Goal: Information Seeking & Learning: Learn about a topic

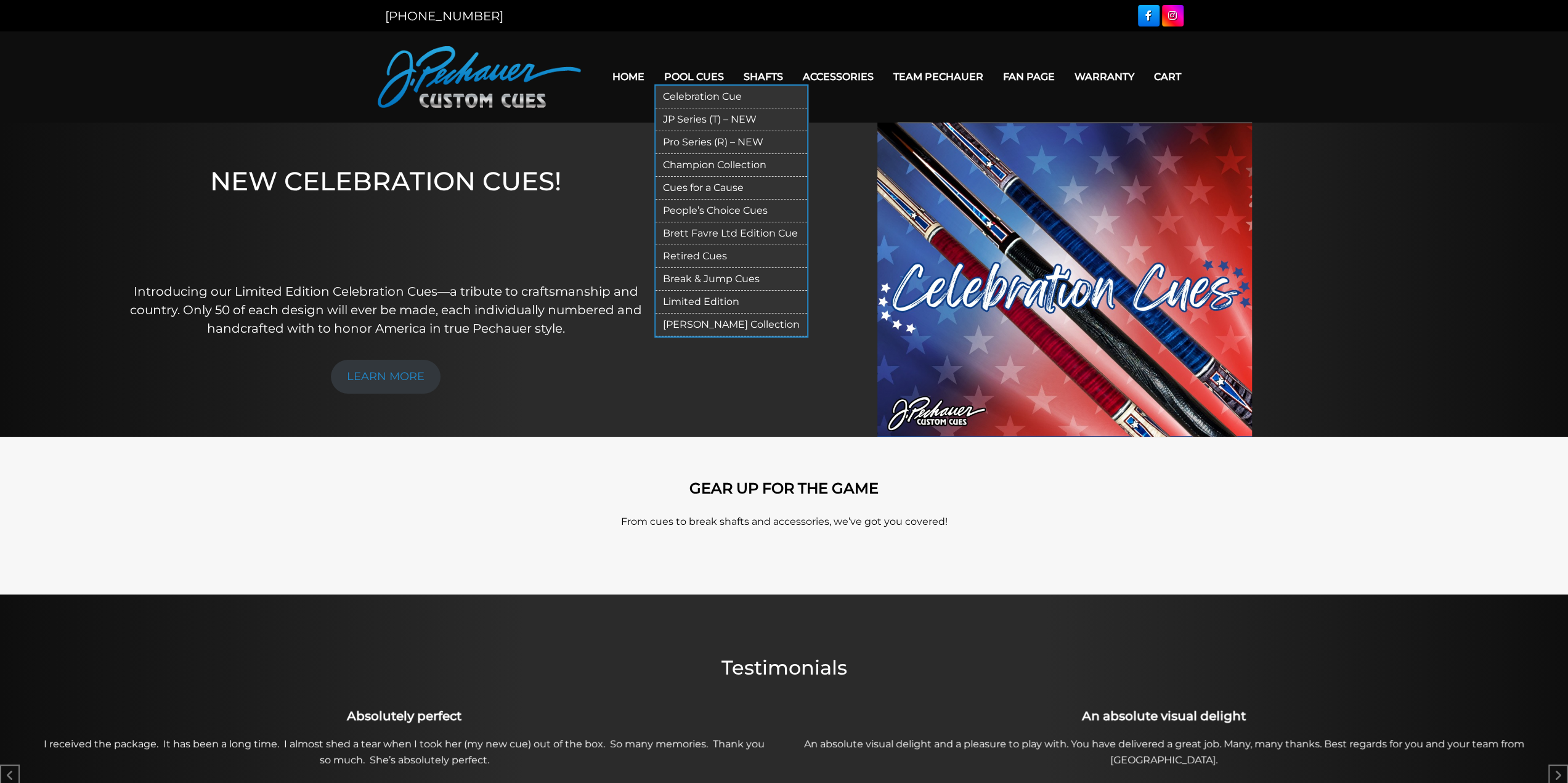
click at [711, 254] on link "Retired Cues" at bounding box center [731, 256] width 152 height 23
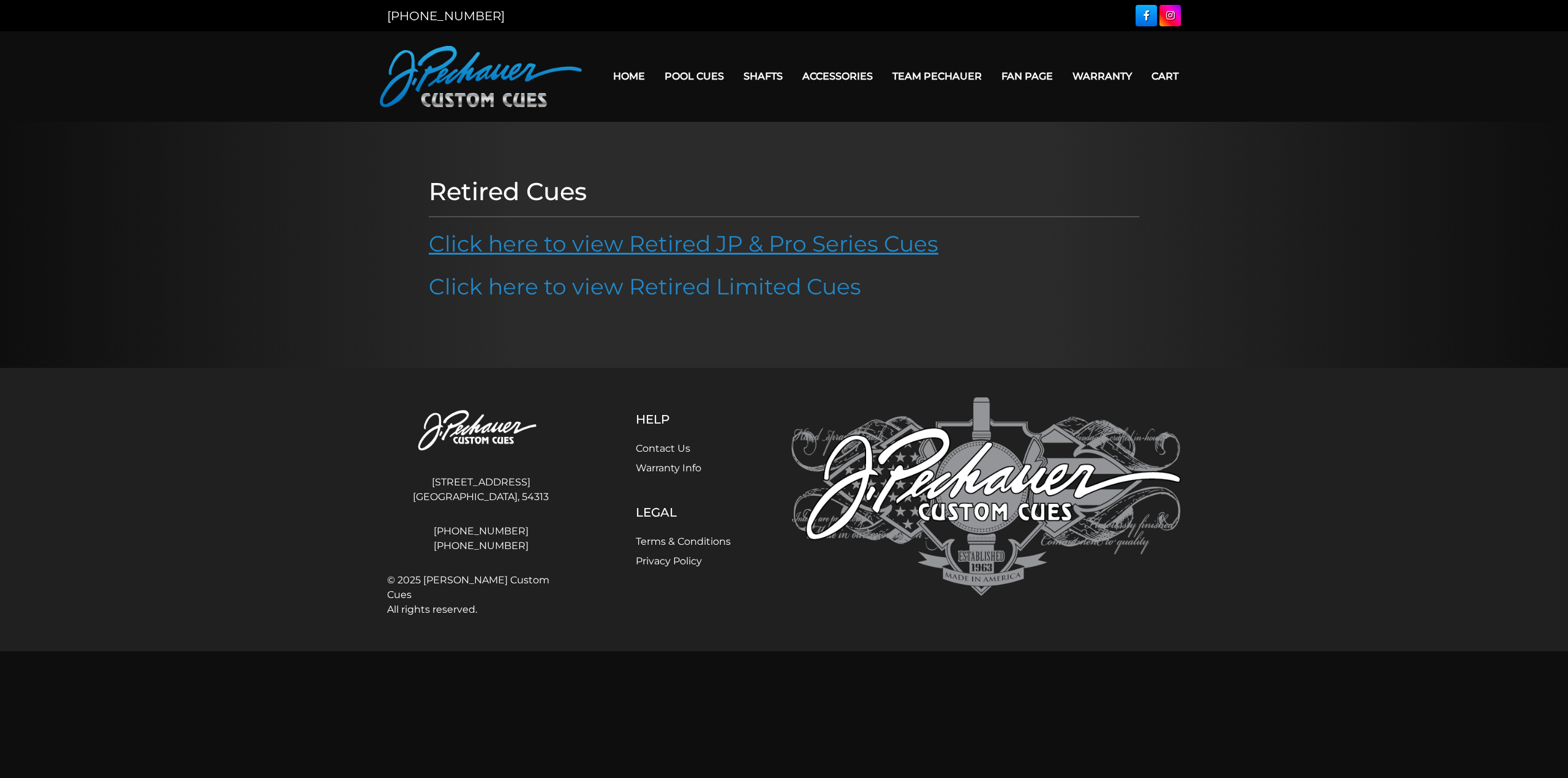
click at [651, 242] on link "Click here to view Retired JP & Pro Series Cues" at bounding box center [683, 243] width 510 height 27
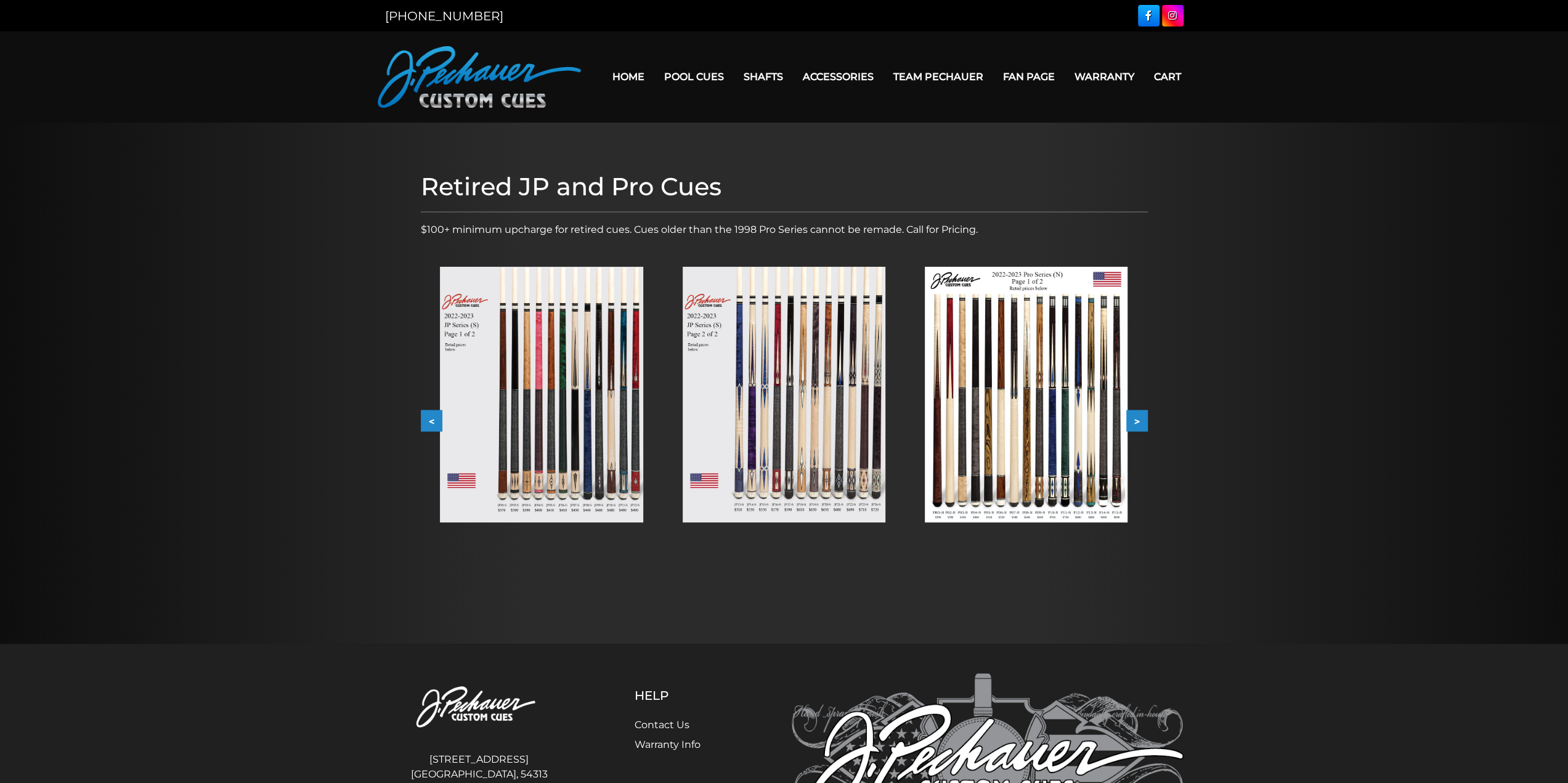
click at [541, 369] on img at bounding box center [541, 395] width 202 height 256
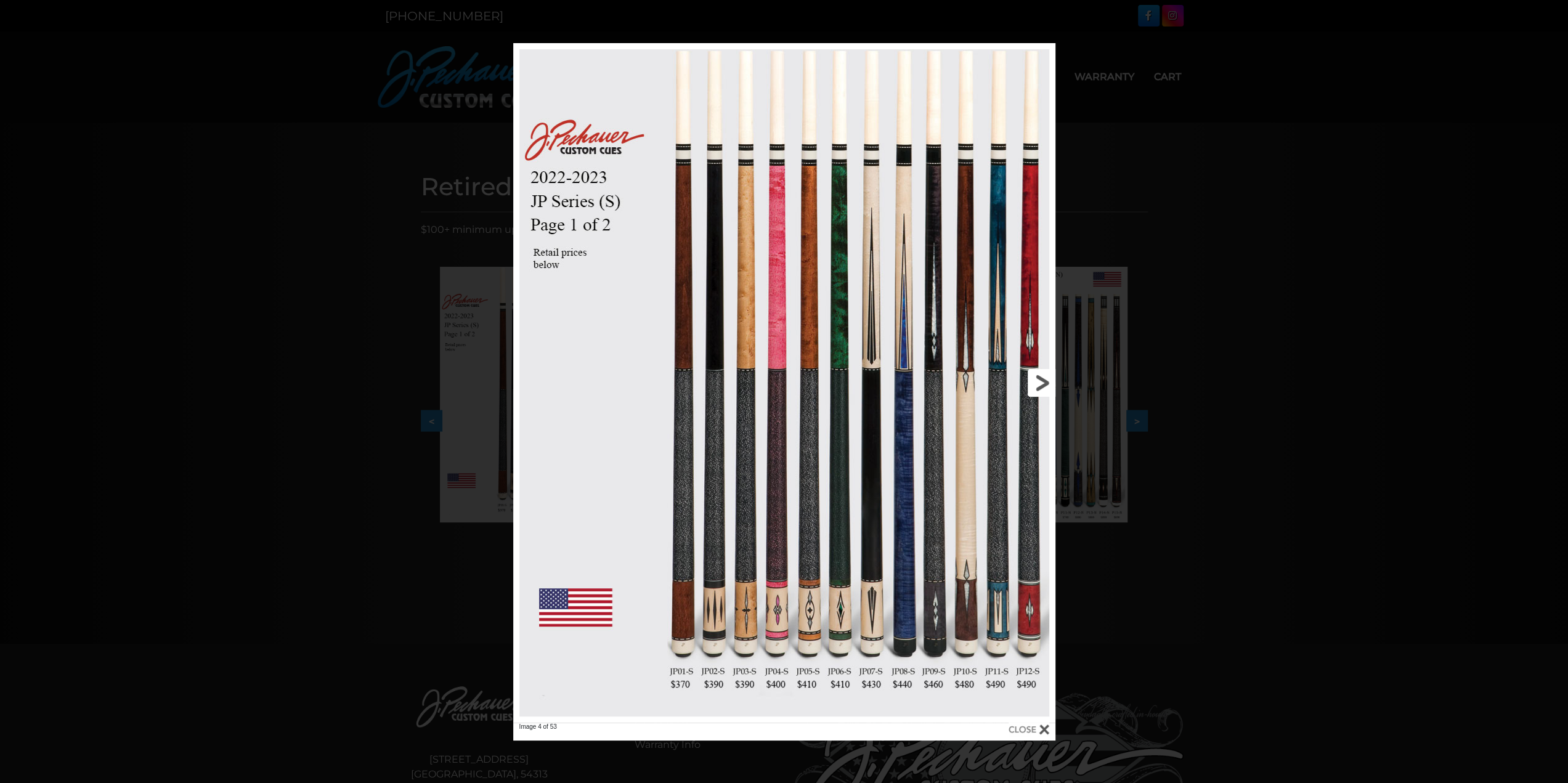
click at [1041, 377] on link at bounding box center [933, 383] width 244 height 679
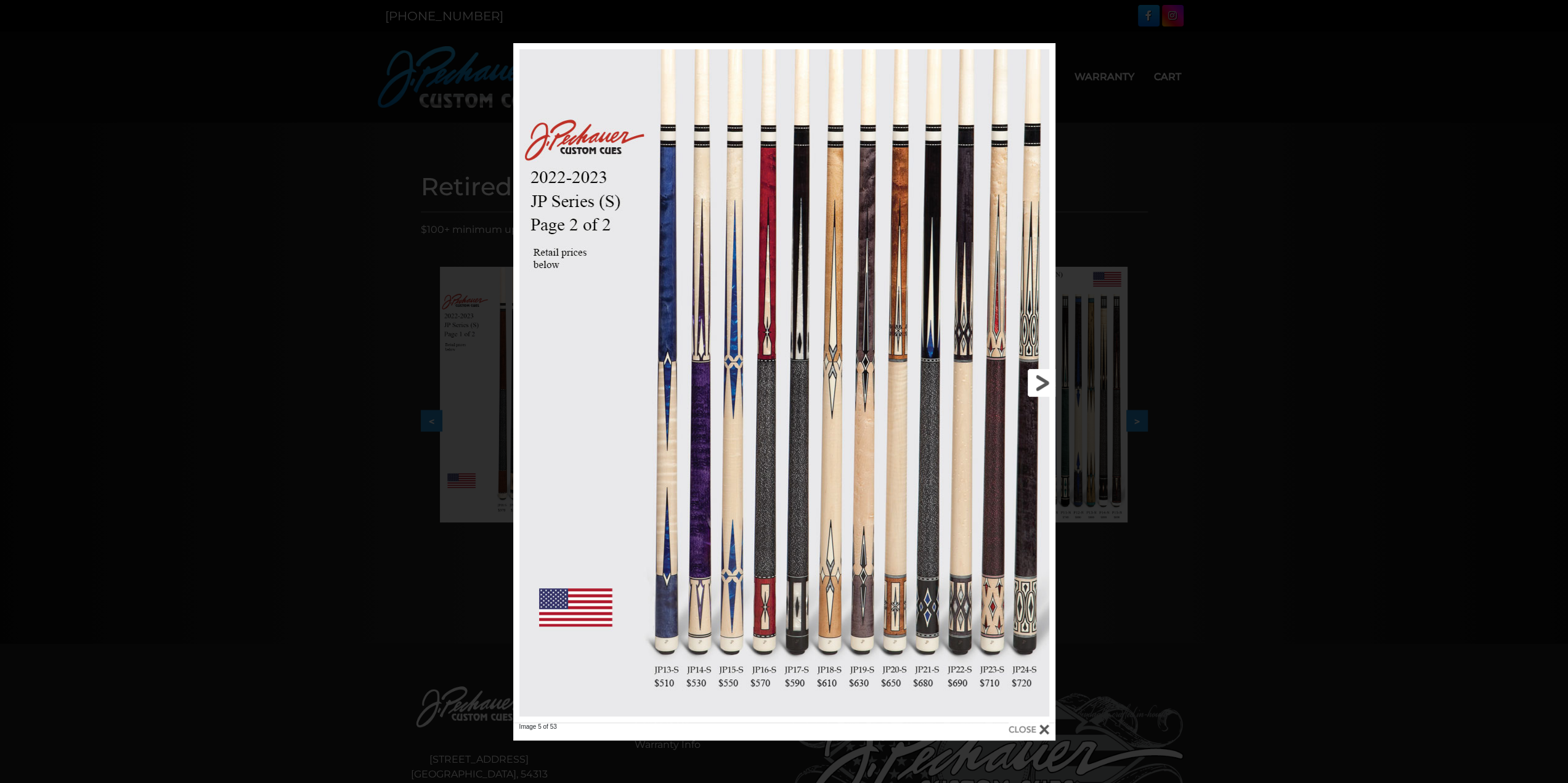
click at [1041, 377] on link at bounding box center [933, 383] width 244 height 679
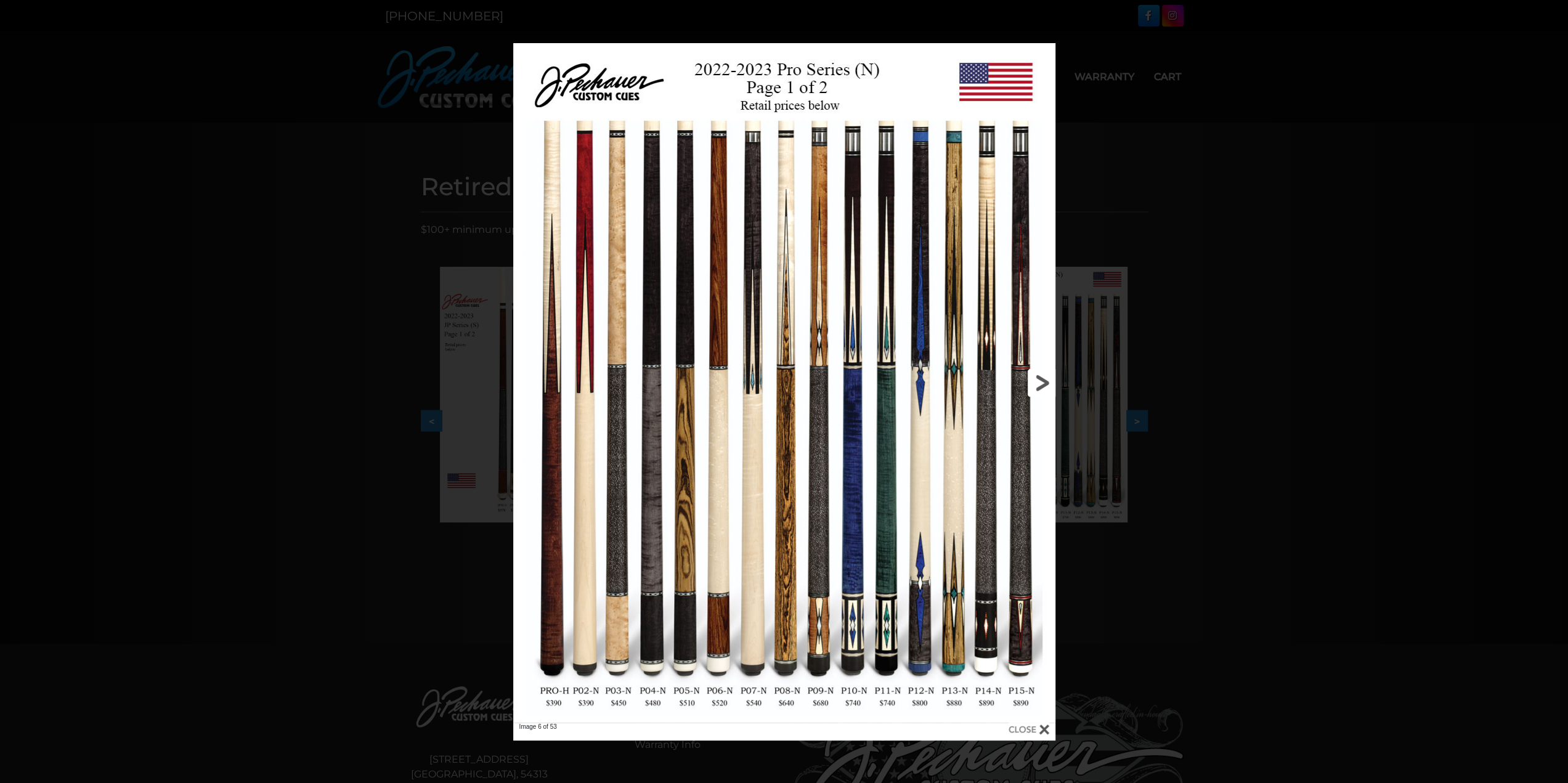
click at [1039, 380] on link at bounding box center [933, 383] width 244 height 679
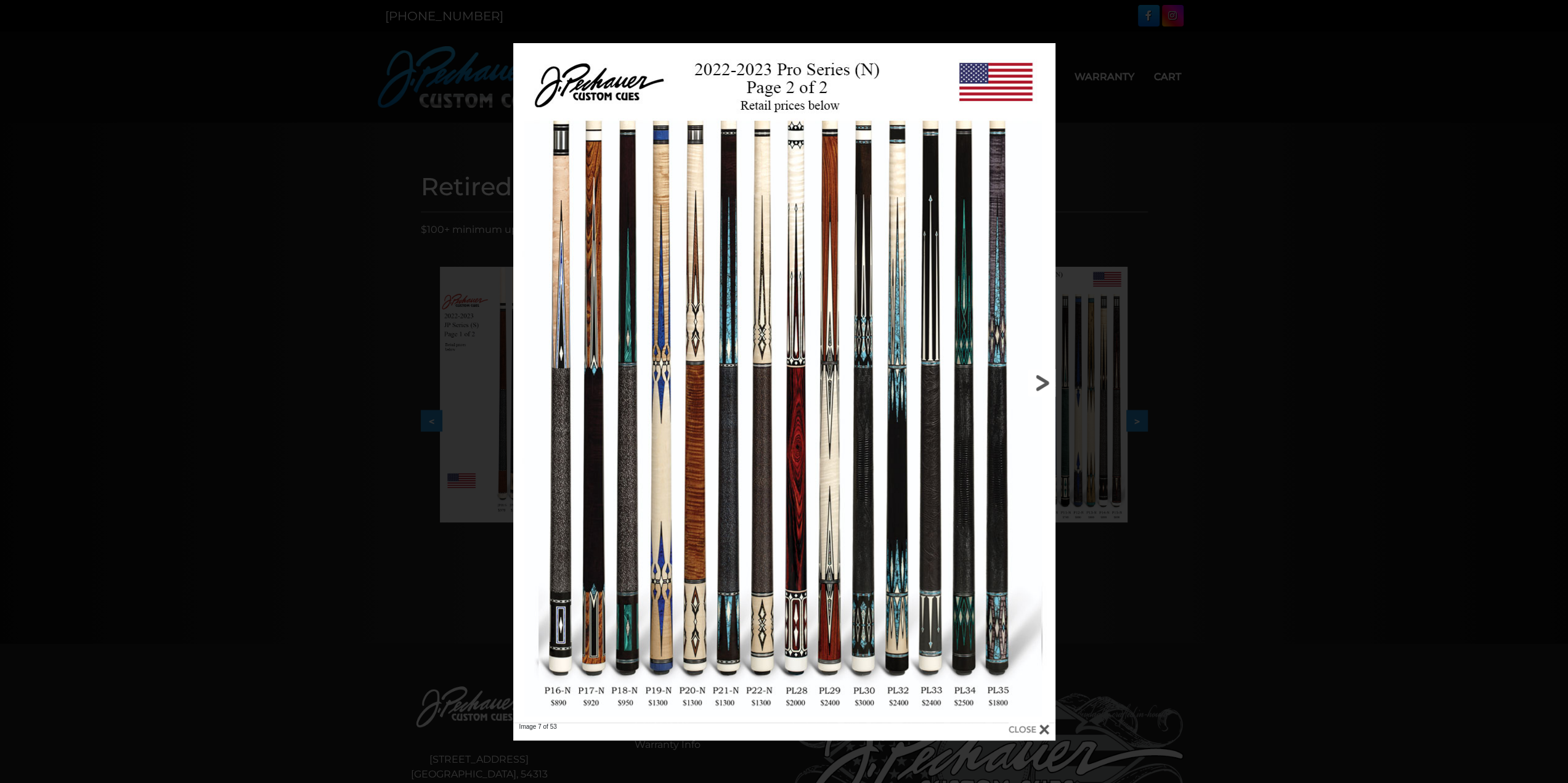
click at [1039, 380] on link at bounding box center [933, 383] width 244 height 679
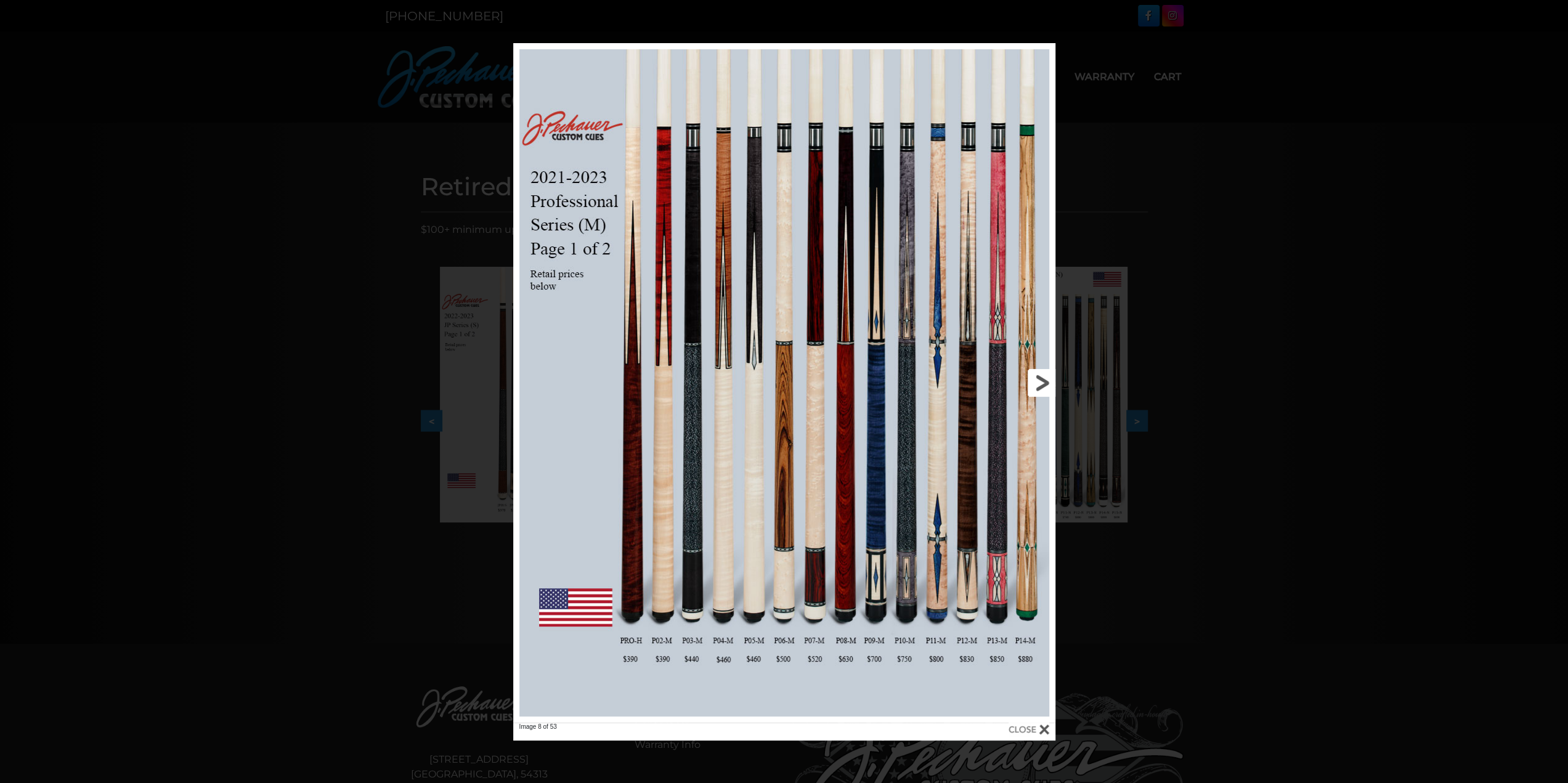
click at [1039, 380] on link at bounding box center [933, 383] width 244 height 679
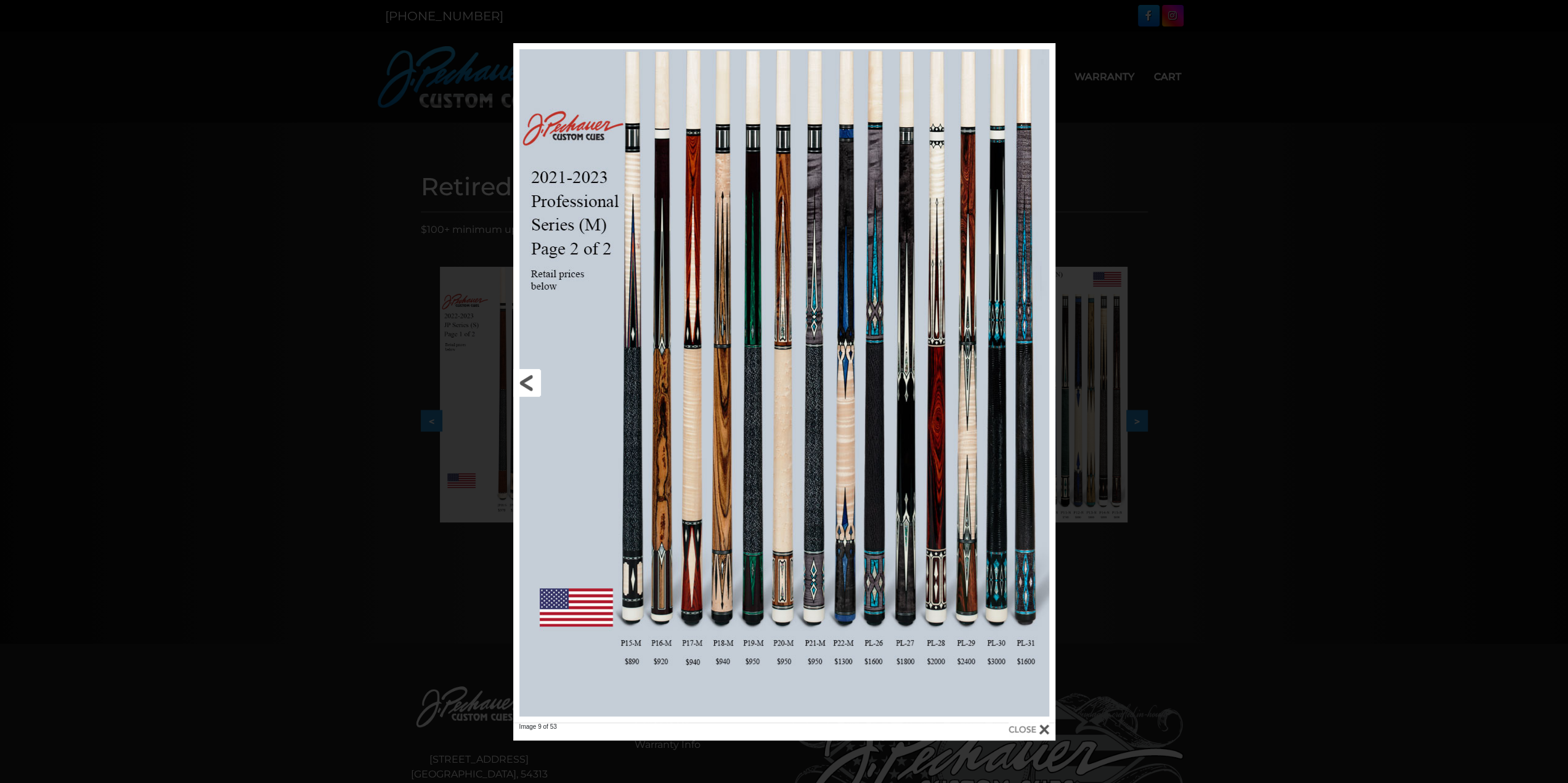
click at [533, 382] on link at bounding box center [635, 383] width 244 height 679
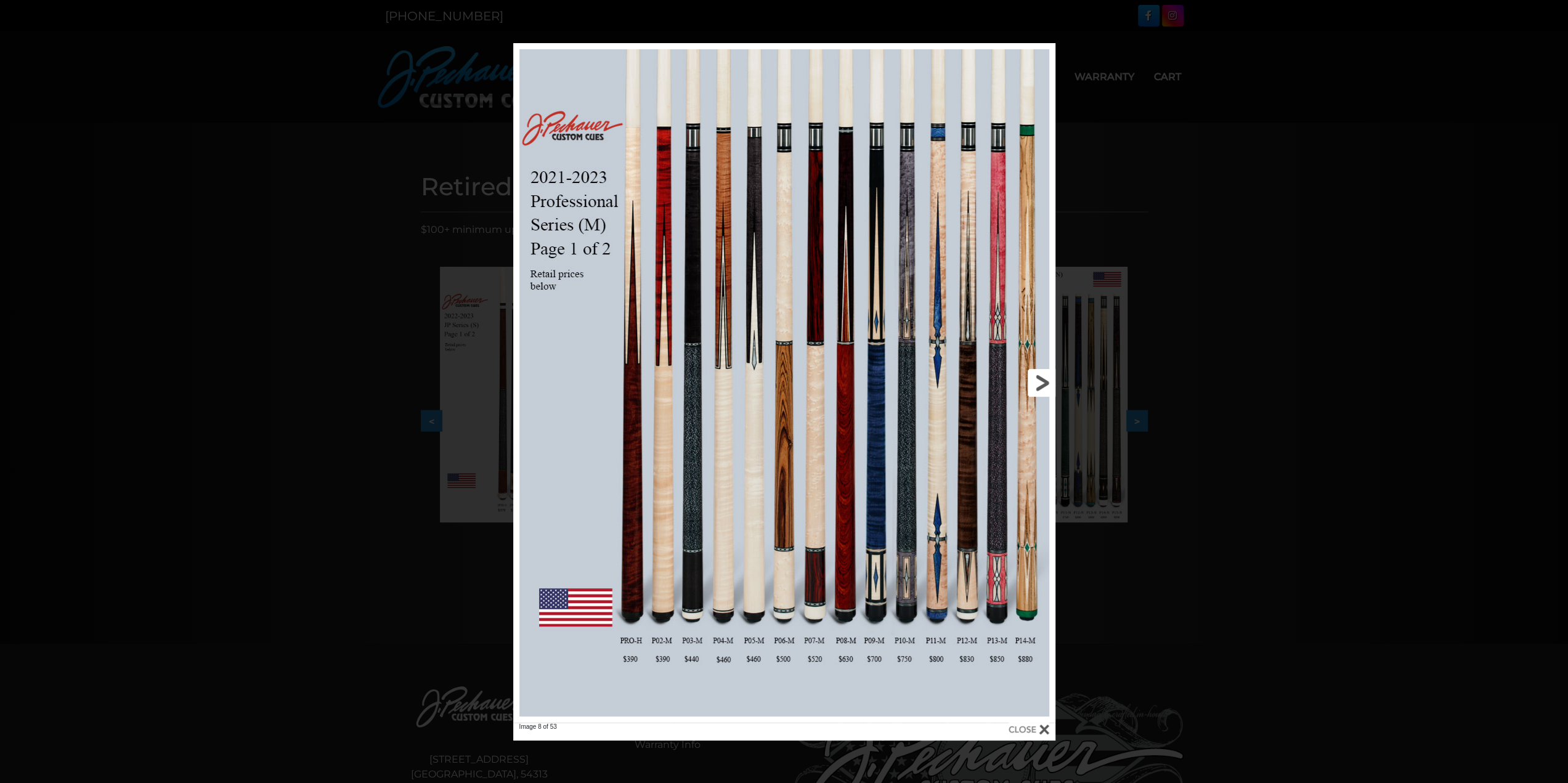
click at [1034, 379] on link at bounding box center [933, 383] width 244 height 679
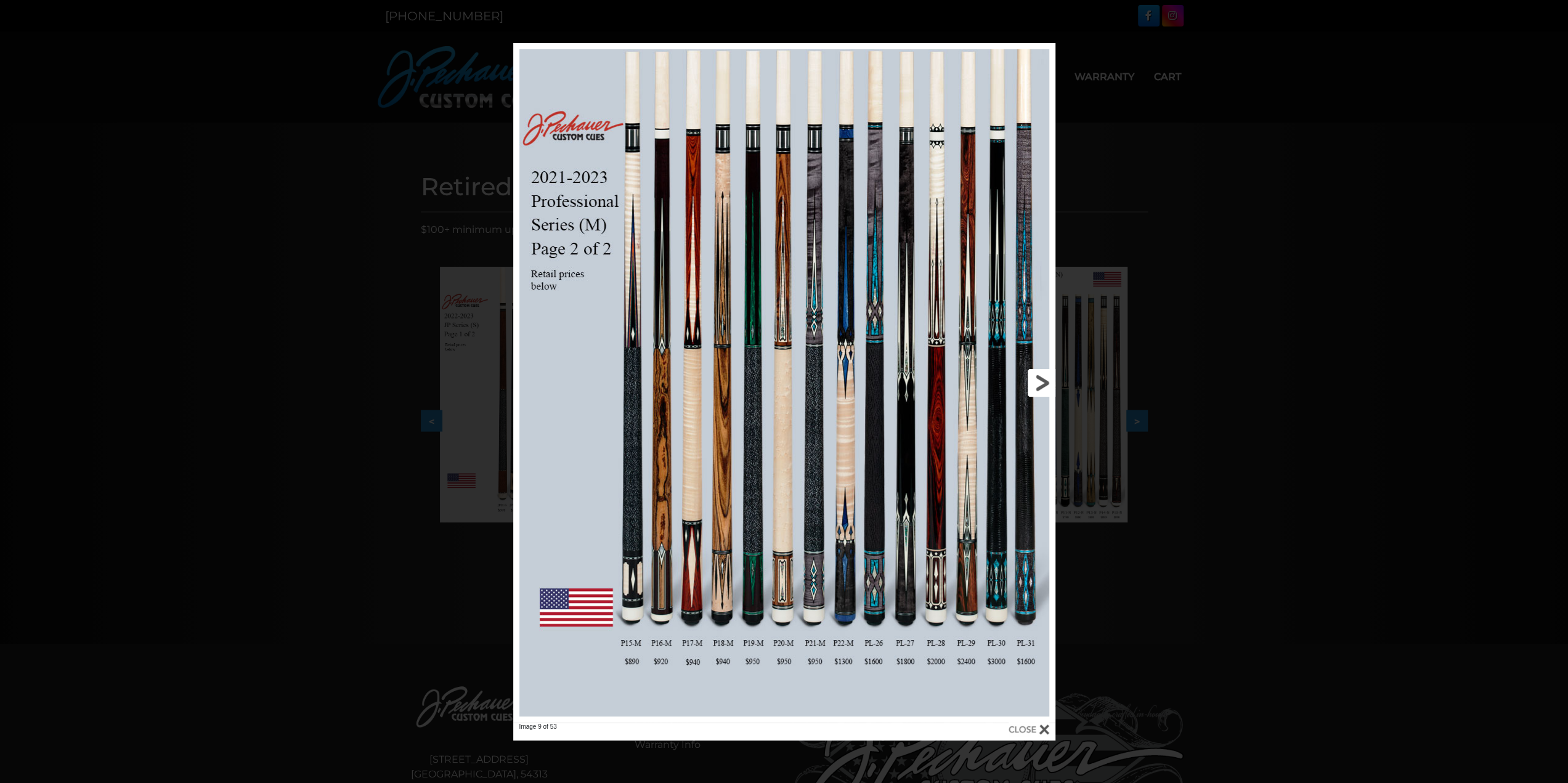
click at [1034, 379] on link at bounding box center [933, 383] width 244 height 679
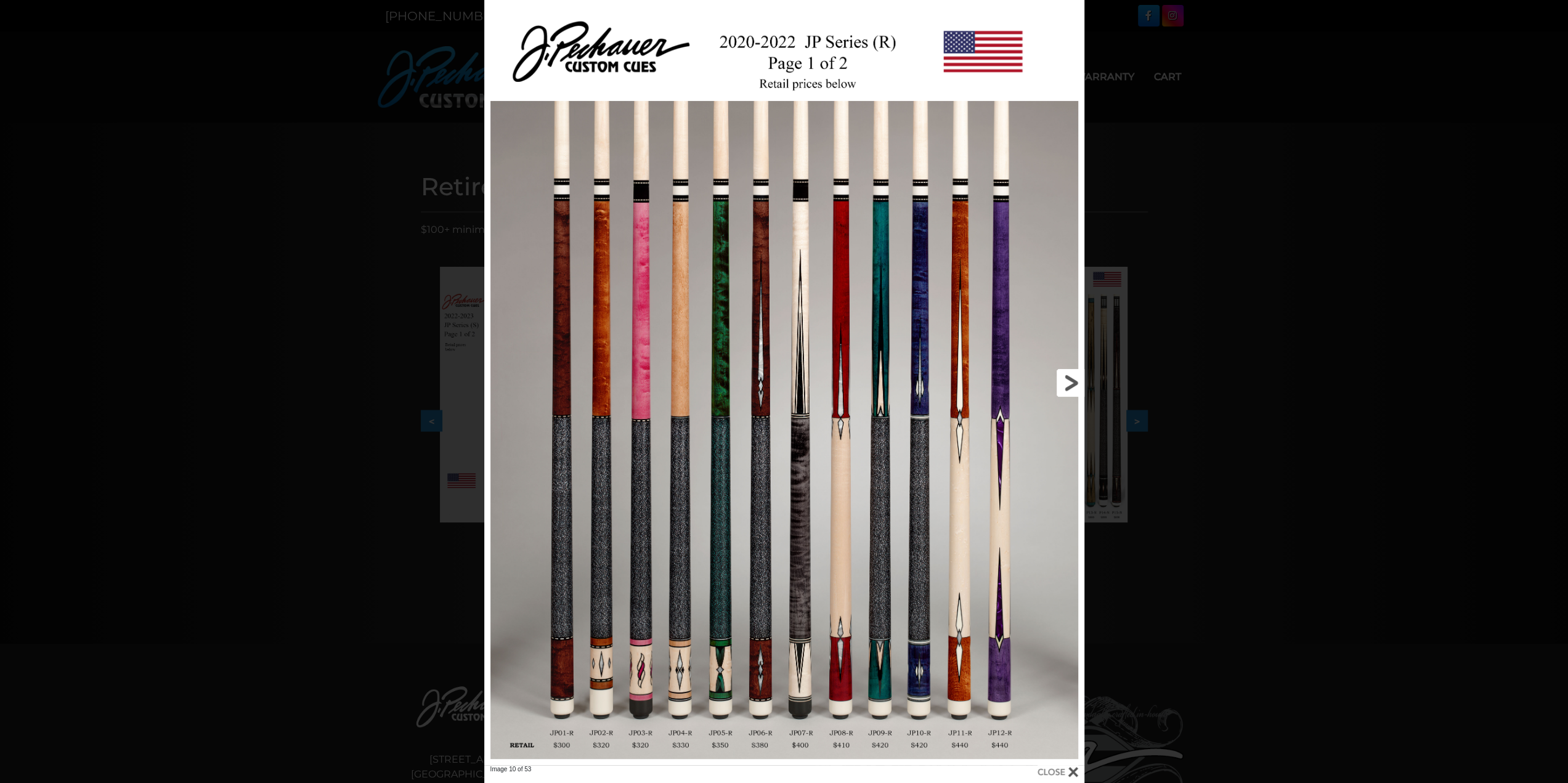
click at [1065, 382] on link at bounding box center [949, 383] width 270 height 765
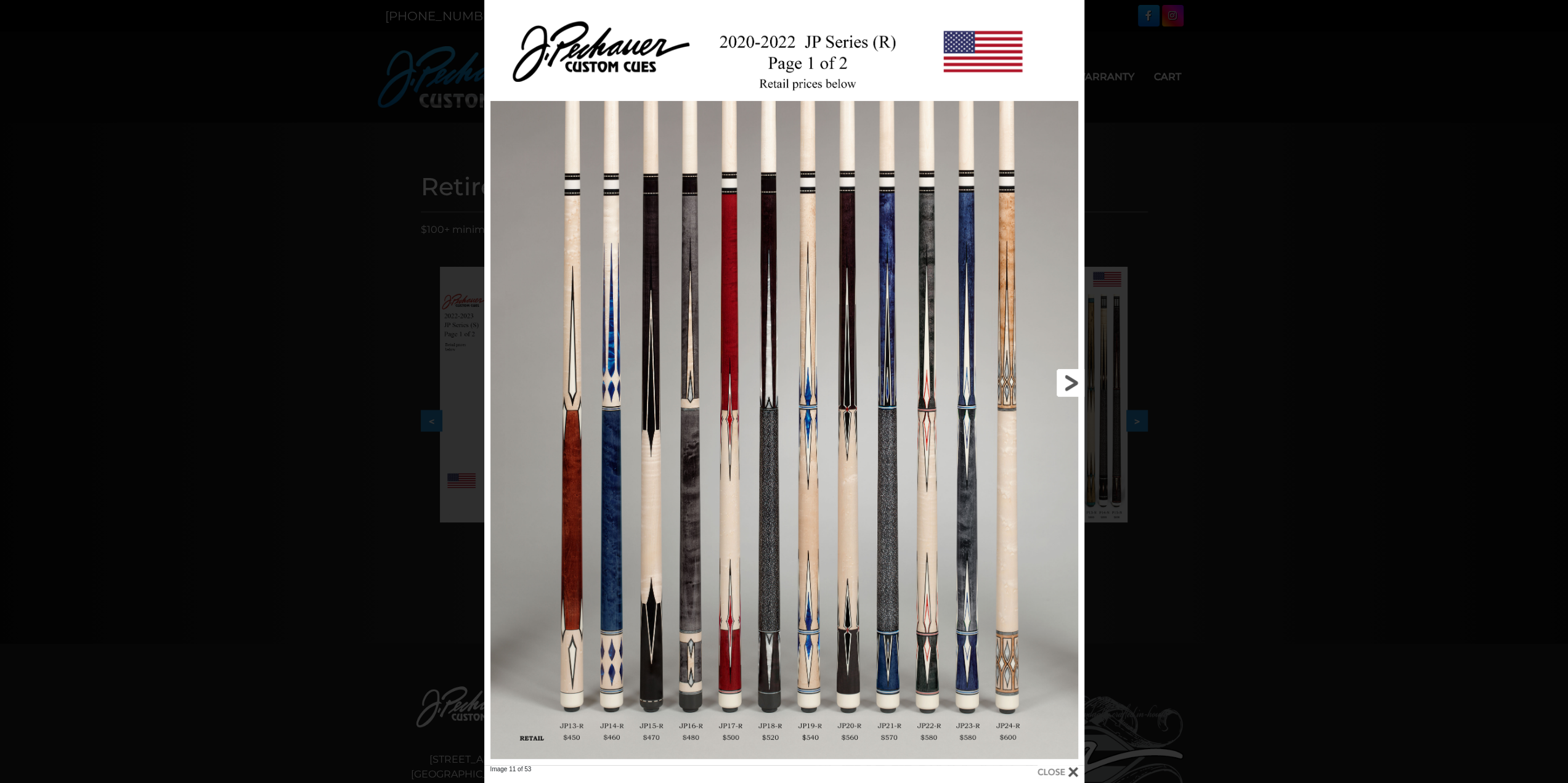
click at [1054, 382] on link at bounding box center [949, 383] width 270 height 765
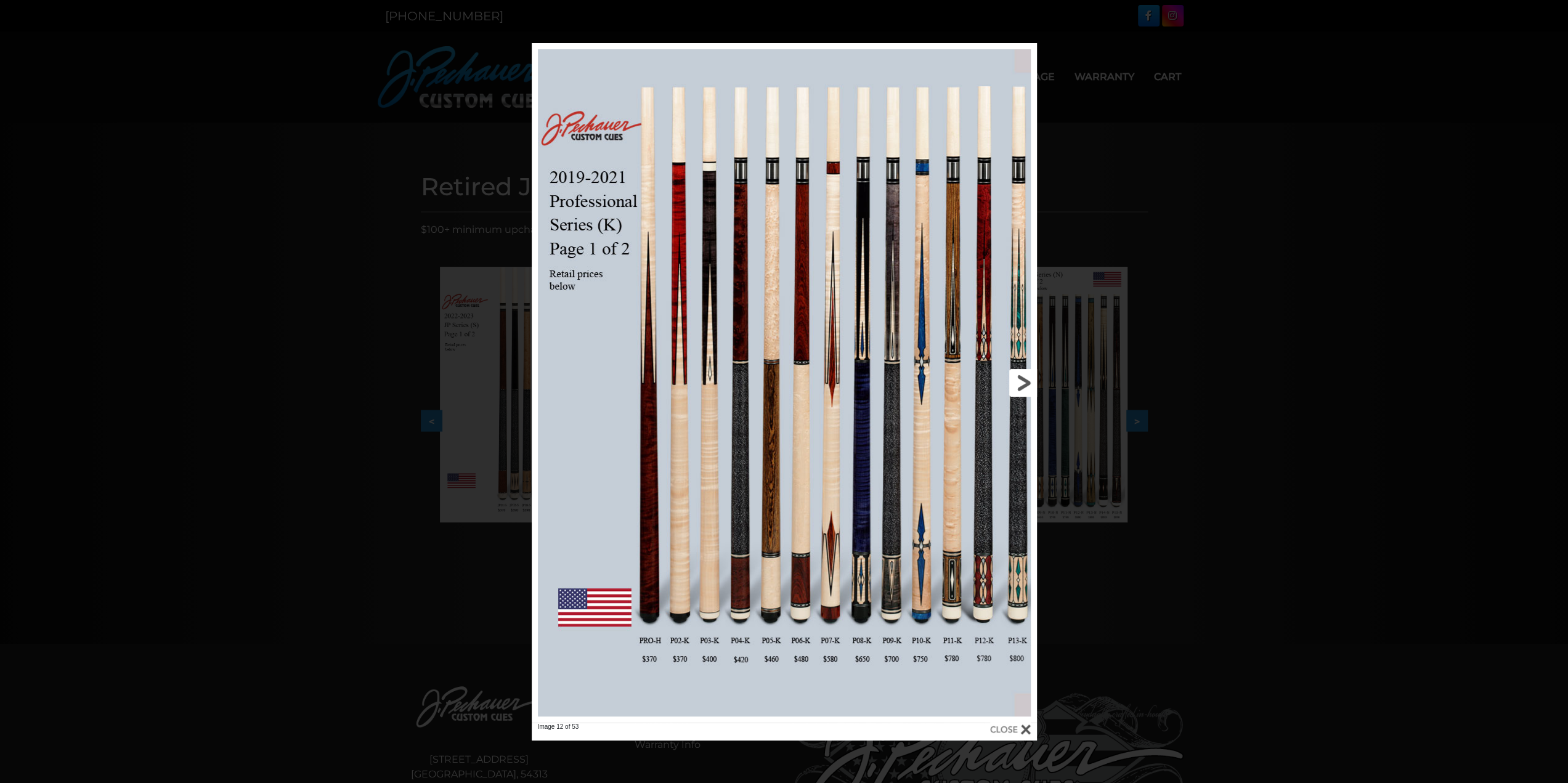
click at [1021, 383] on link at bounding box center [923, 383] width 227 height 679
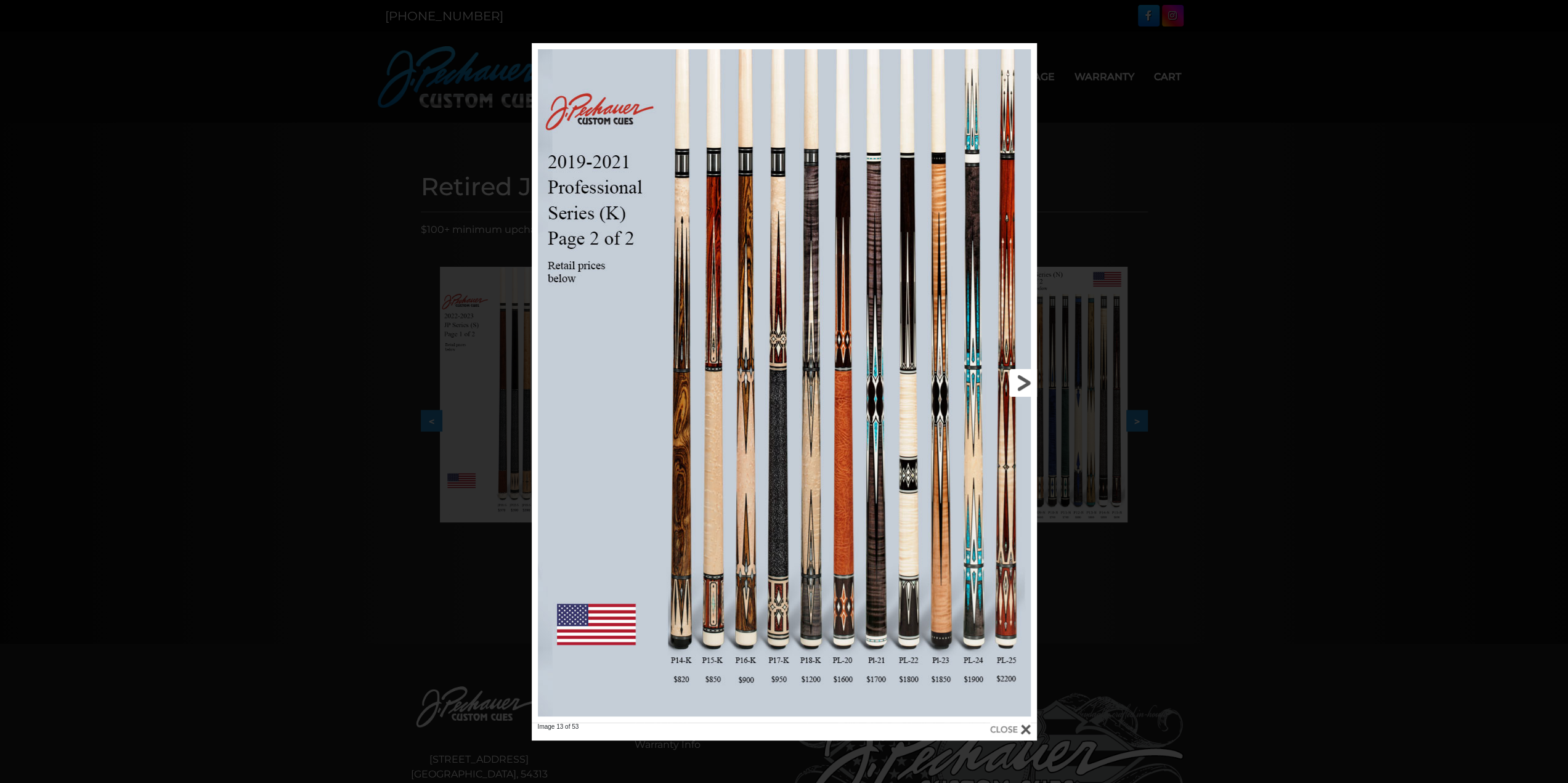
click at [1021, 383] on link at bounding box center [923, 383] width 227 height 679
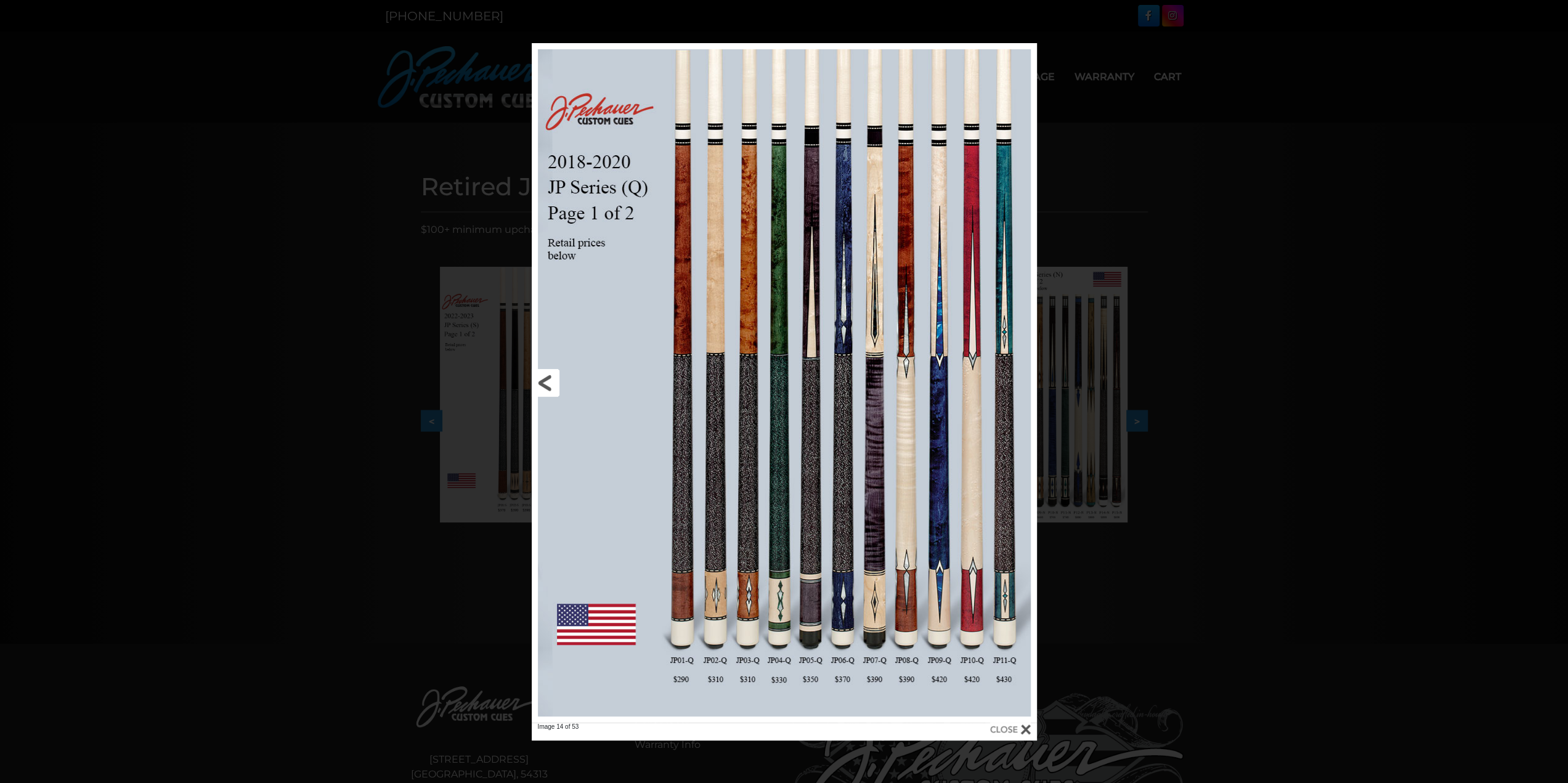
click at [542, 378] on link at bounding box center [645, 383] width 227 height 679
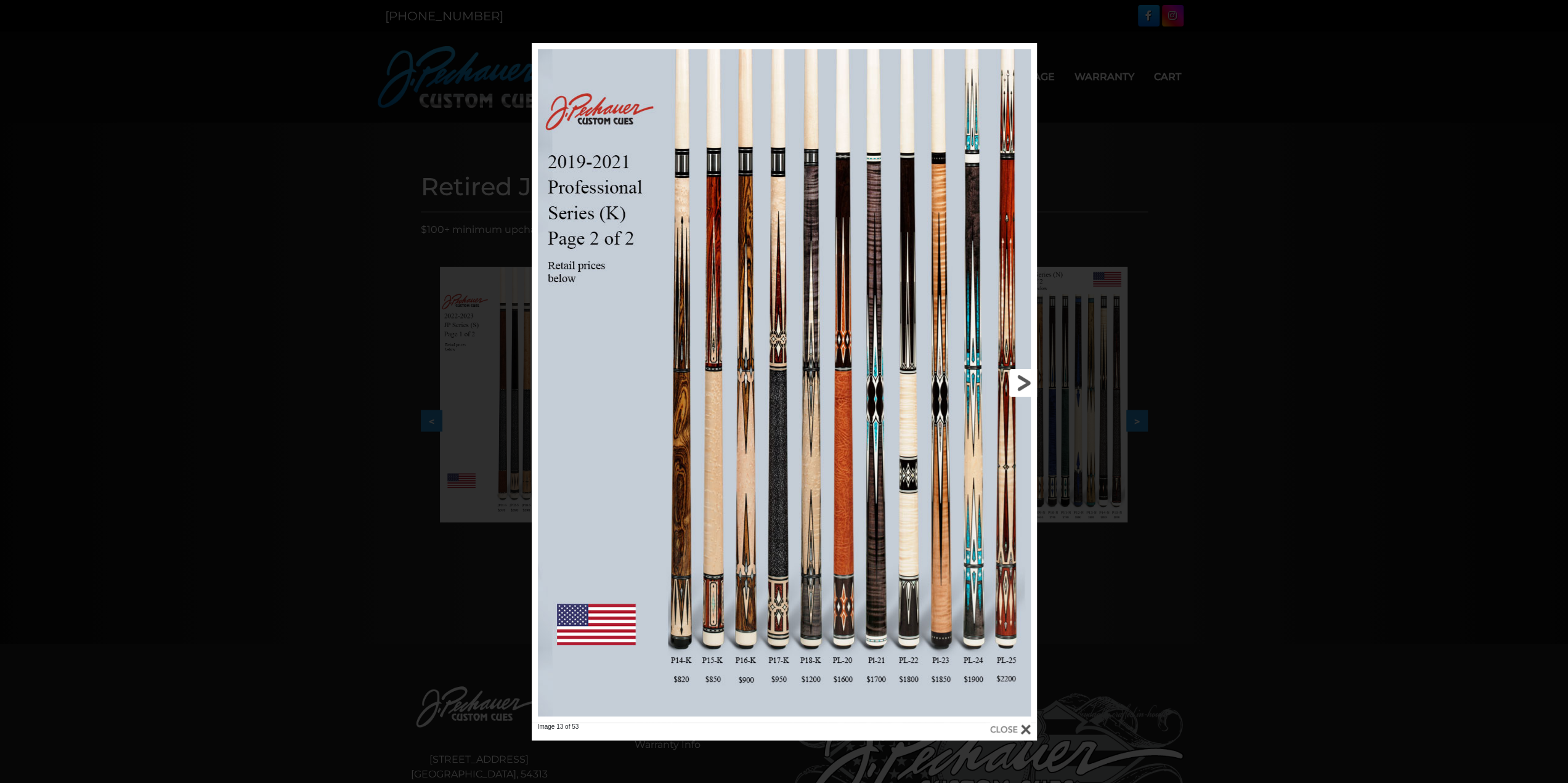
click at [1020, 384] on link at bounding box center [923, 383] width 227 height 679
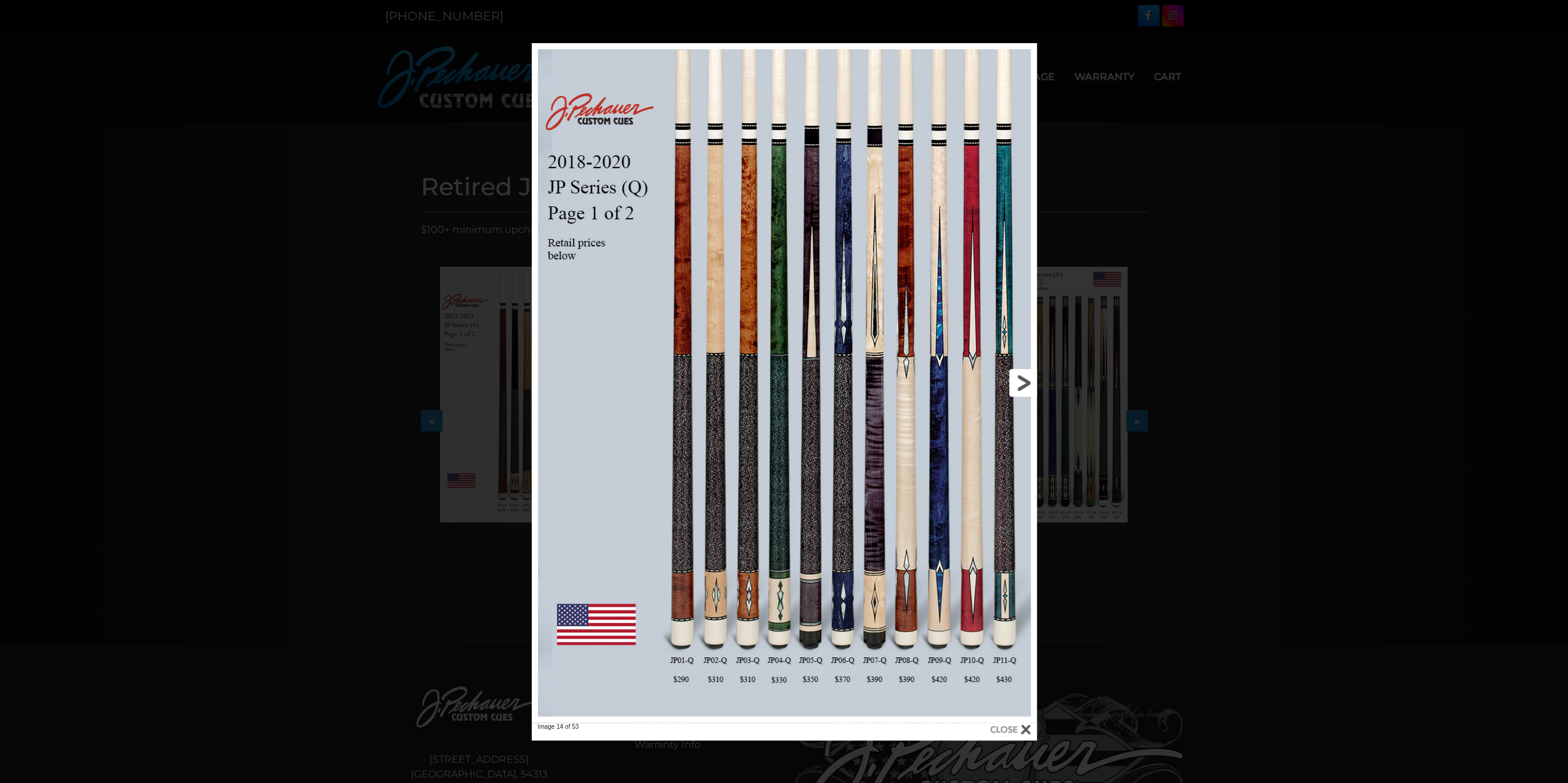
click at [1020, 384] on link at bounding box center [923, 383] width 227 height 679
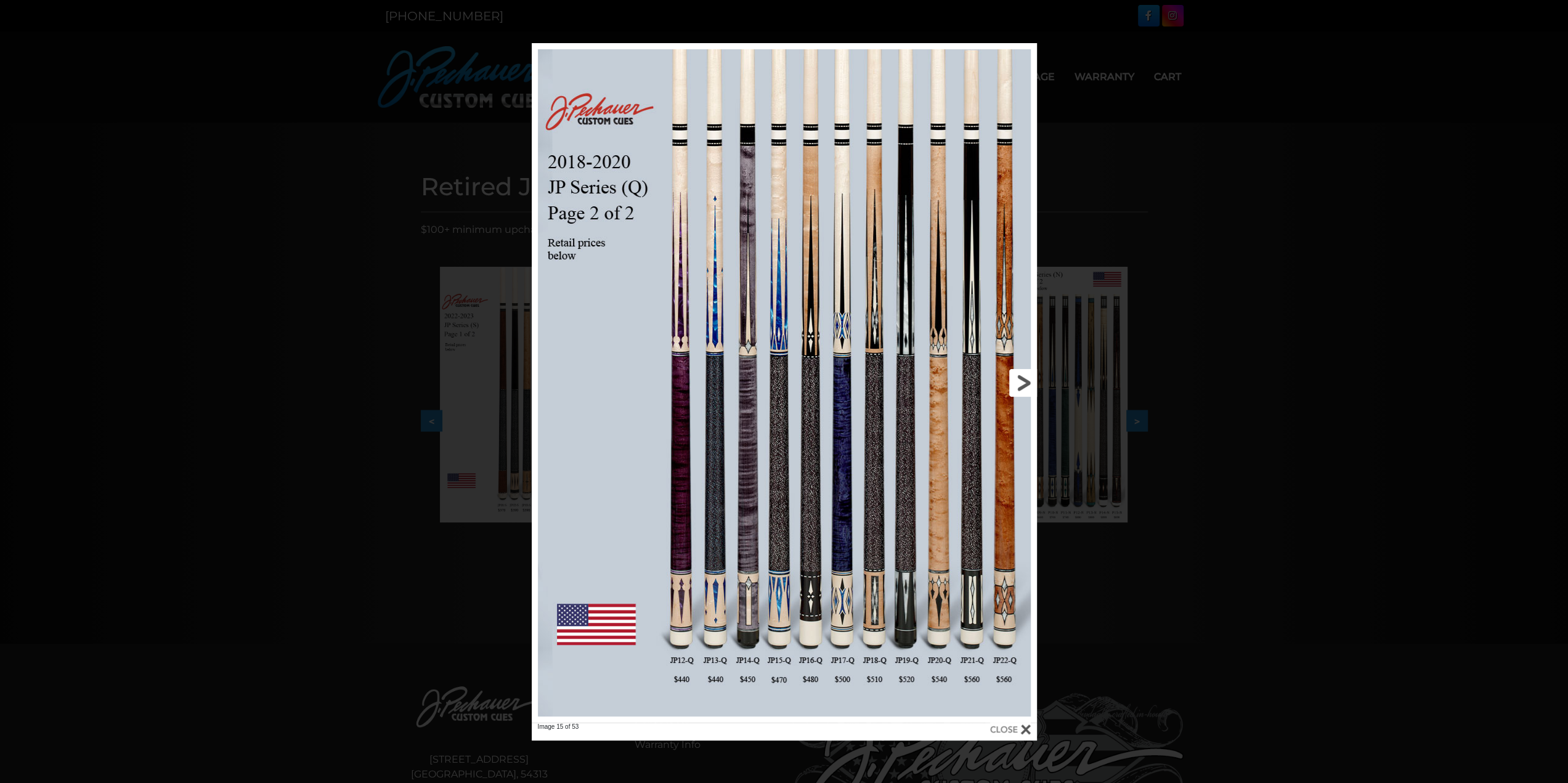
click at [1020, 384] on link at bounding box center [923, 383] width 227 height 679
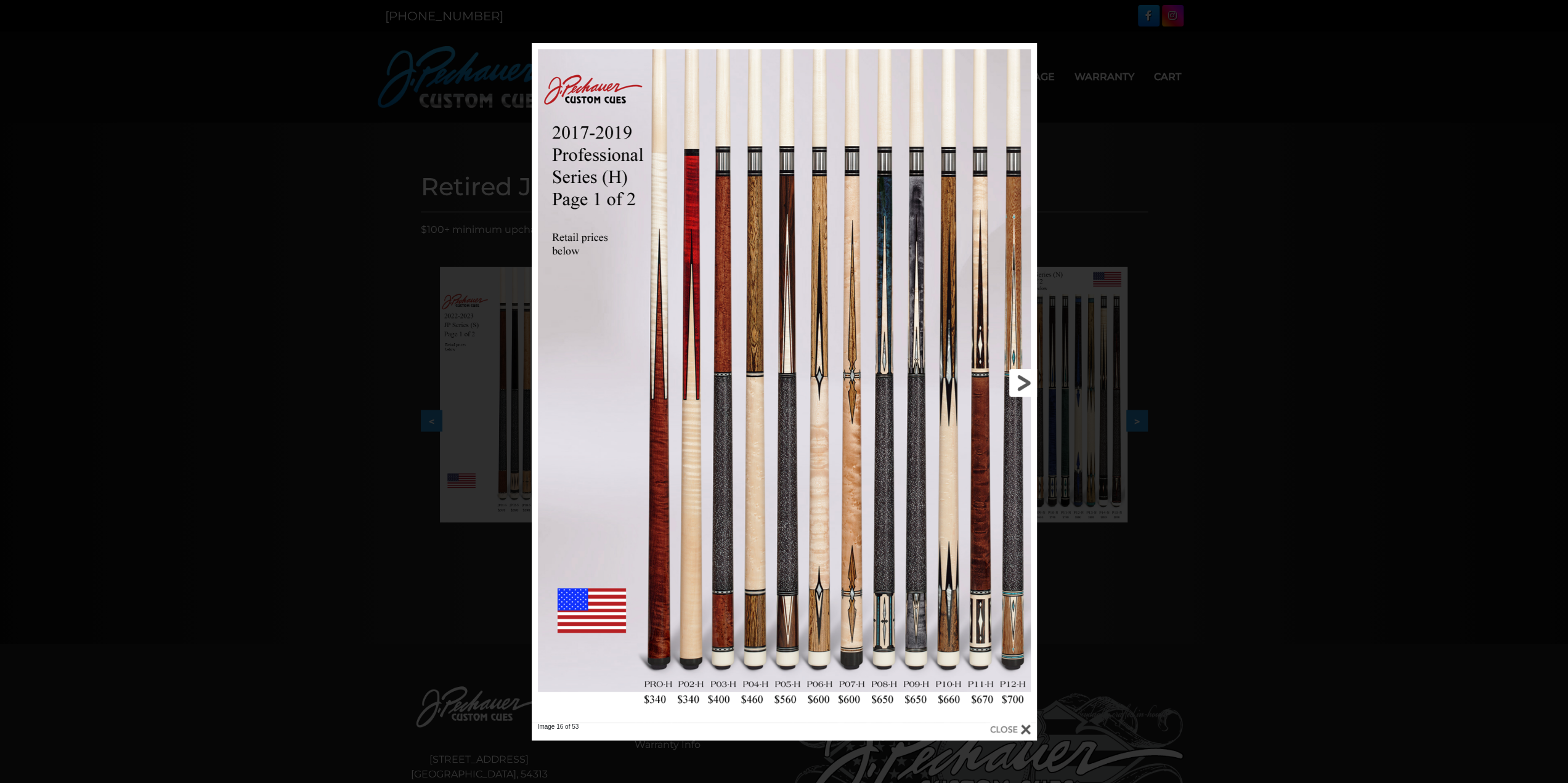
click at [1020, 384] on link at bounding box center [923, 383] width 227 height 679
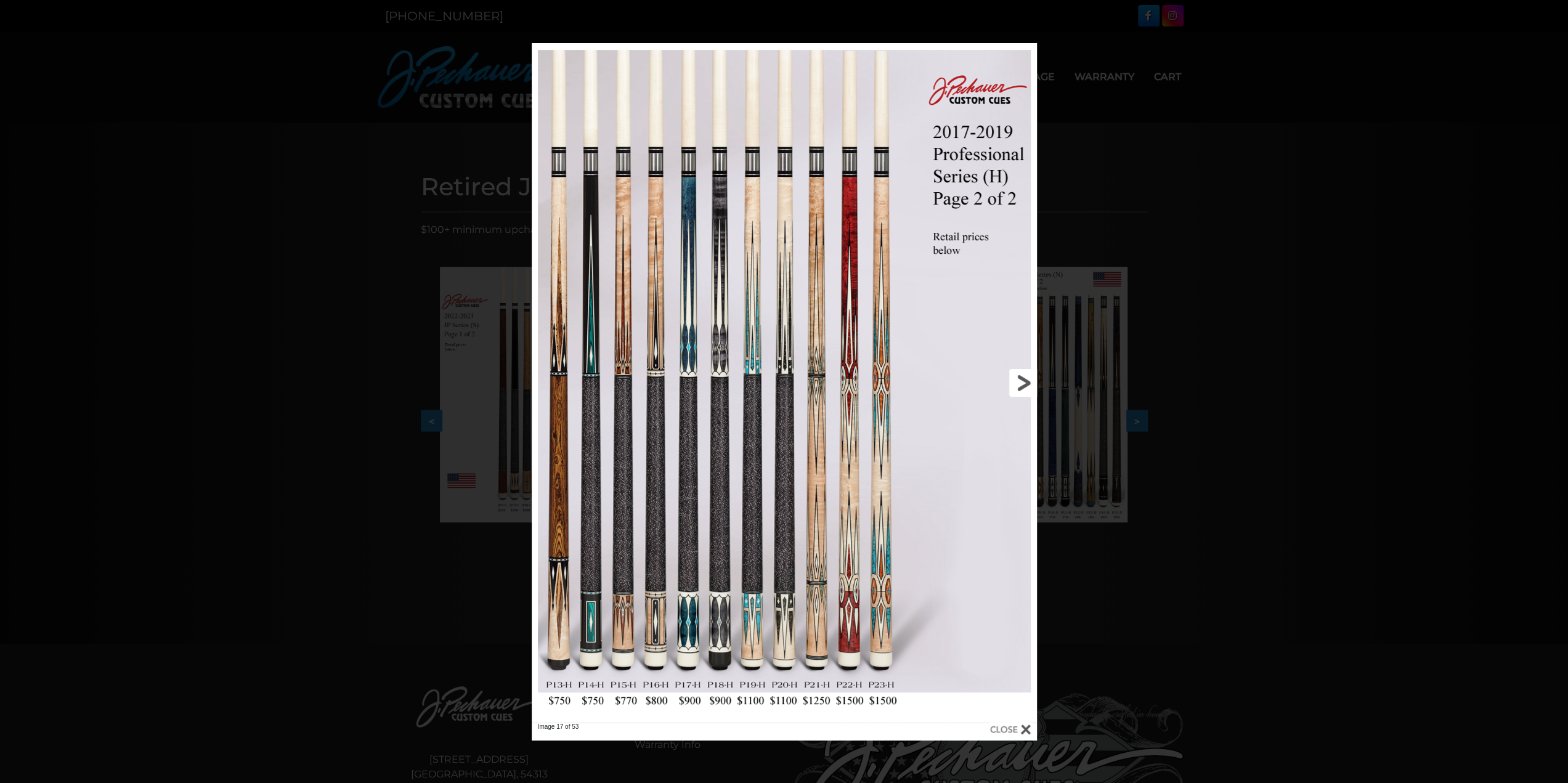
click at [1028, 376] on link at bounding box center [923, 383] width 227 height 679
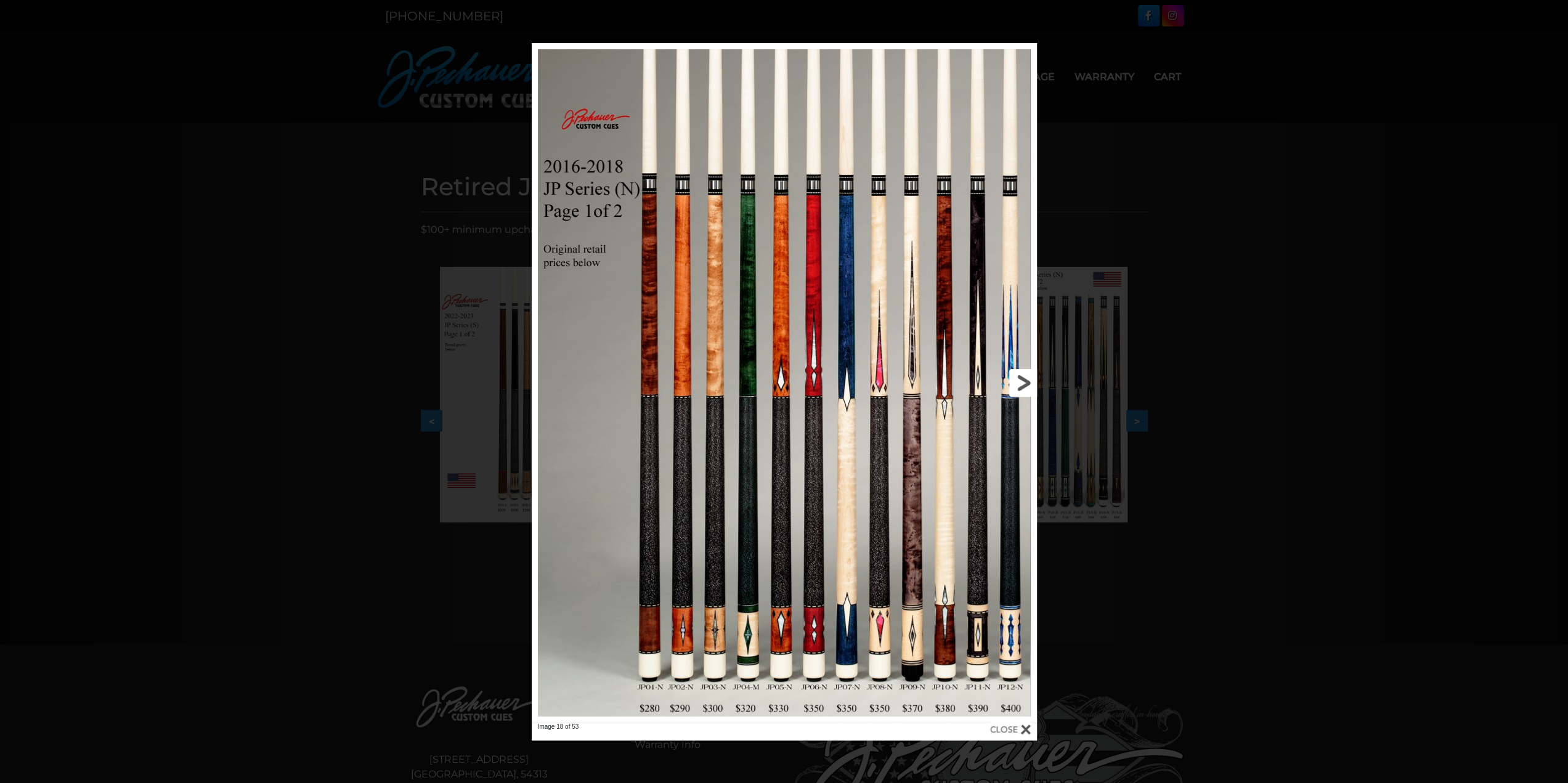
click at [1028, 376] on link at bounding box center [923, 383] width 227 height 679
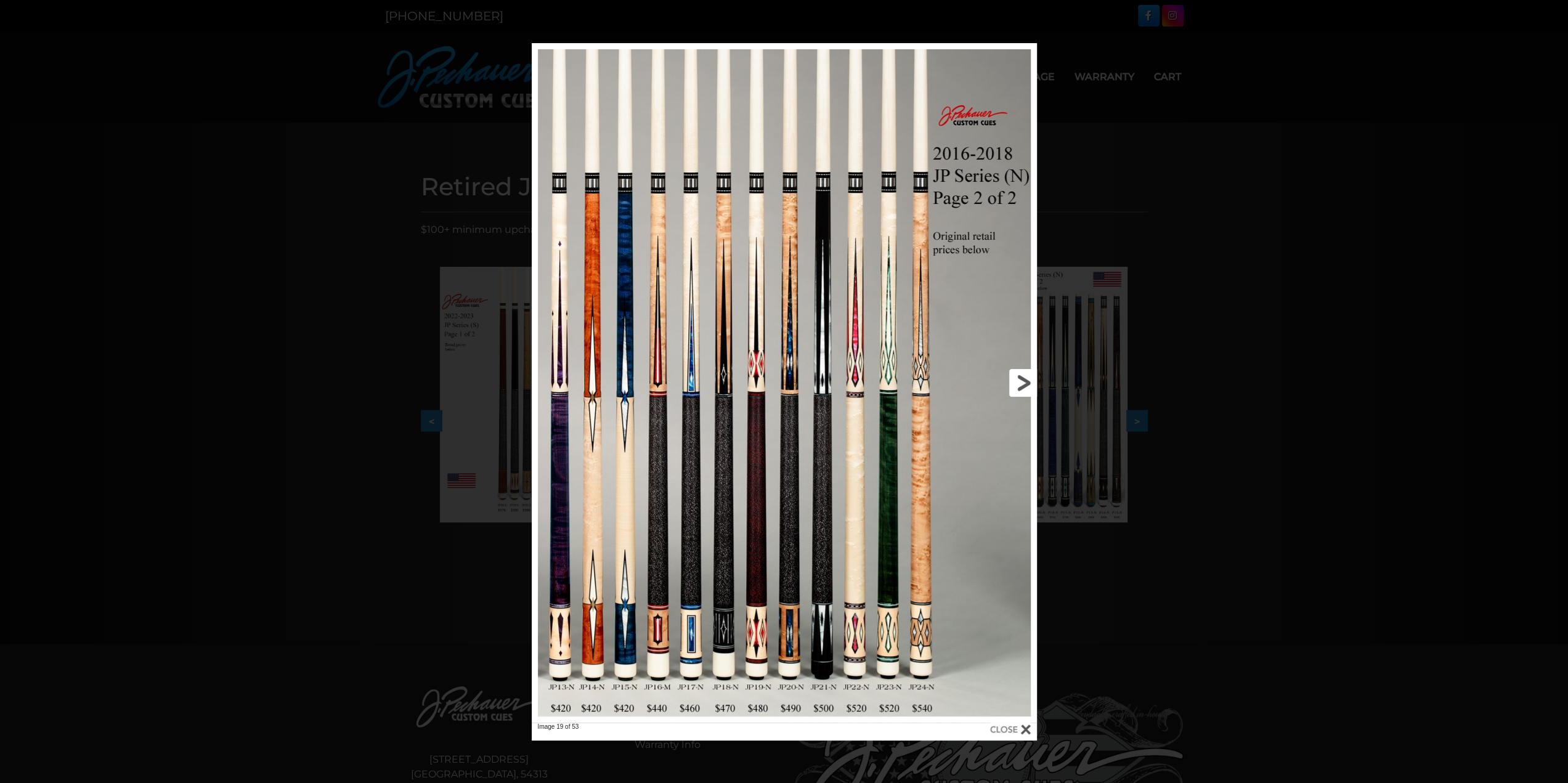
click at [1028, 376] on link at bounding box center [923, 383] width 227 height 679
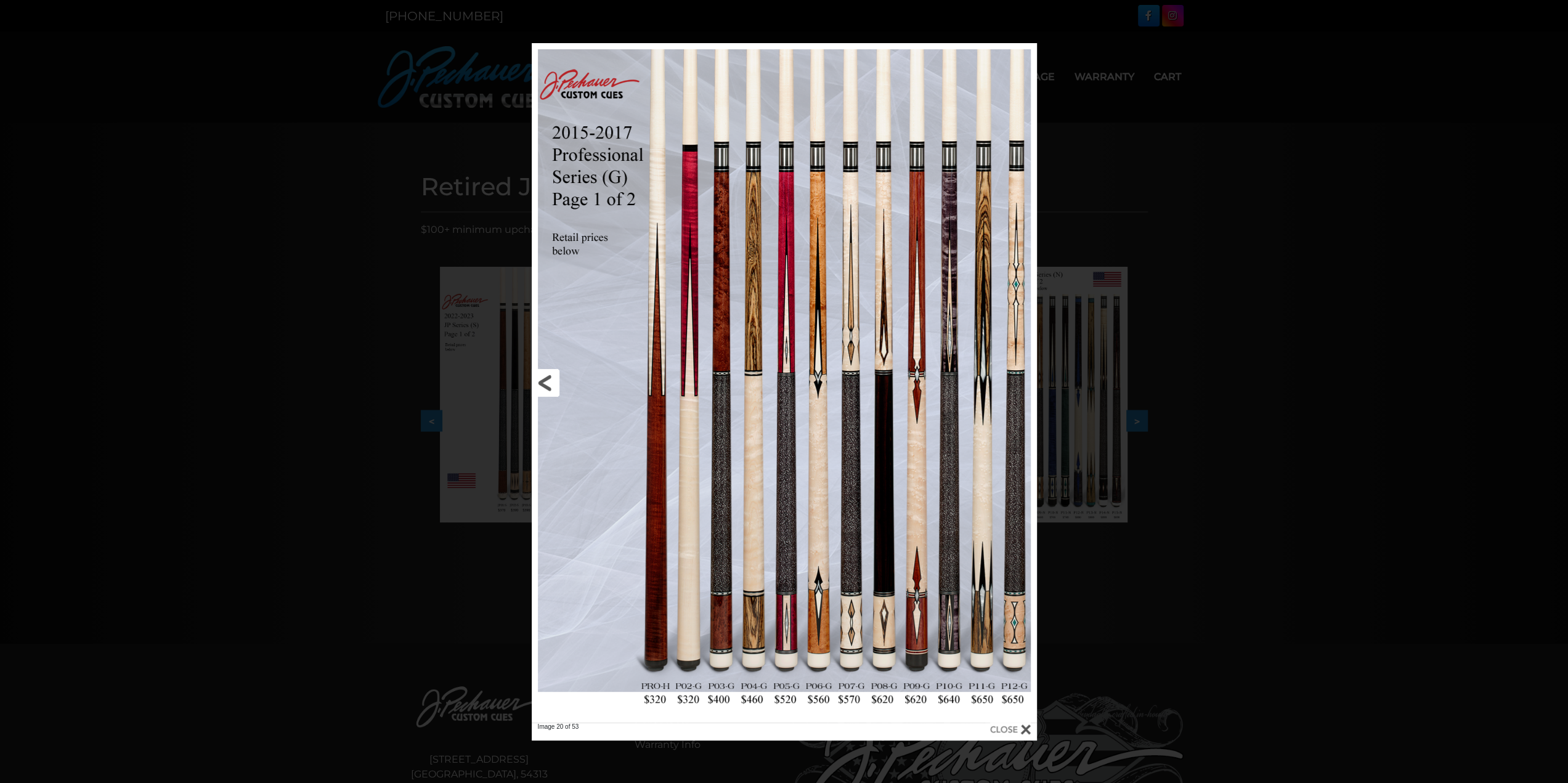
click at [546, 379] on link at bounding box center [645, 383] width 227 height 679
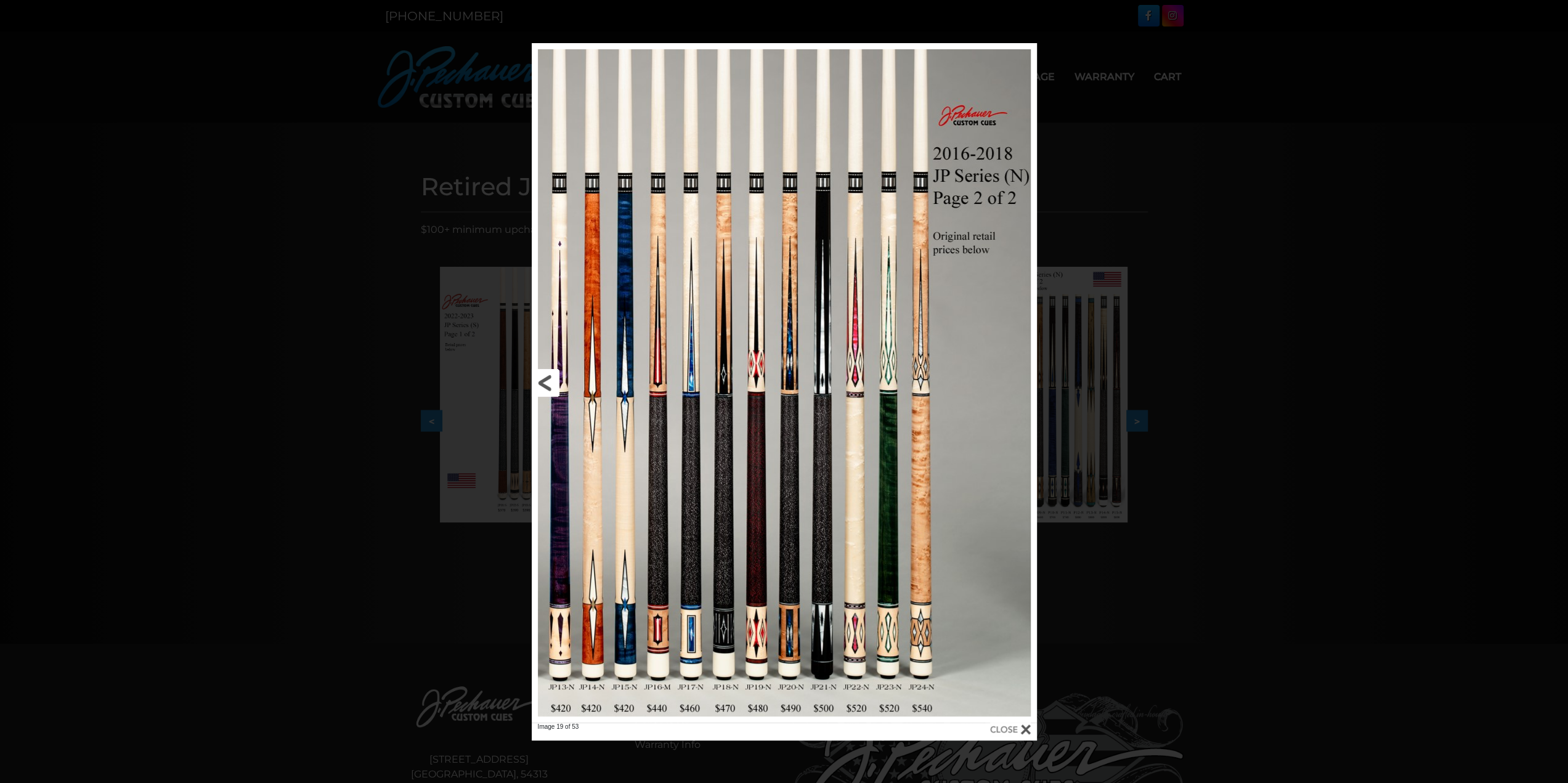
click at [545, 378] on link at bounding box center [645, 383] width 227 height 679
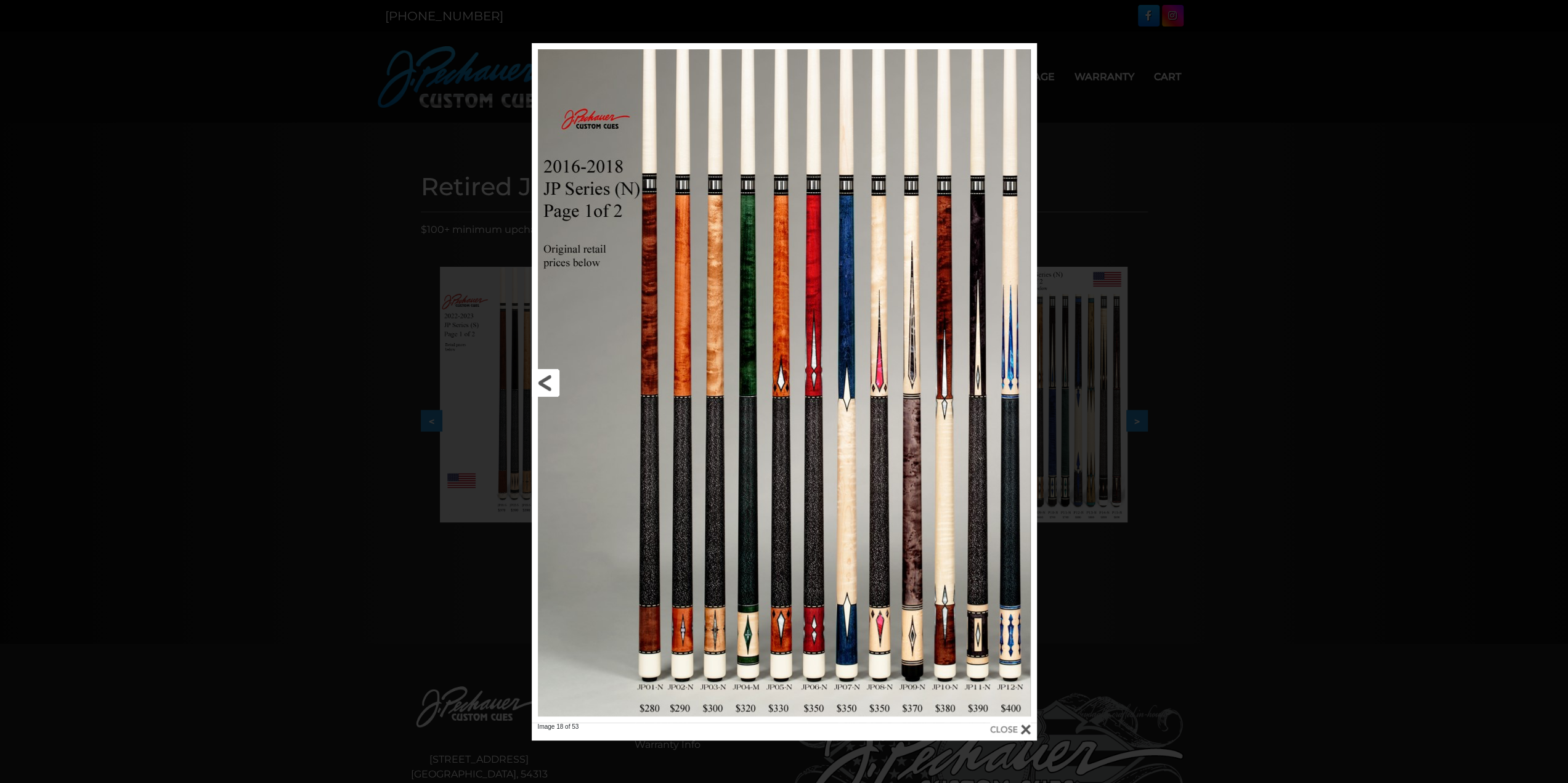
click at [545, 378] on link at bounding box center [645, 383] width 227 height 679
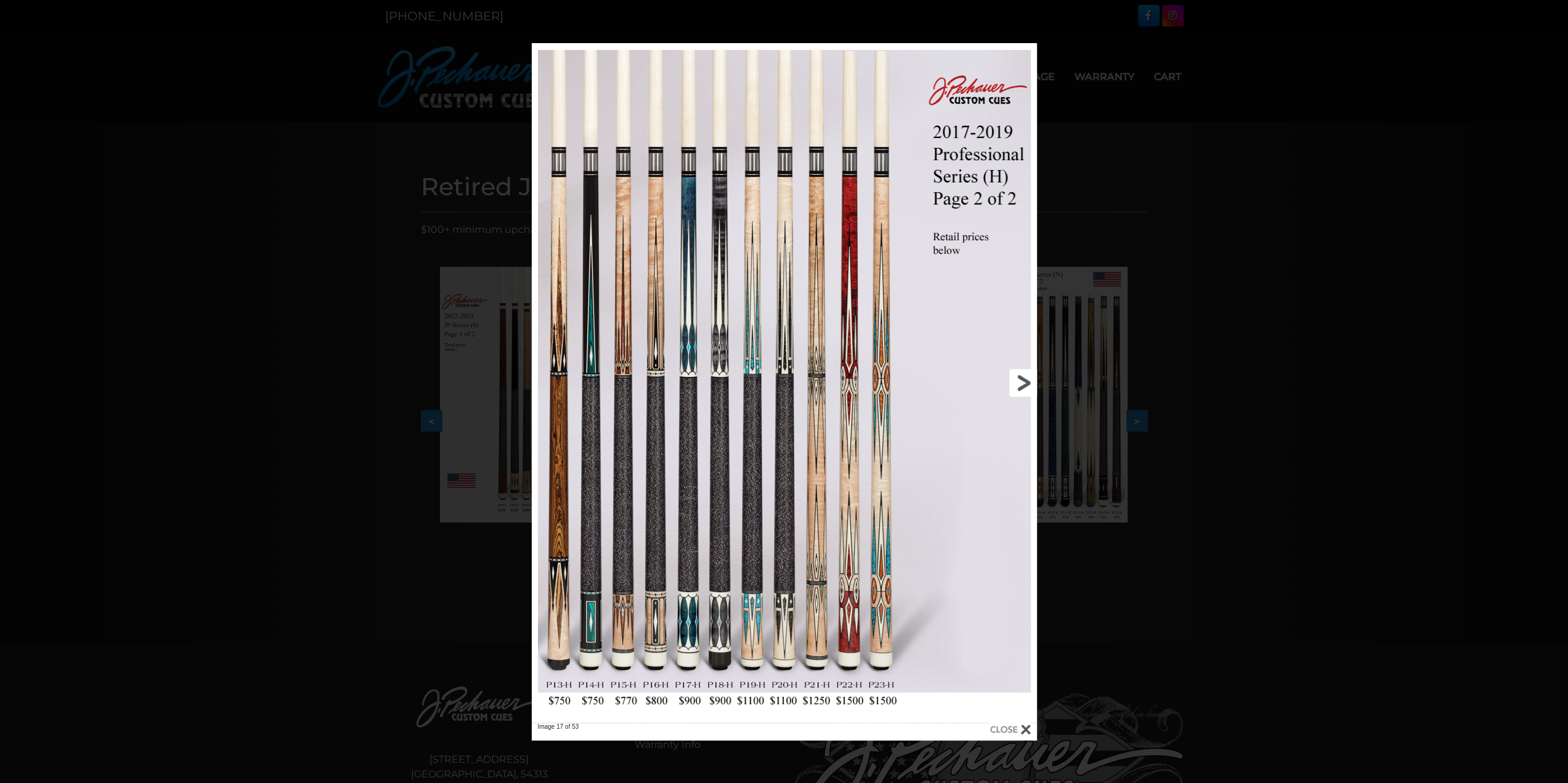
click at [1021, 383] on link at bounding box center [923, 383] width 227 height 679
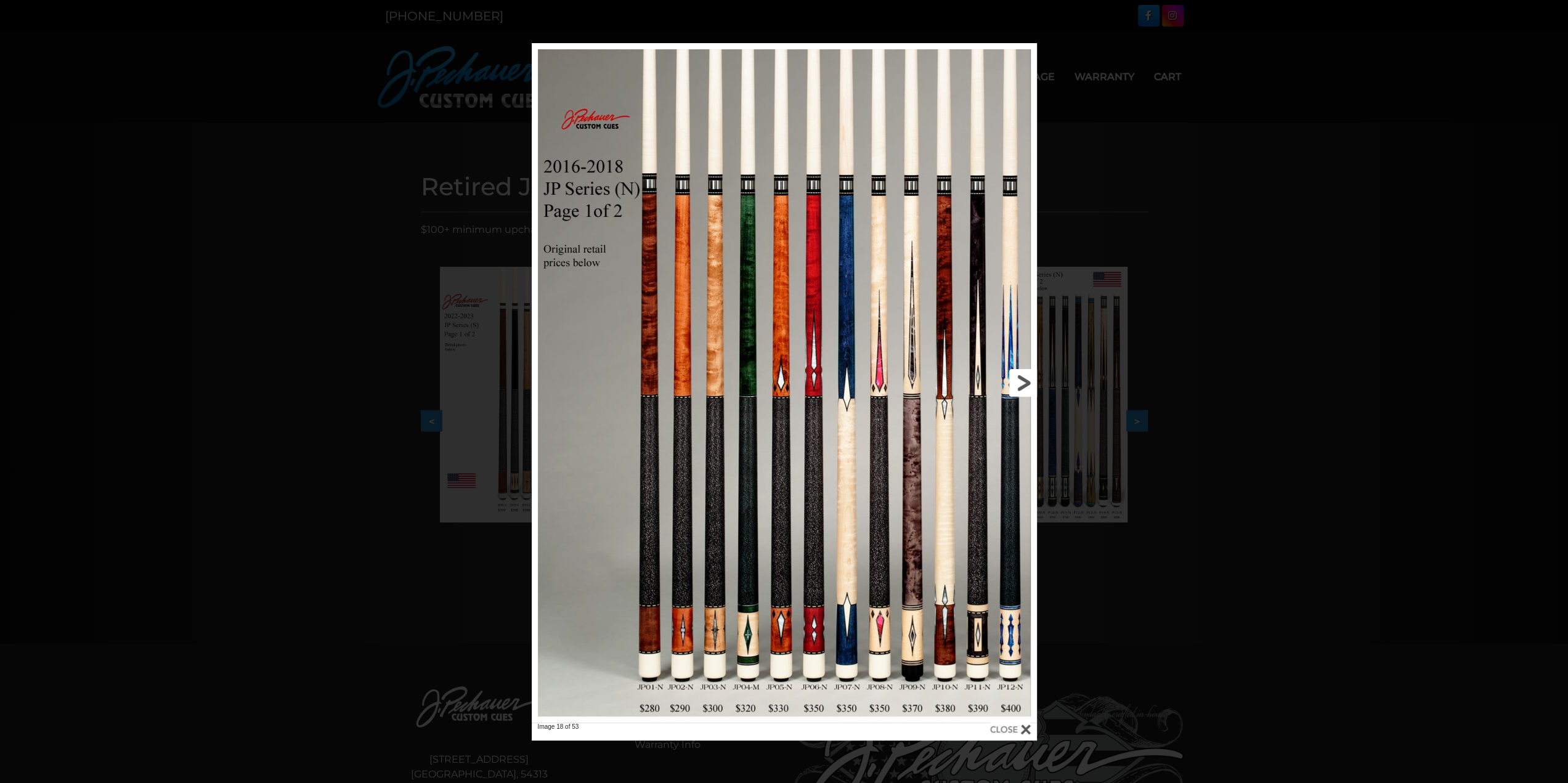
click at [1023, 382] on link at bounding box center [923, 383] width 227 height 679
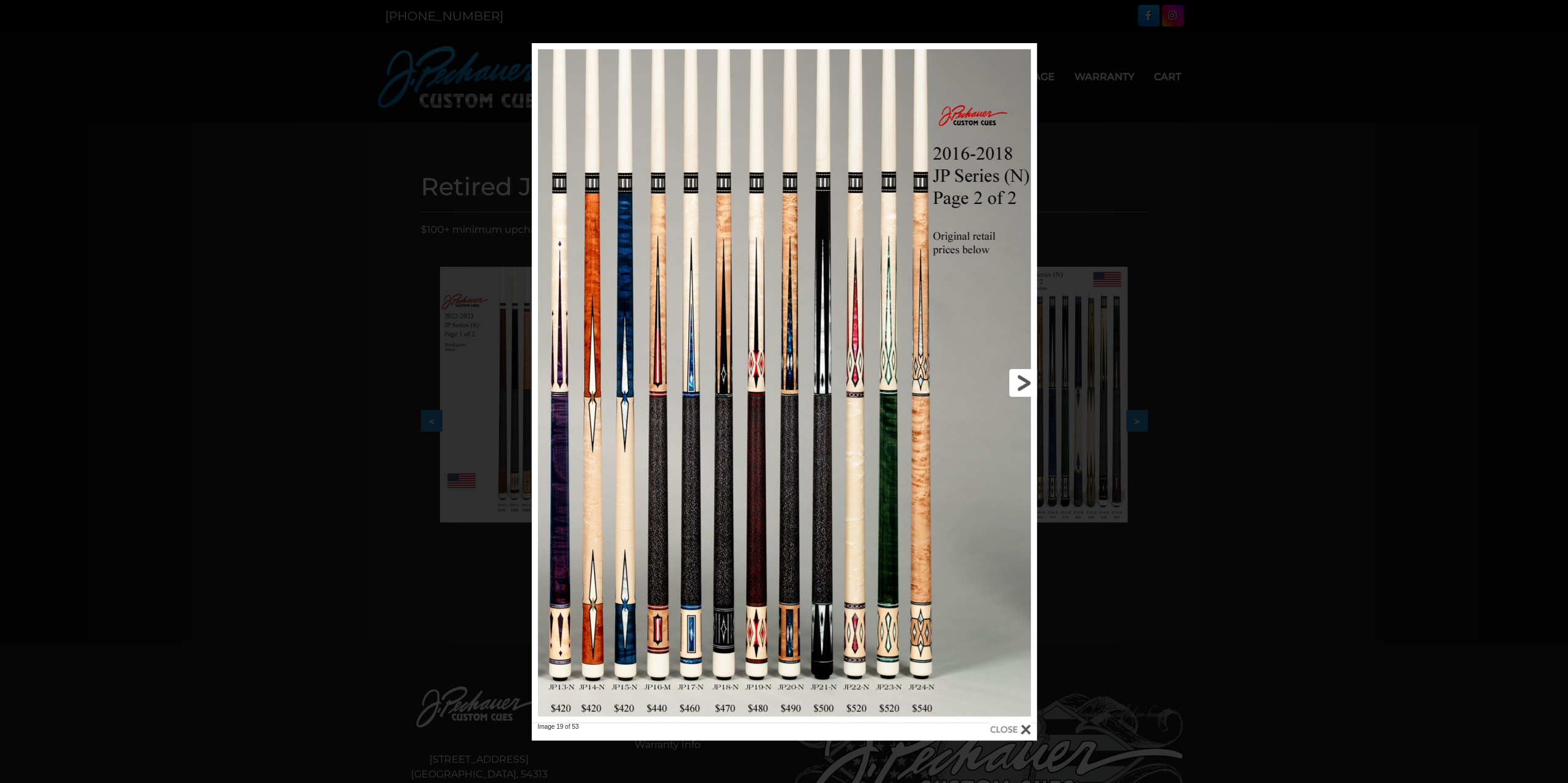
click at [1023, 382] on link at bounding box center [923, 383] width 227 height 679
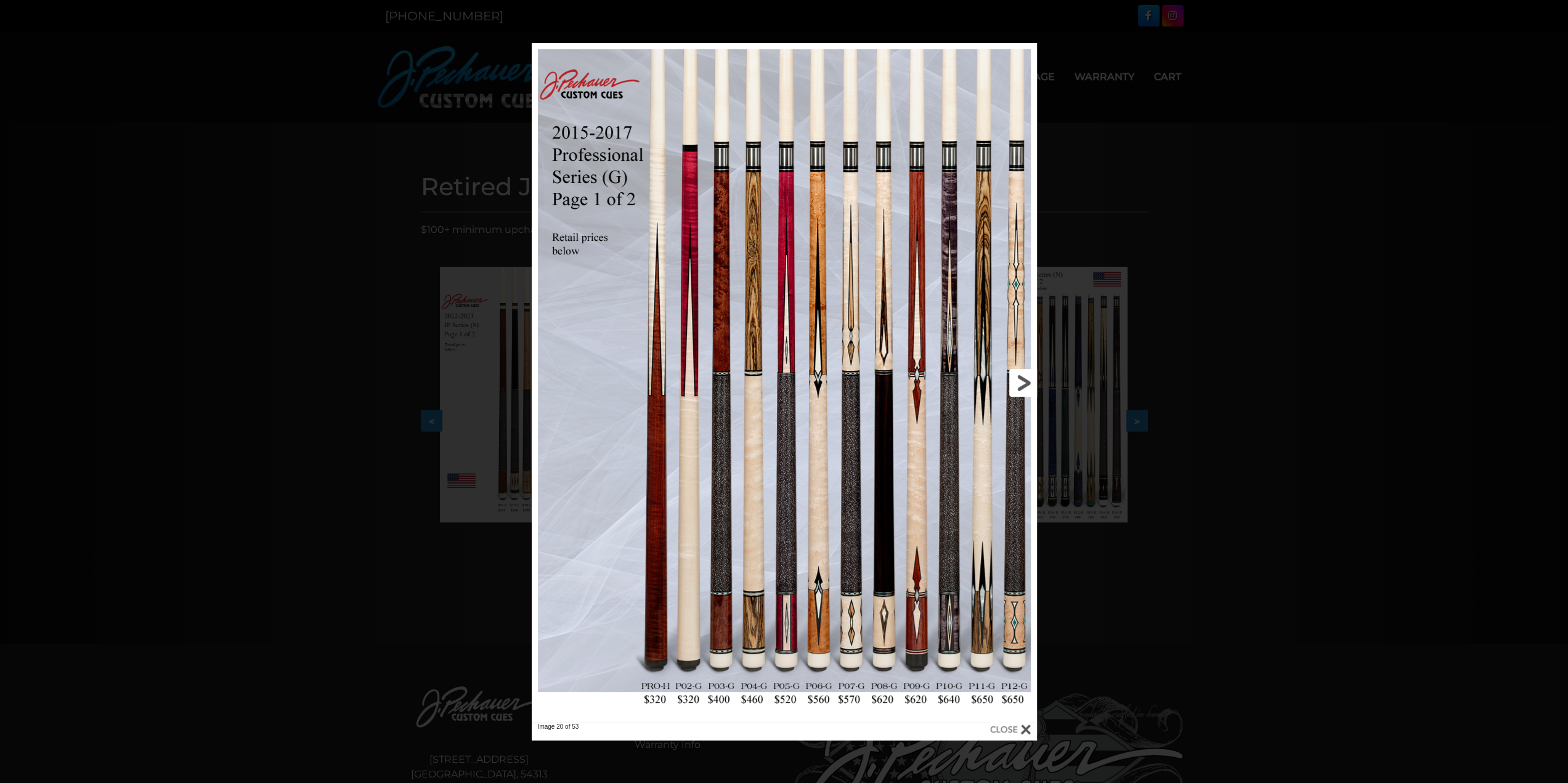
click at [1023, 382] on link at bounding box center [923, 383] width 227 height 679
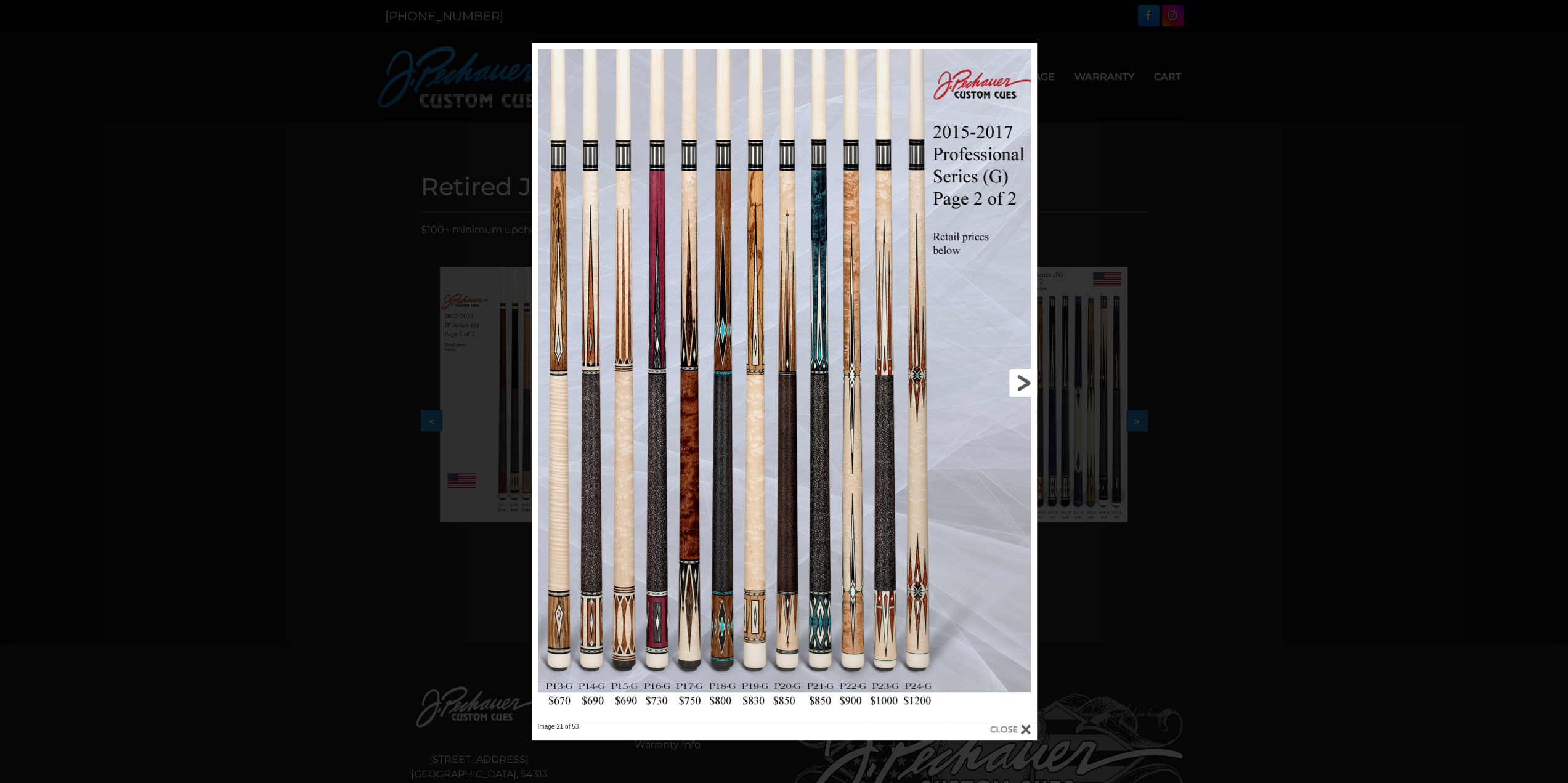
click at [1023, 382] on link at bounding box center [923, 383] width 227 height 679
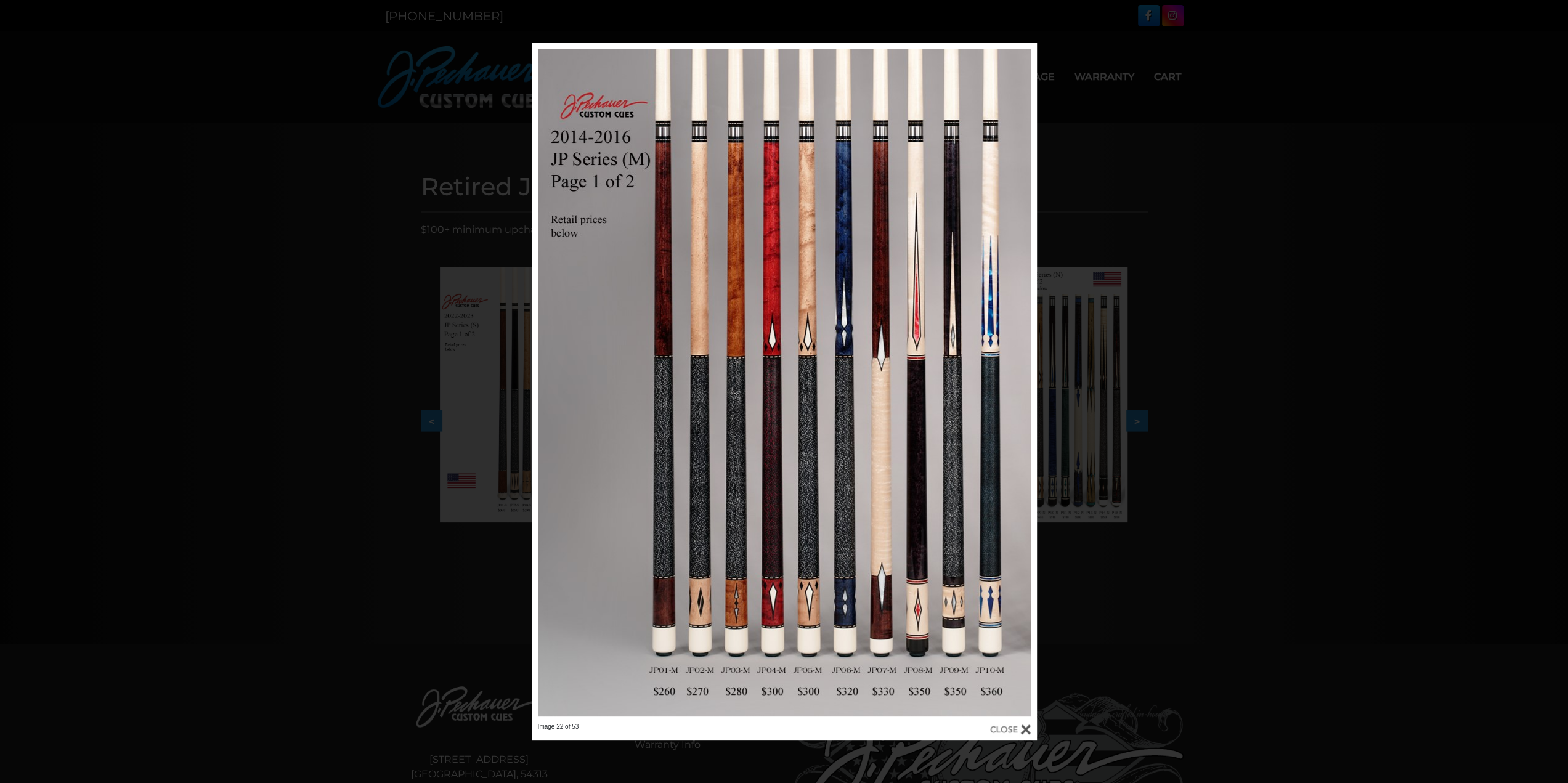
click at [346, 583] on div "Image 22 of 53" at bounding box center [784, 392] width 1568 height 698
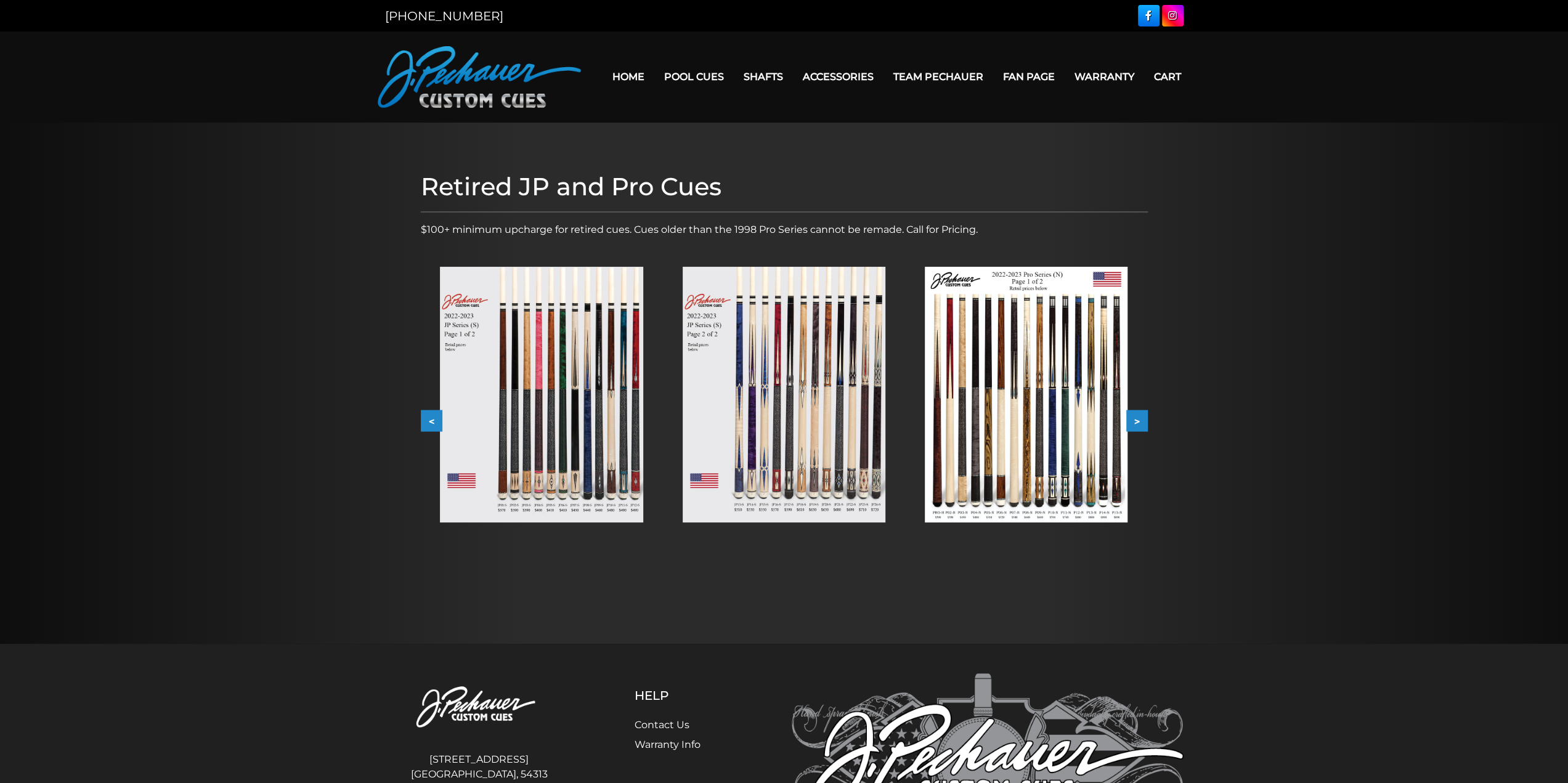
click at [1036, 406] on img at bounding box center [1026, 395] width 202 height 256
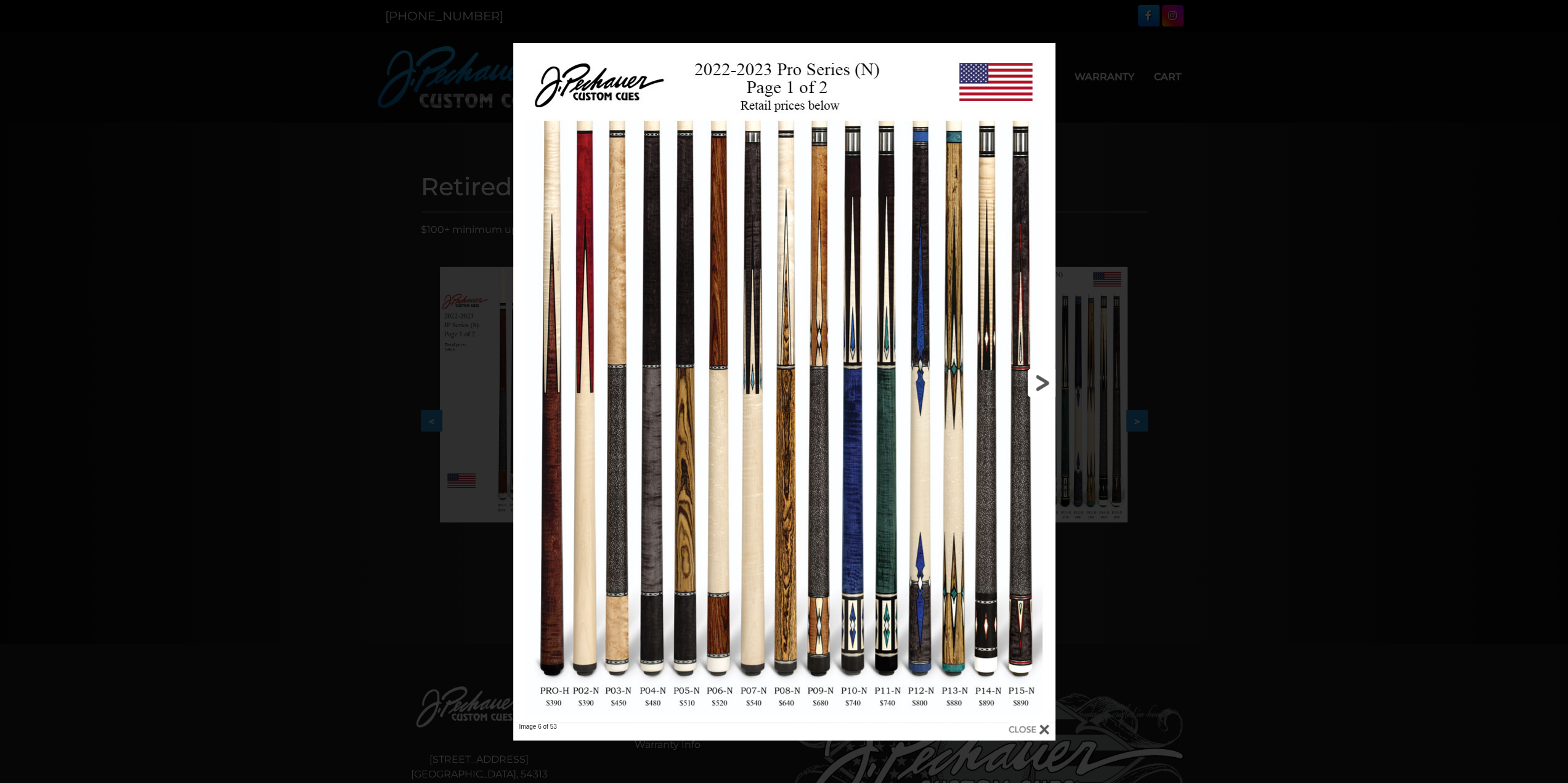
click at [1036, 386] on link at bounding box center [933, 383] width 244 height 679
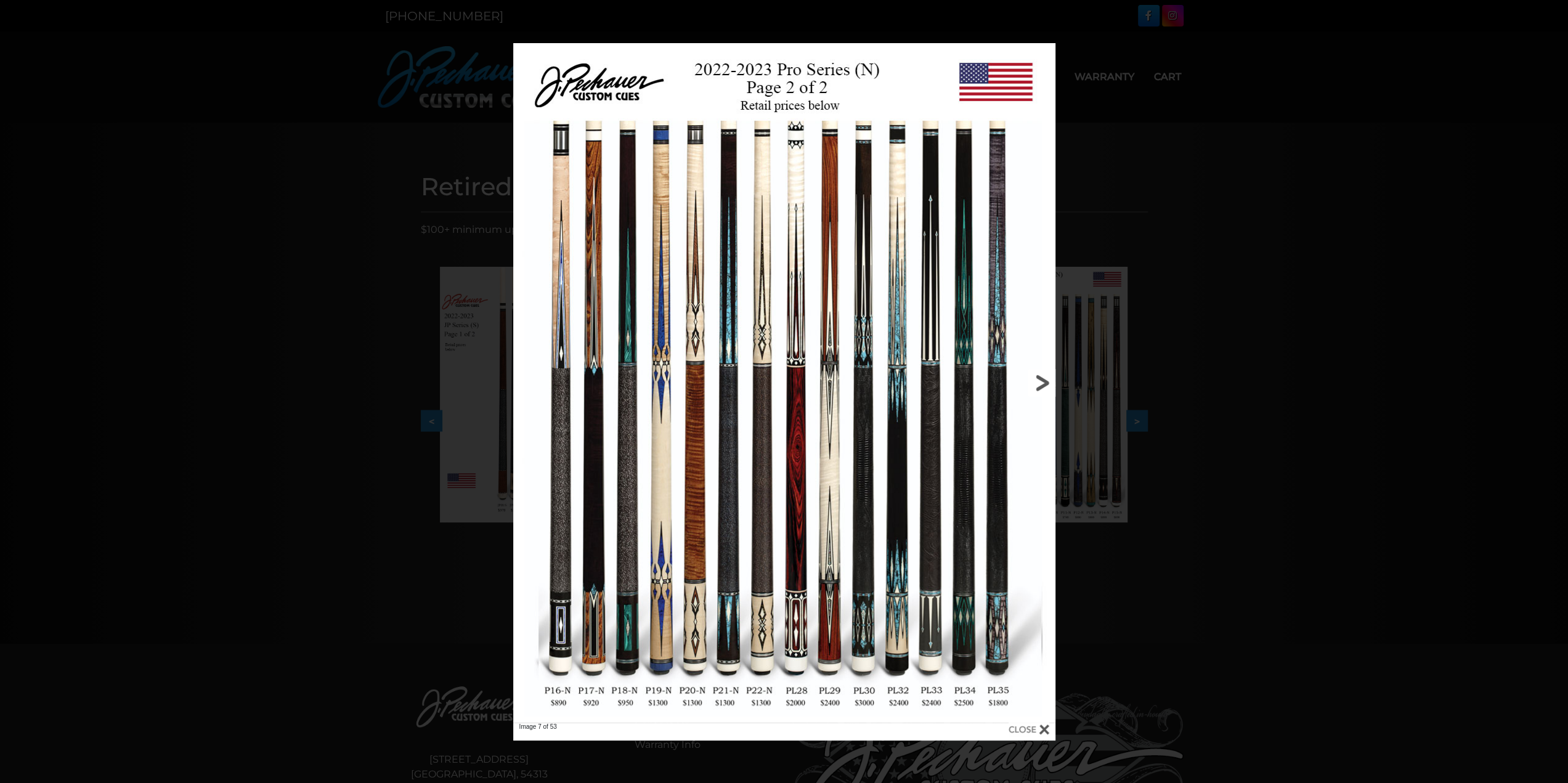
click at [1036, 386] on link at bounding box center [933, 383] width 244 height 679
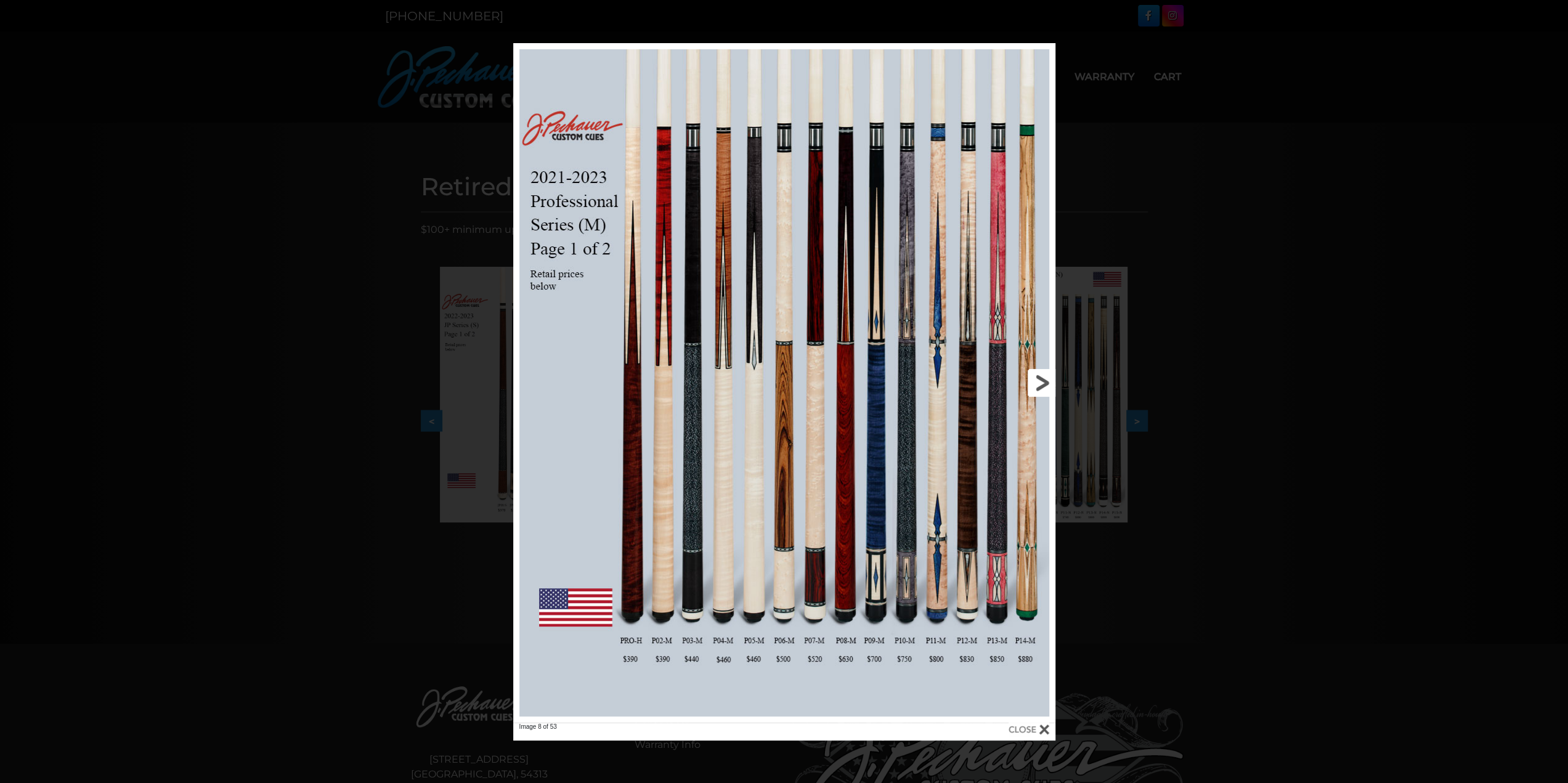
click at [1036, 386] on link at bounding box center [933, 383] width 244 height 679
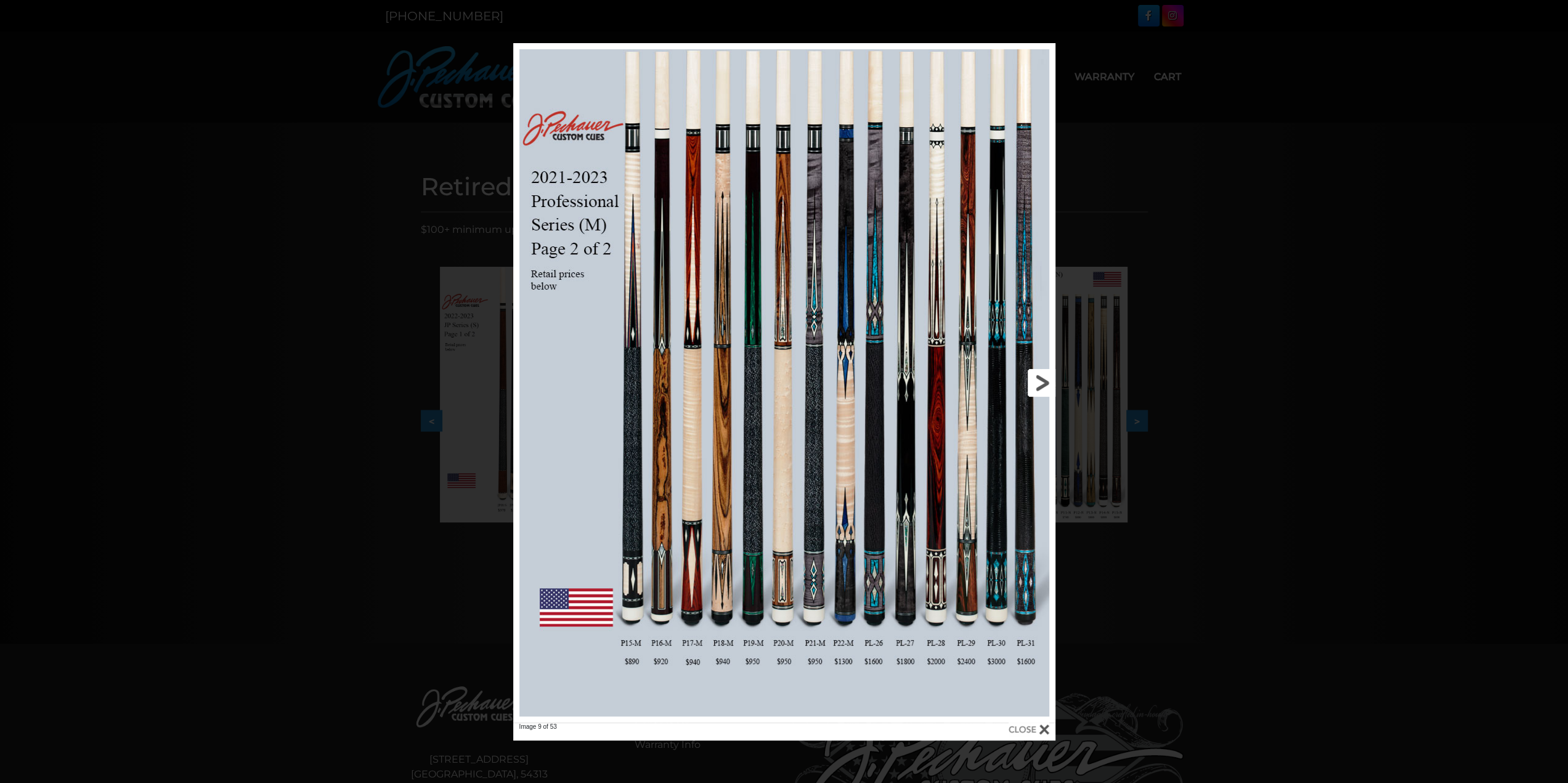
click at [1036, 386] on link at bounding box center [933, 383] width 244 height 679
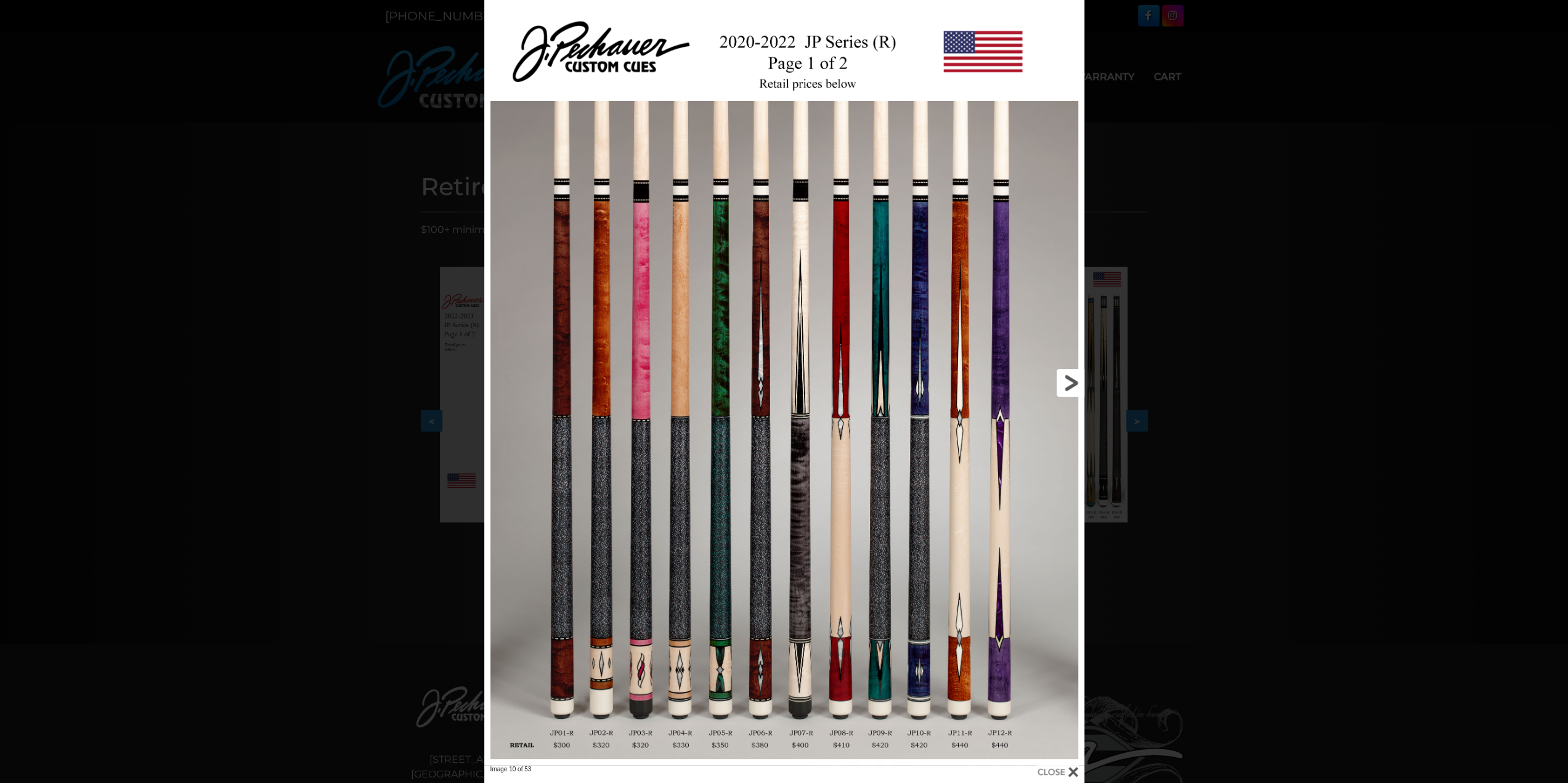
click at [1073, 385] on link at bounding box center [949, 383] width 270 height 765
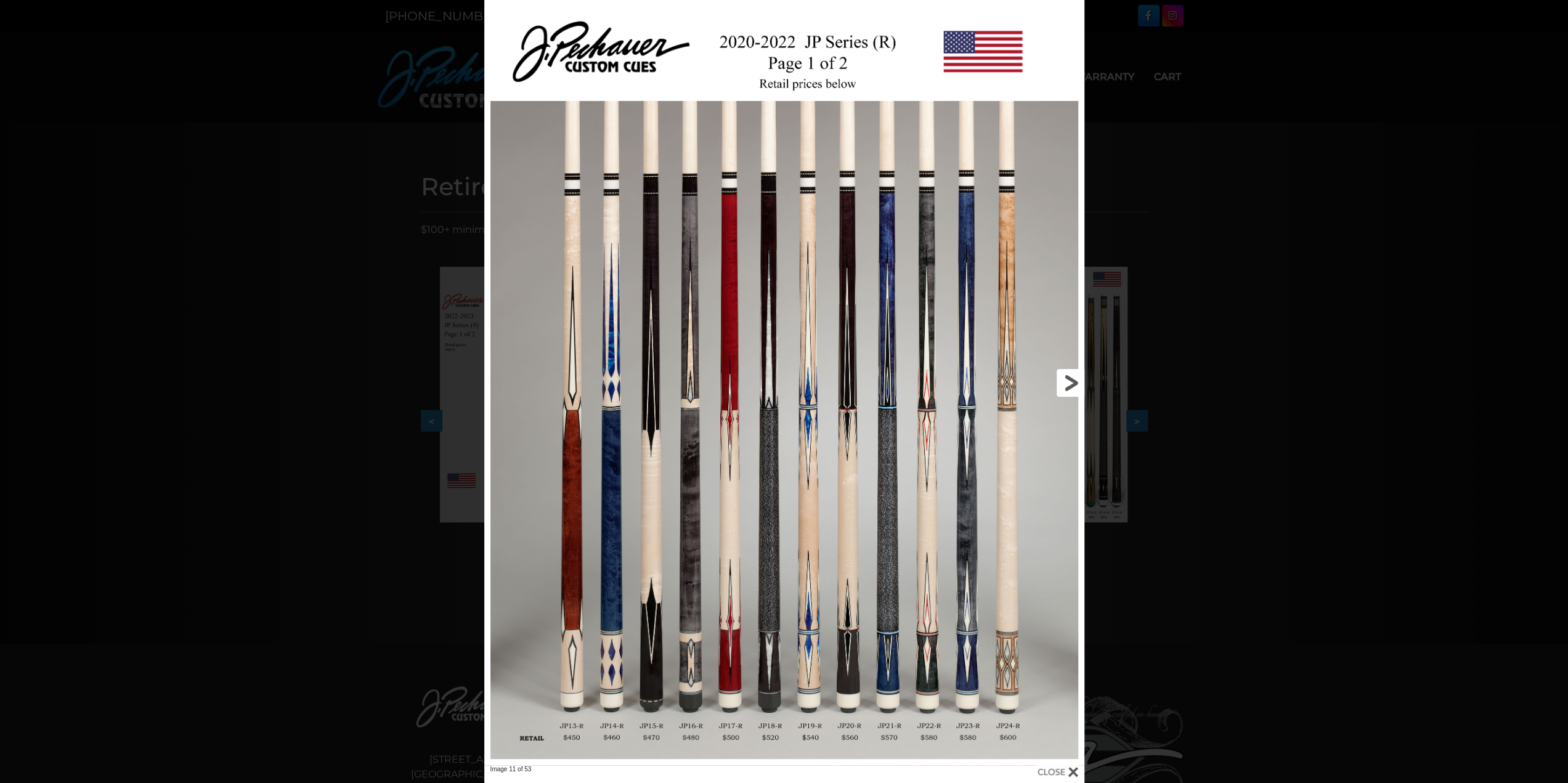
click at [1073, 385] on link at bounding box center [949, 383] width 270 height 765
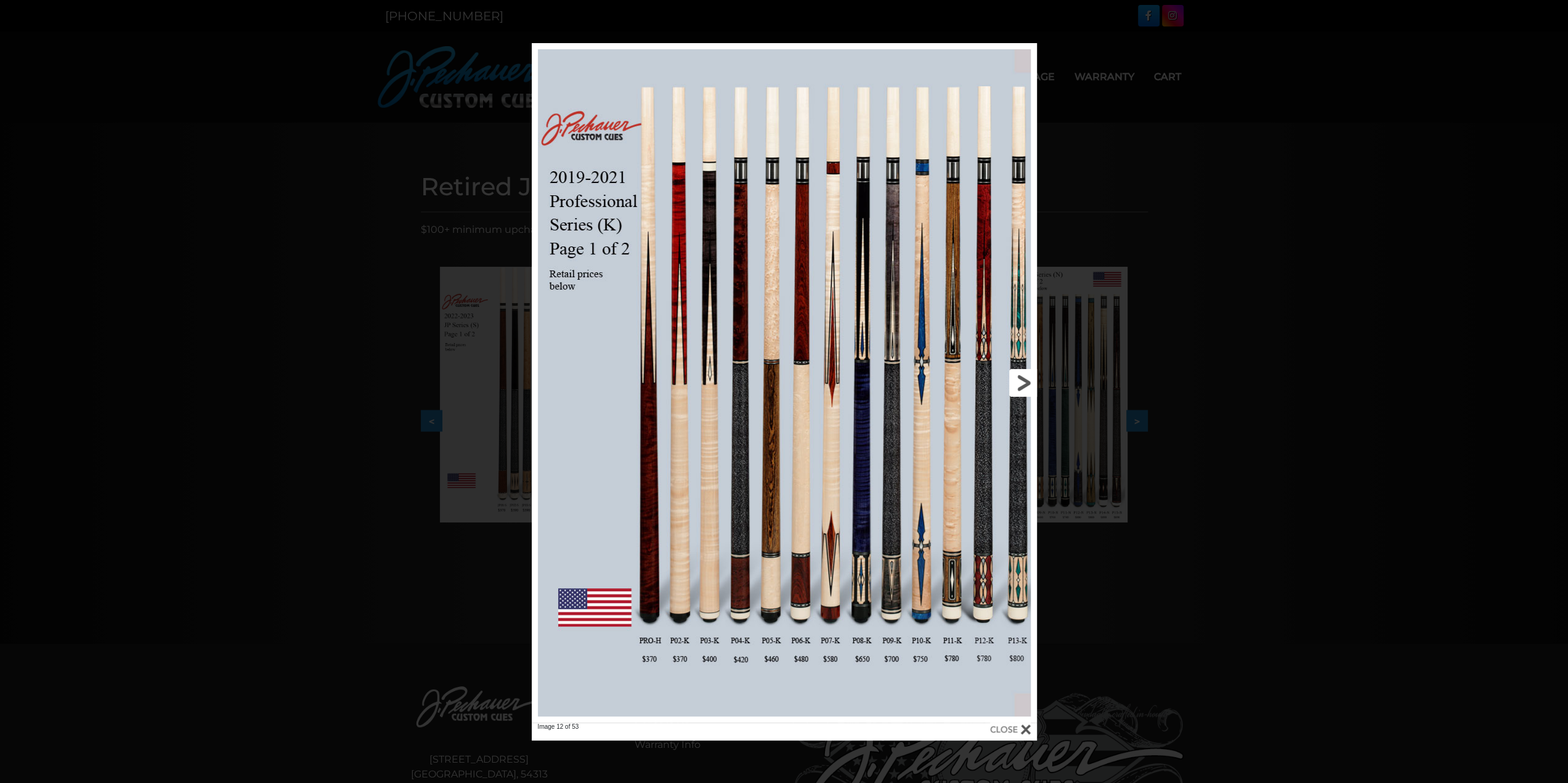
click at [1013, 375] on link at bounding box center [923, 383] width 227 height 679
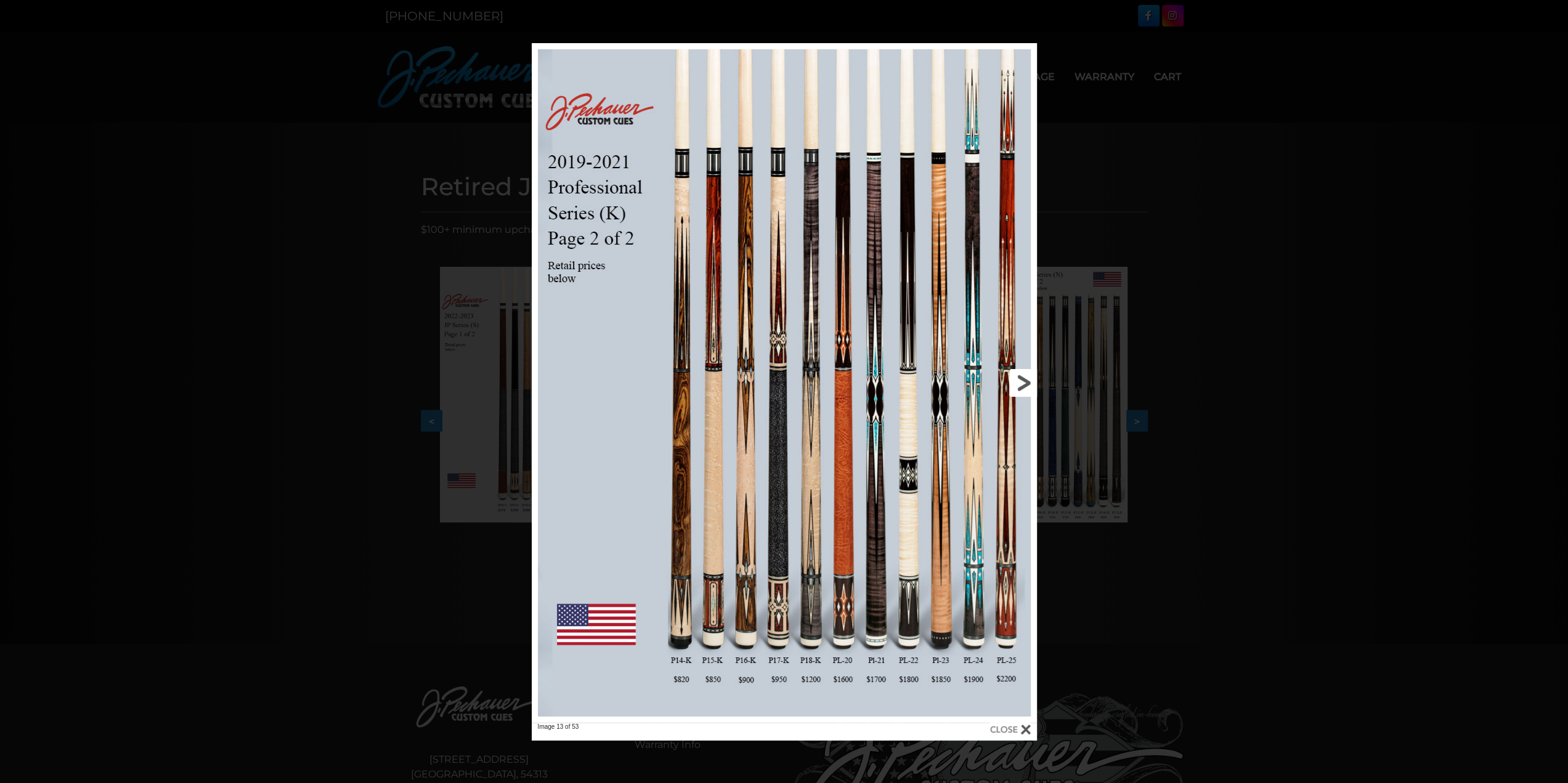
click at [1013, 376] on link at bounding box center [923, 383] width 227 height 679
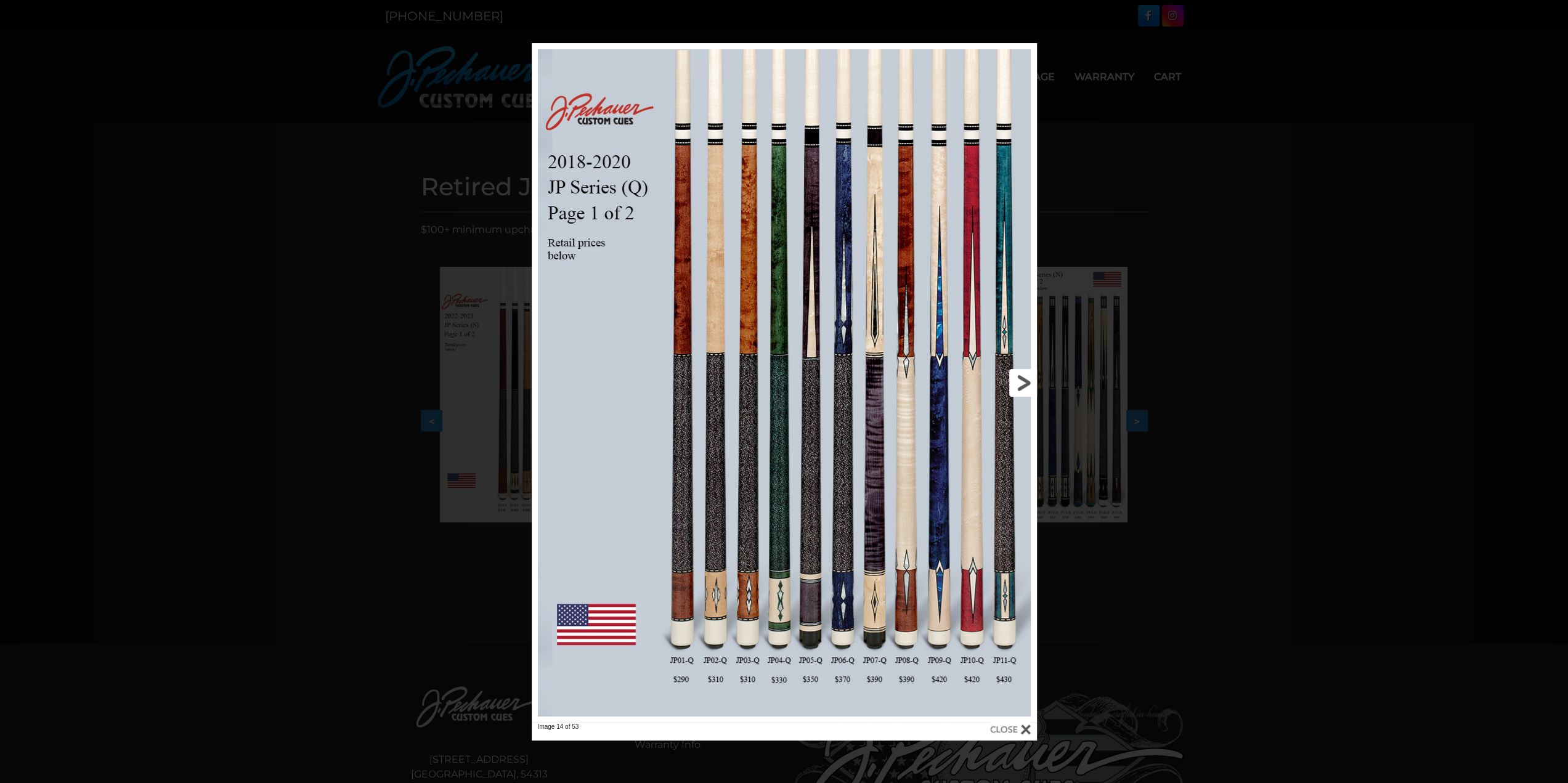
click at [1013, 376] on link at bounding box center [923, 383] width 227 height 679
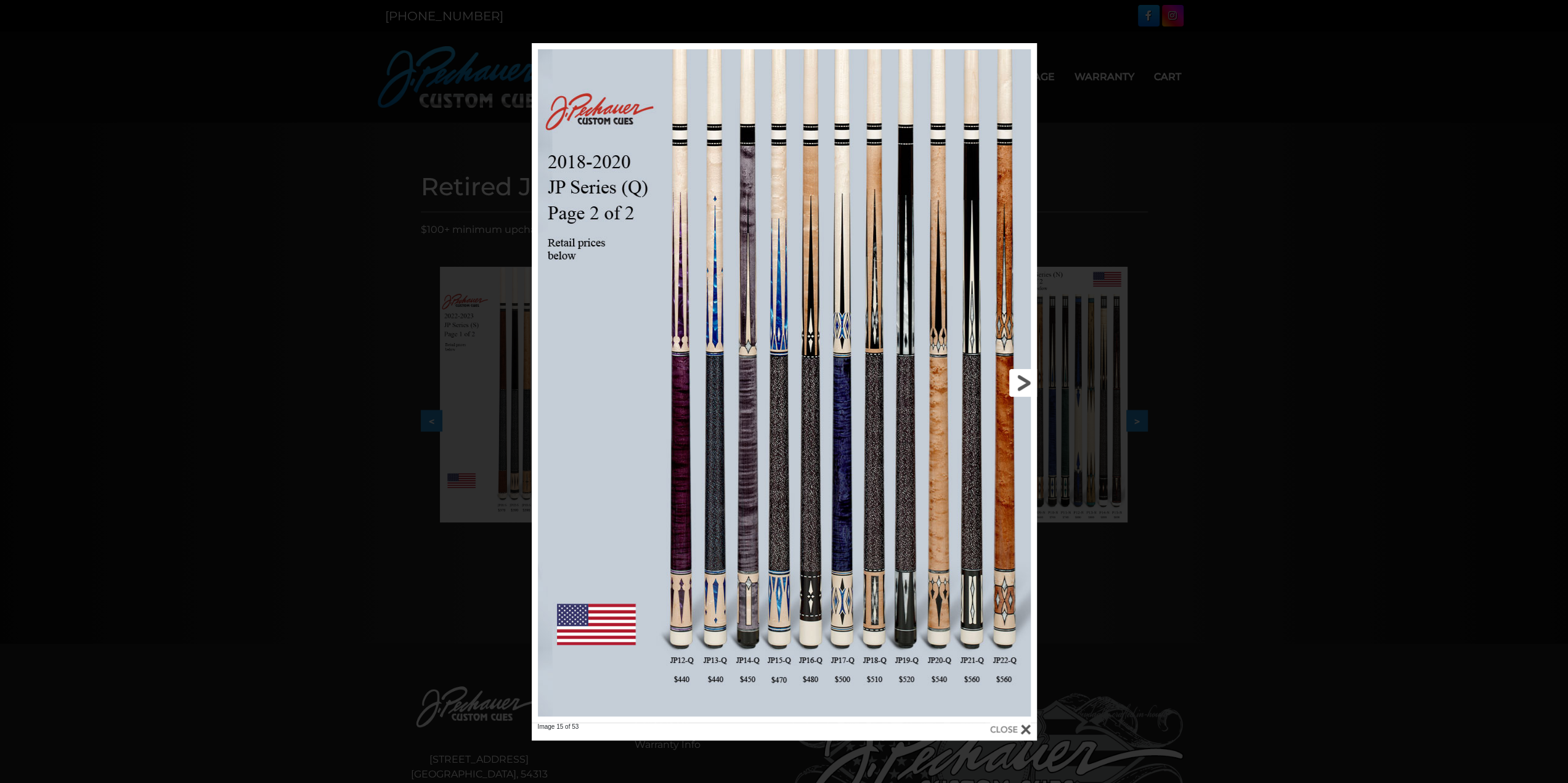
click at [1013, 376] on link at bounding box center [923, 383] width 227 height 679
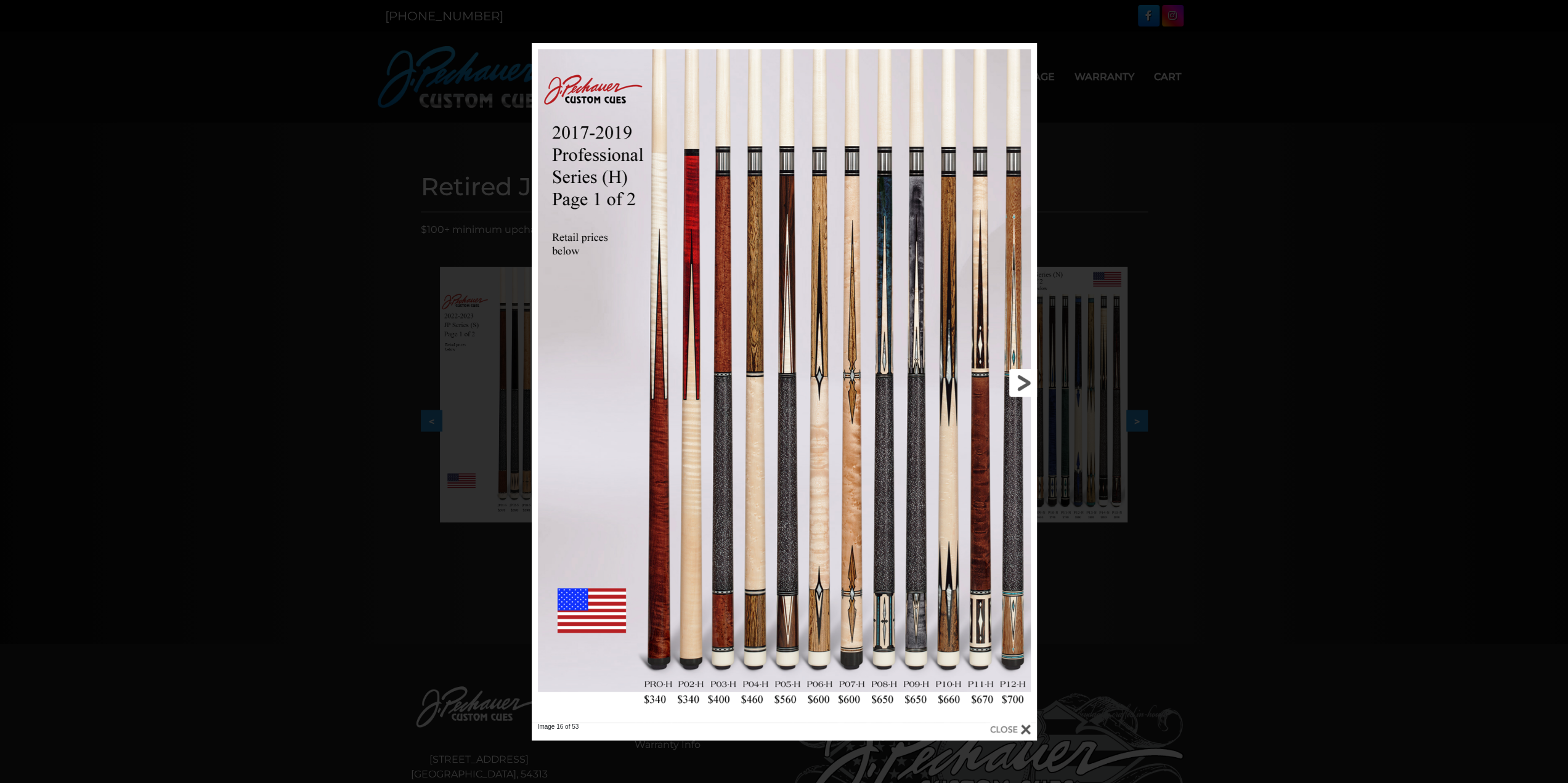
click at [1014, 376] on link at bounding box center [923, 383] width 227 height 679
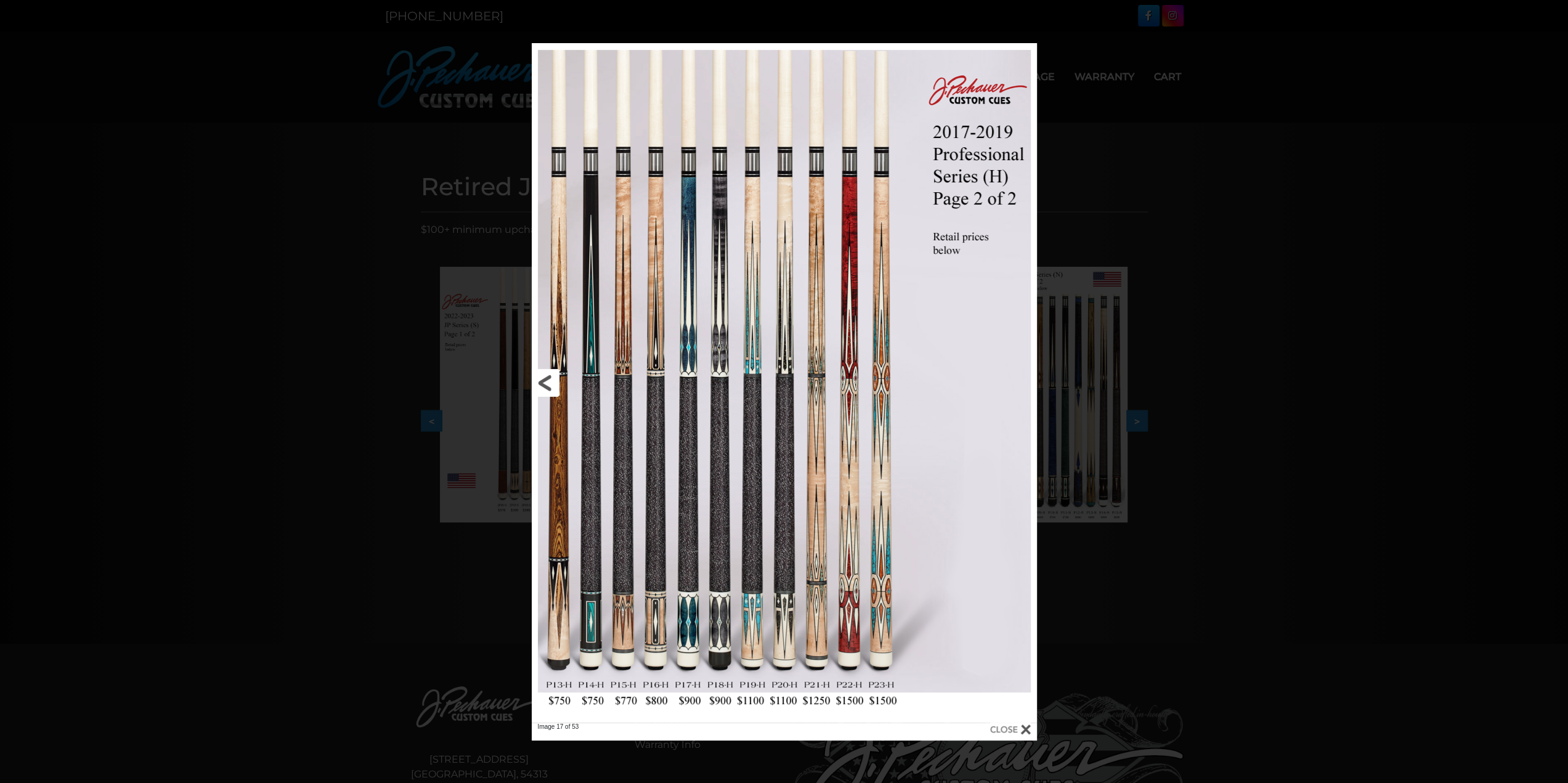
click at [653, 619] on link at bounding box center [645, 383] width 227 height 679
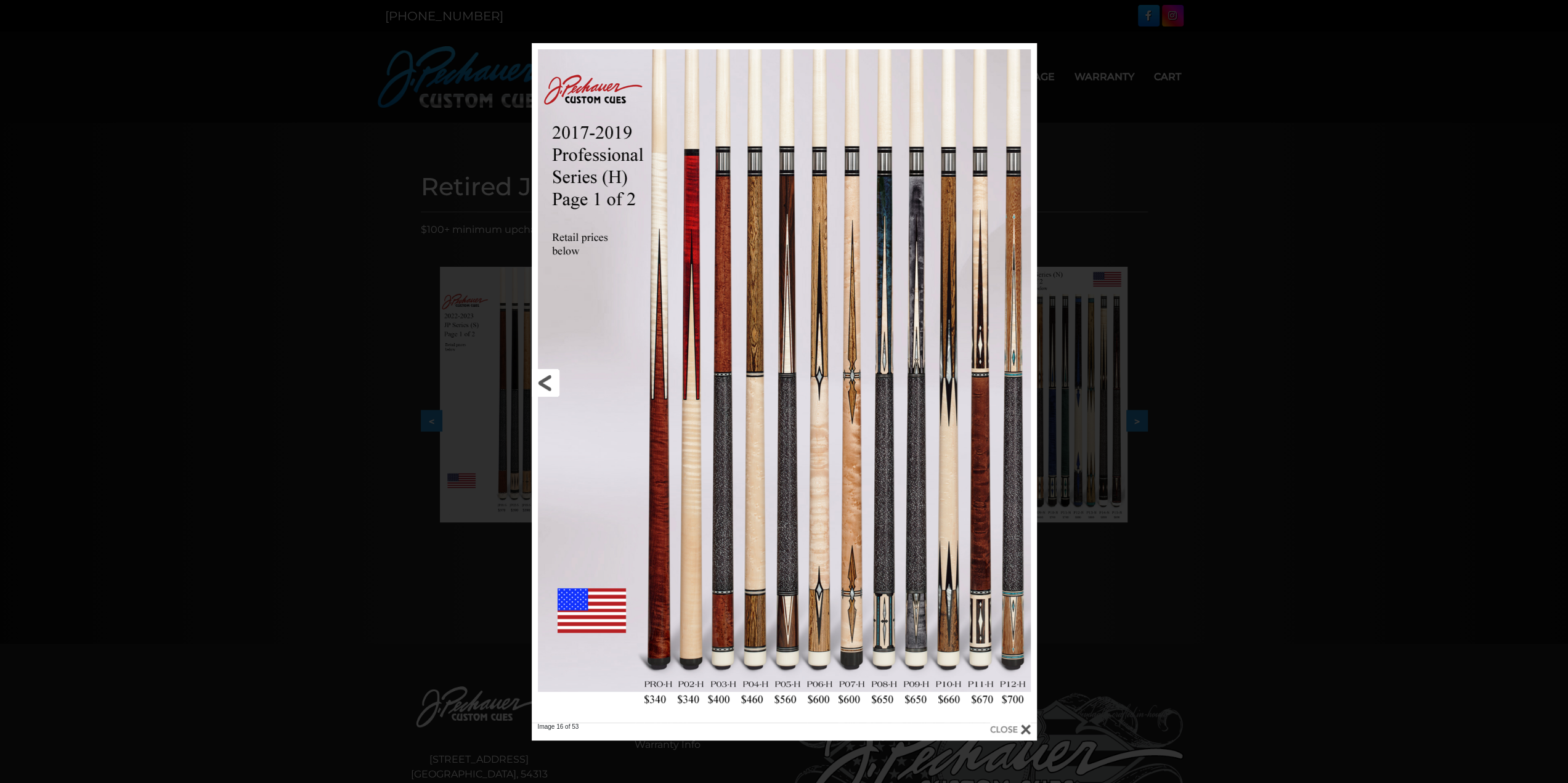
click at [549, 367] on link at bounding box center [645, 383] width 227 height 679
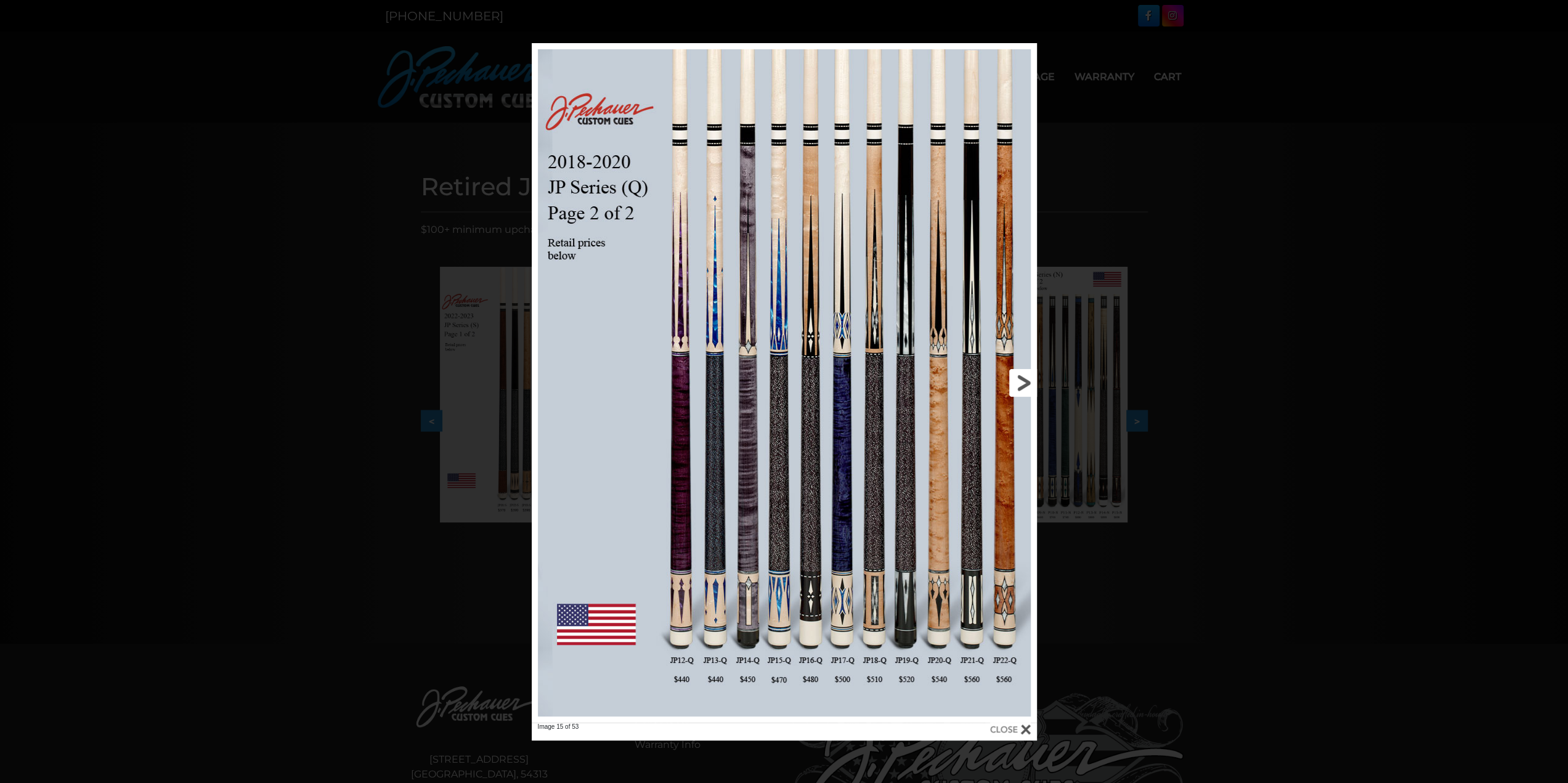
click at [1019, 378] on link at bounding box center [923, 383] width 227 height 679
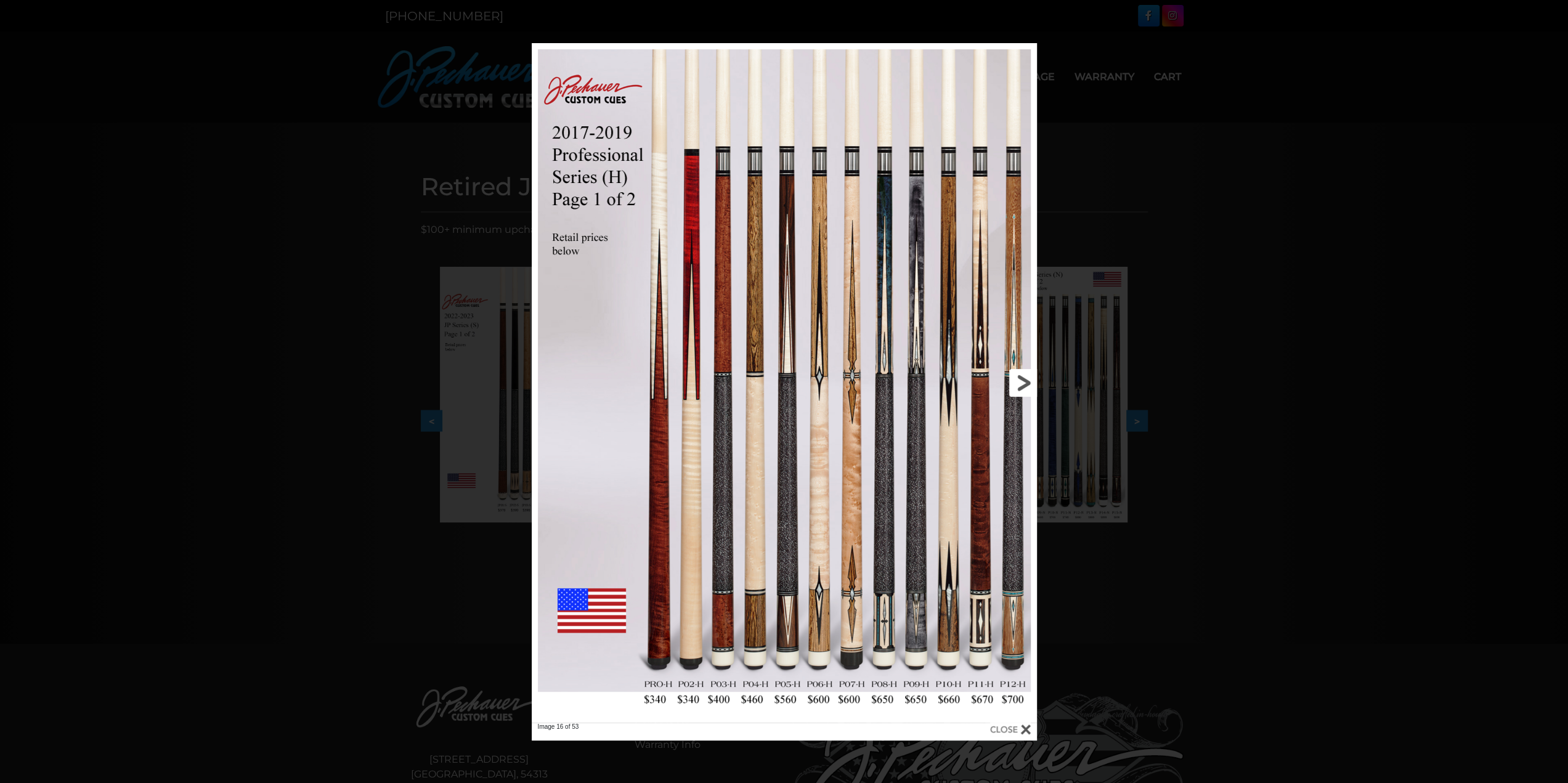
click at [1019, 378] on link at bounding box center [923, 383] width 227 height 679
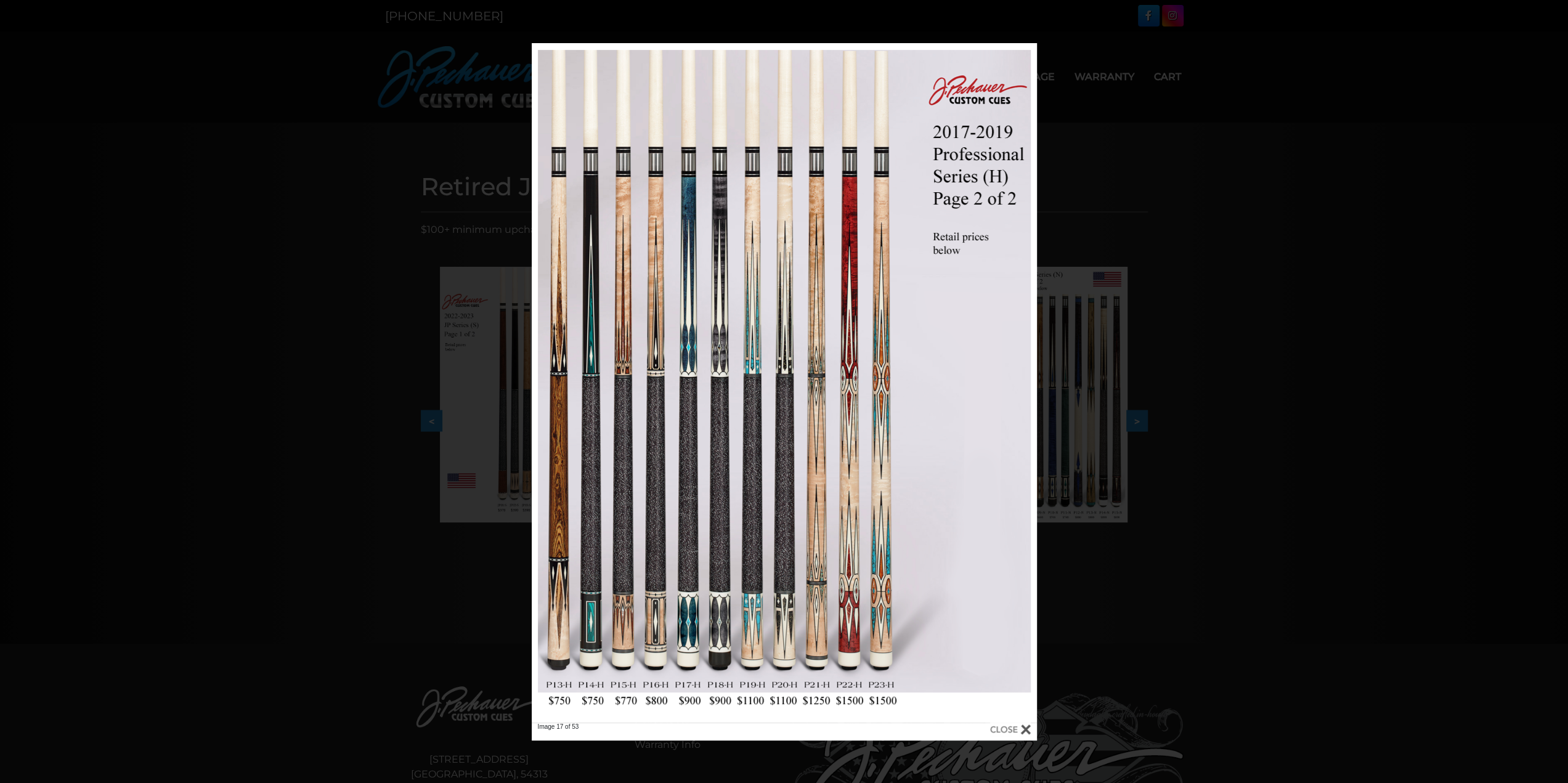
click at [322, 236] on div "Image 17 of 53" at bounding box center [784, 392] width 1568 height 698
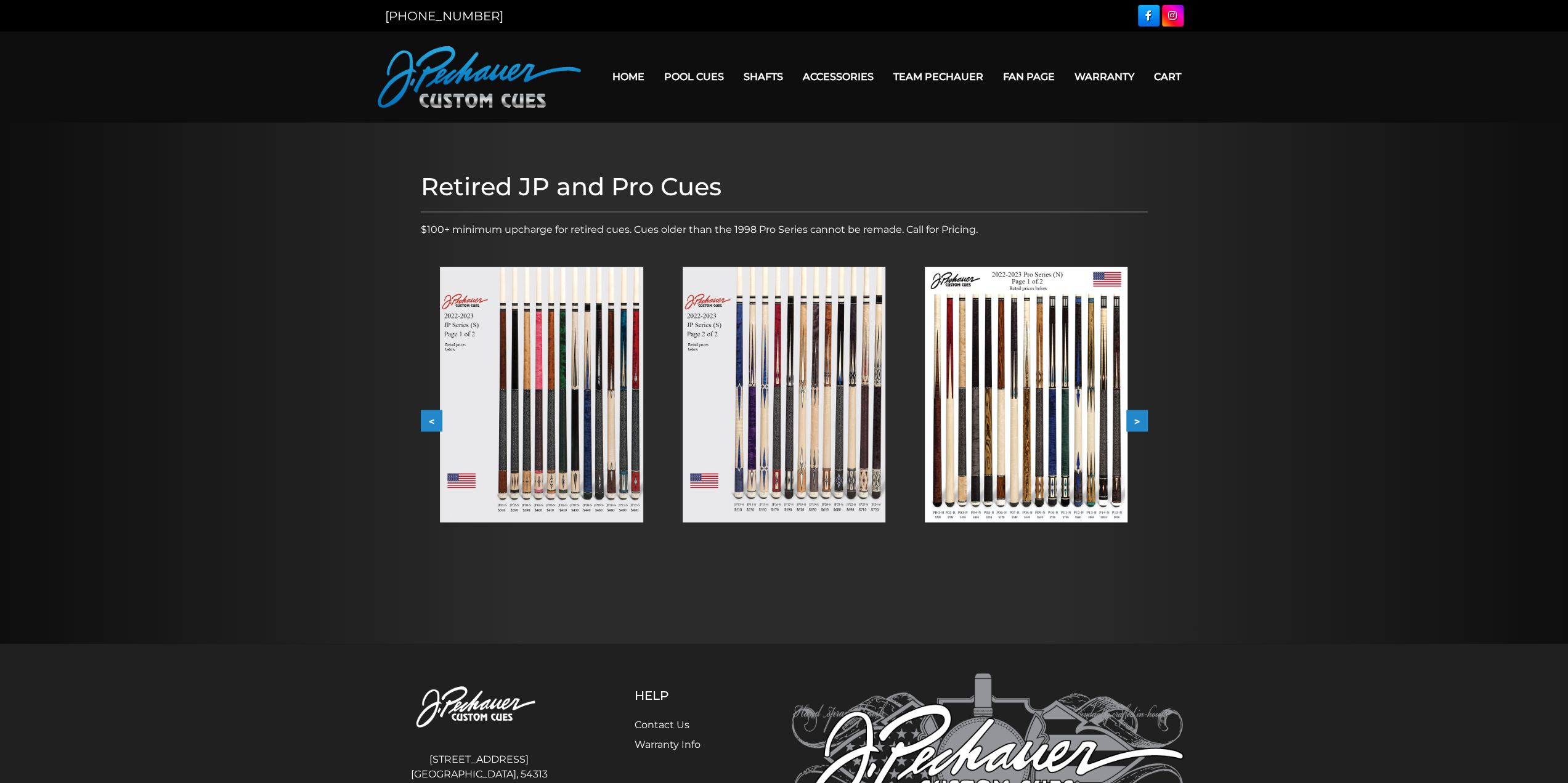
click at [526, 434] on img at bounding box center [541, 395] width 202 height 256
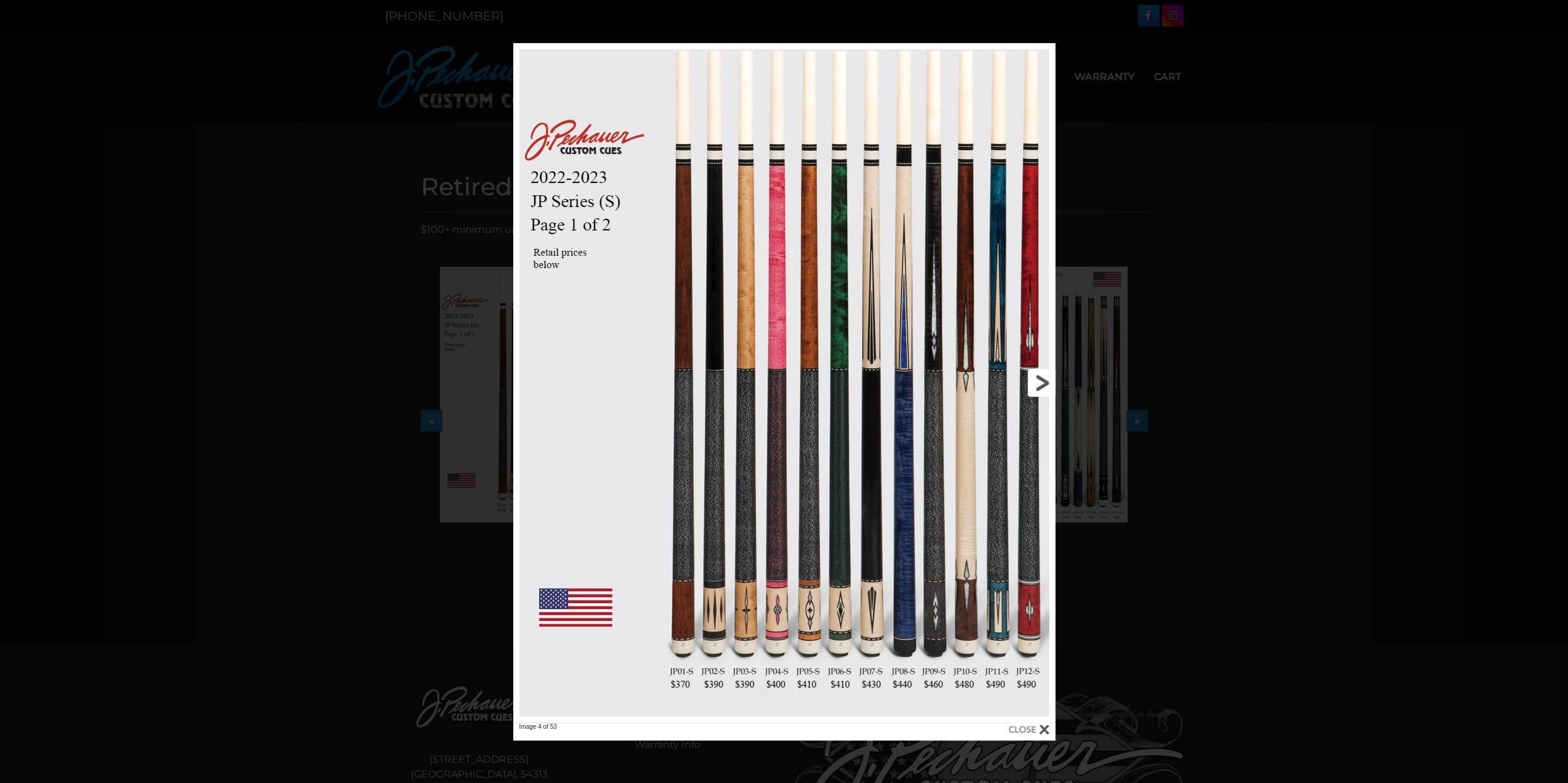
click at [1031, 378] on link at bounding box center [933, 383] width 244 height 679
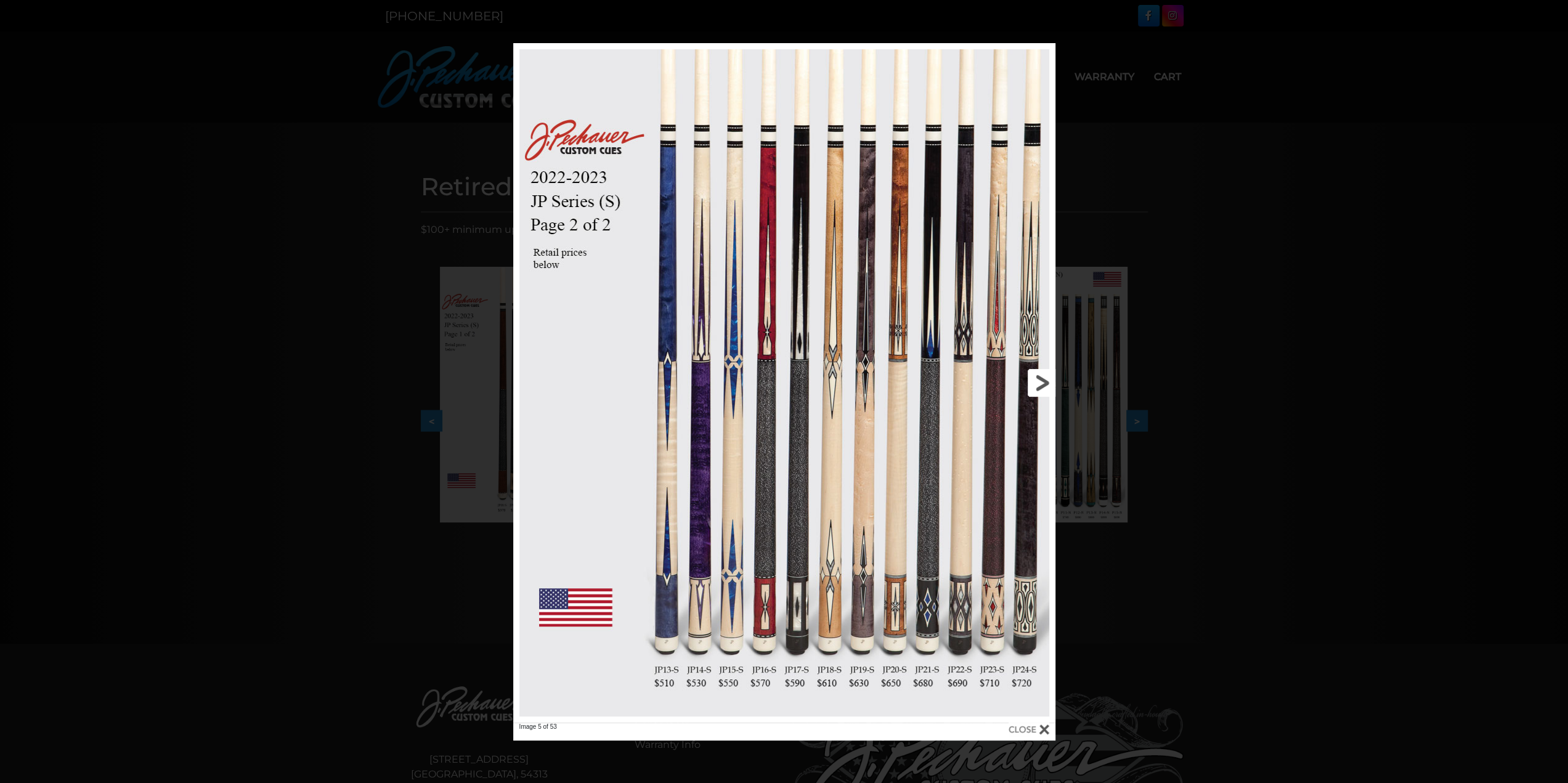
click at [1036, 377] on link at bounding box center [933, 383] width 244 height 679
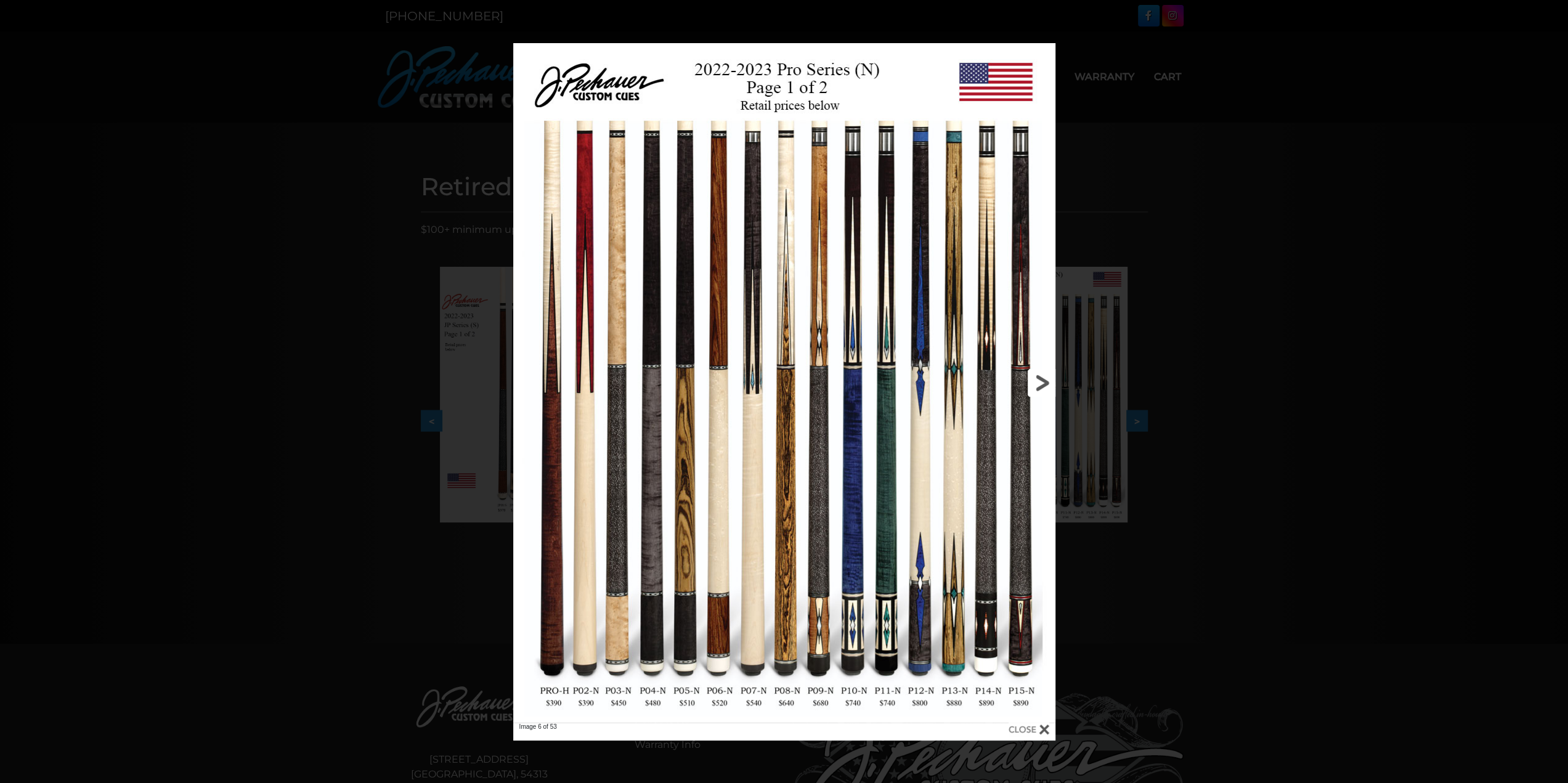
click at [1036, 377] on link at bounding box center [933, 383] width 244 height 679
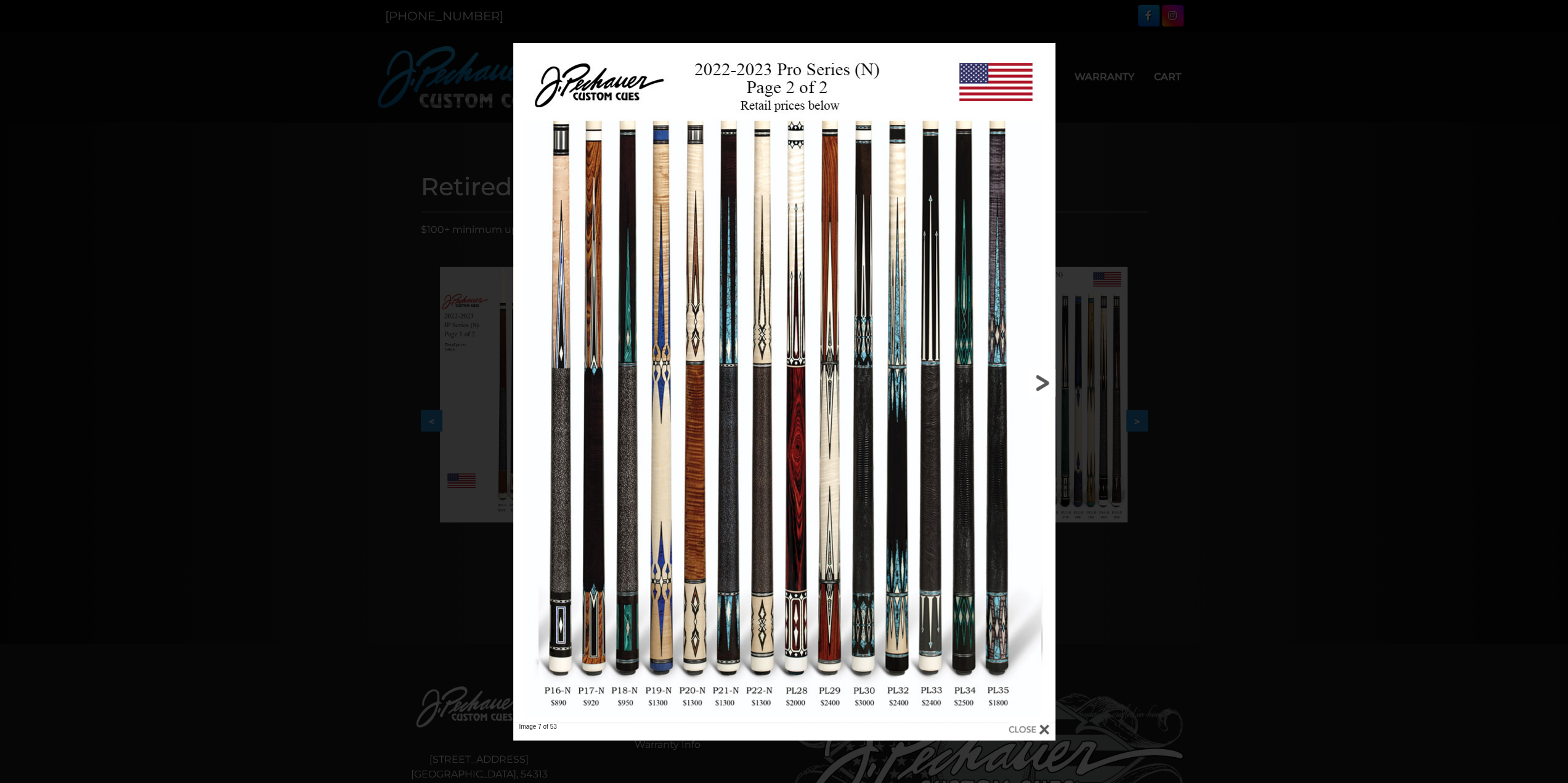
click at [1036, 377] on link at bounding box center [933, 383] width 244 height 679
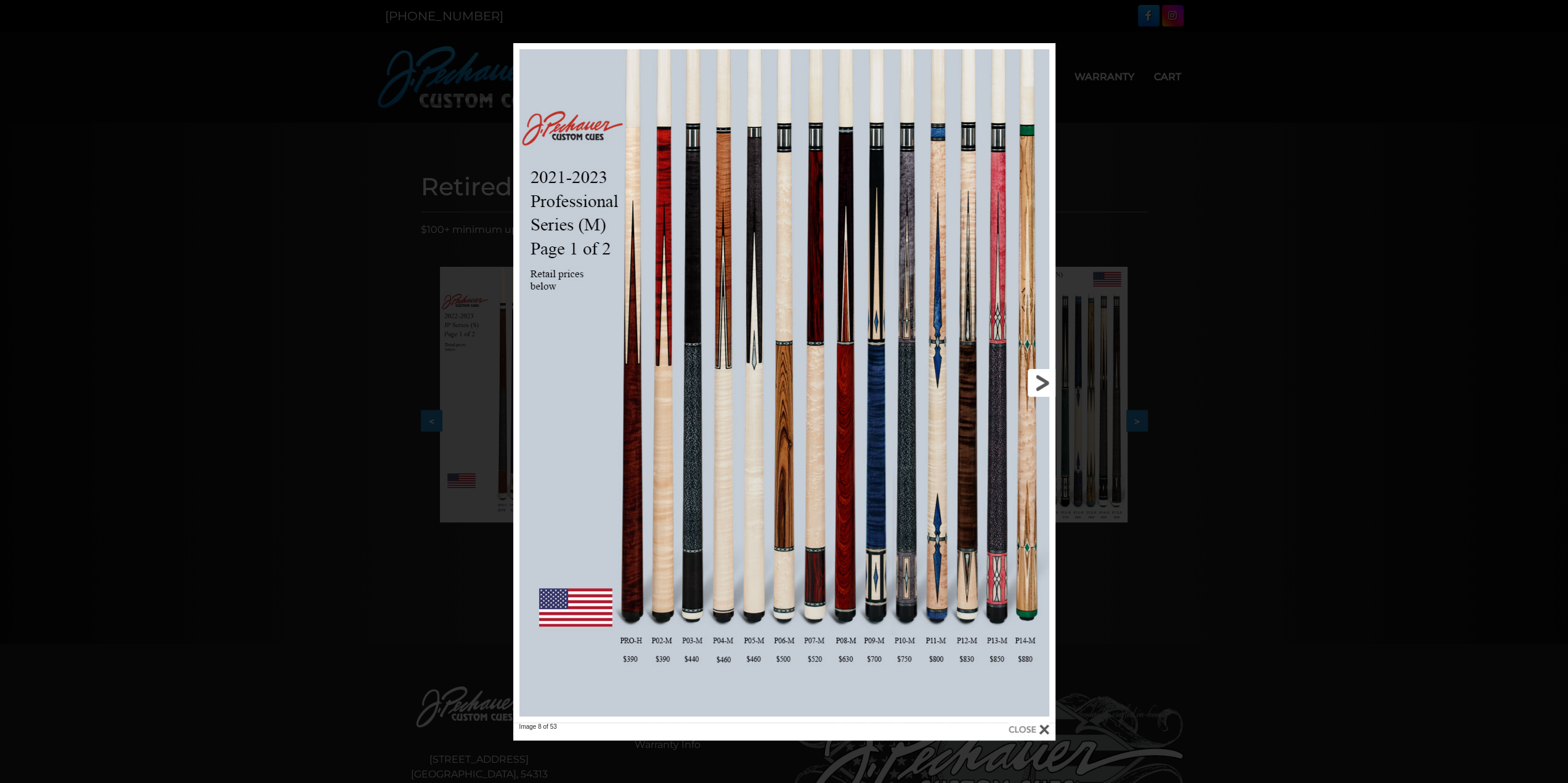
click at [1038, 378] on link at bounding box center [933, 383] width 244 height 679
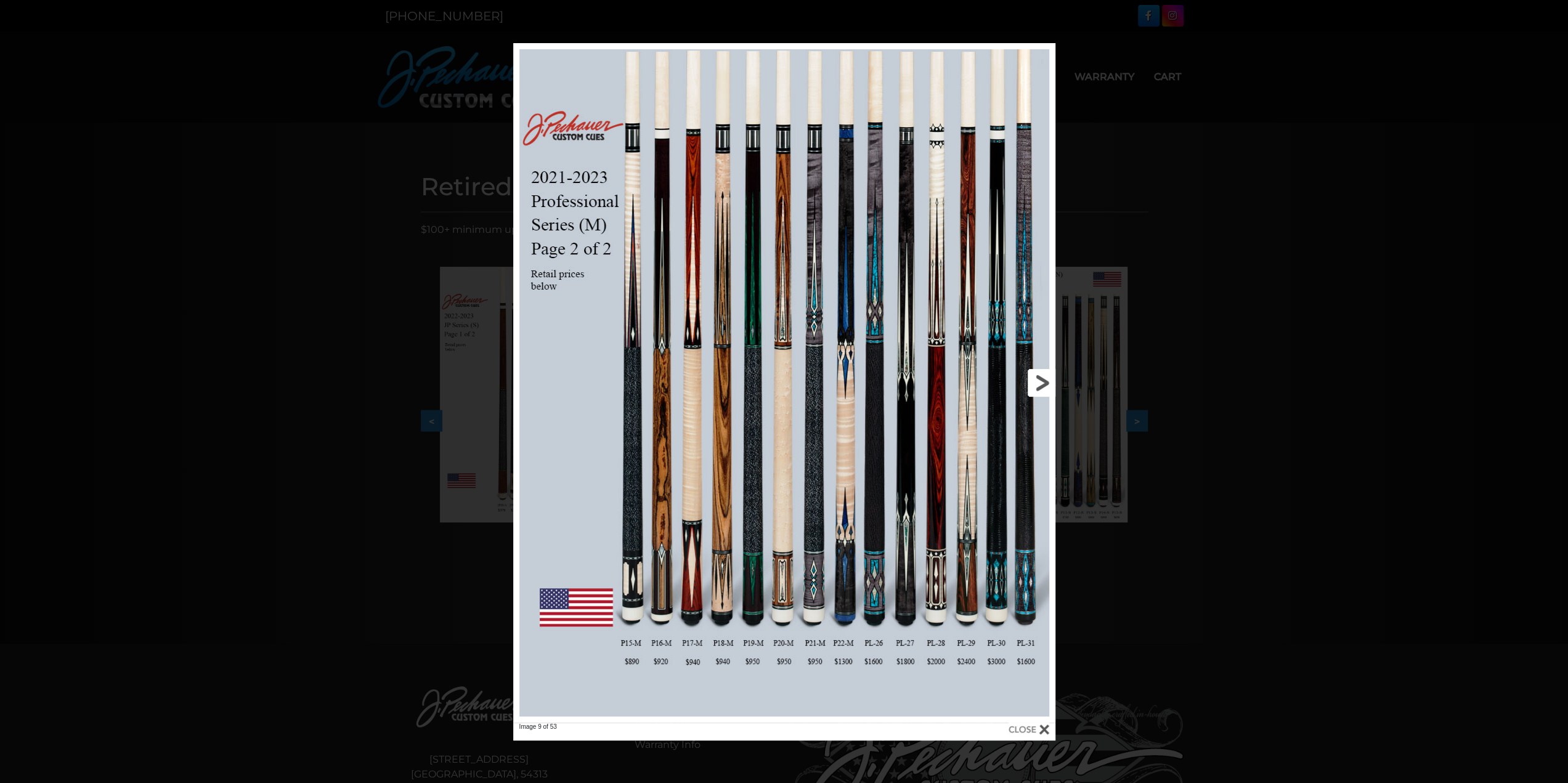
click at [1038, 378] on link at bounding box center [933, 383] width 244 height 679
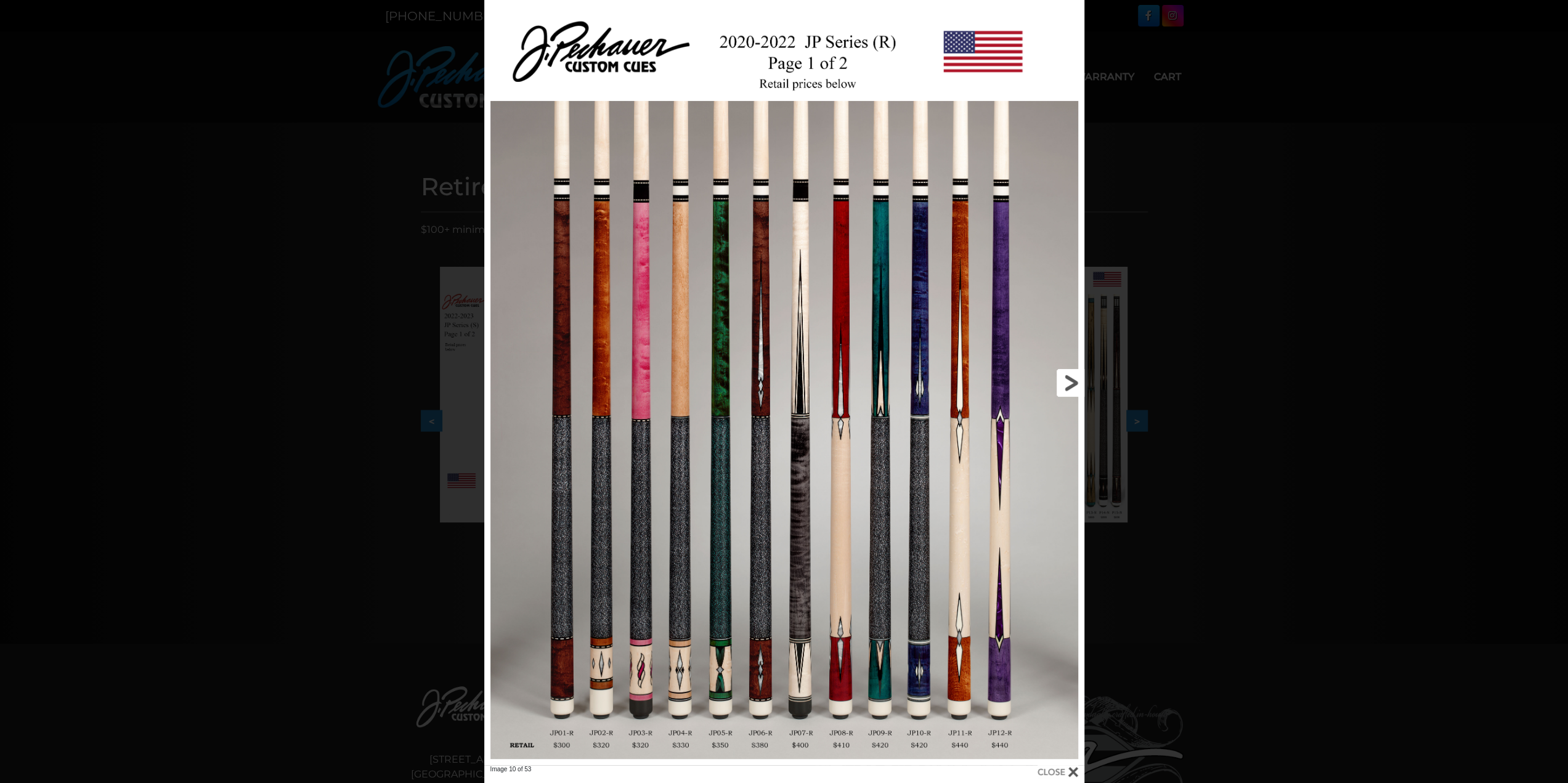
click at [1072, 365] on link at bounding box center [949, 383] width 270 height 765
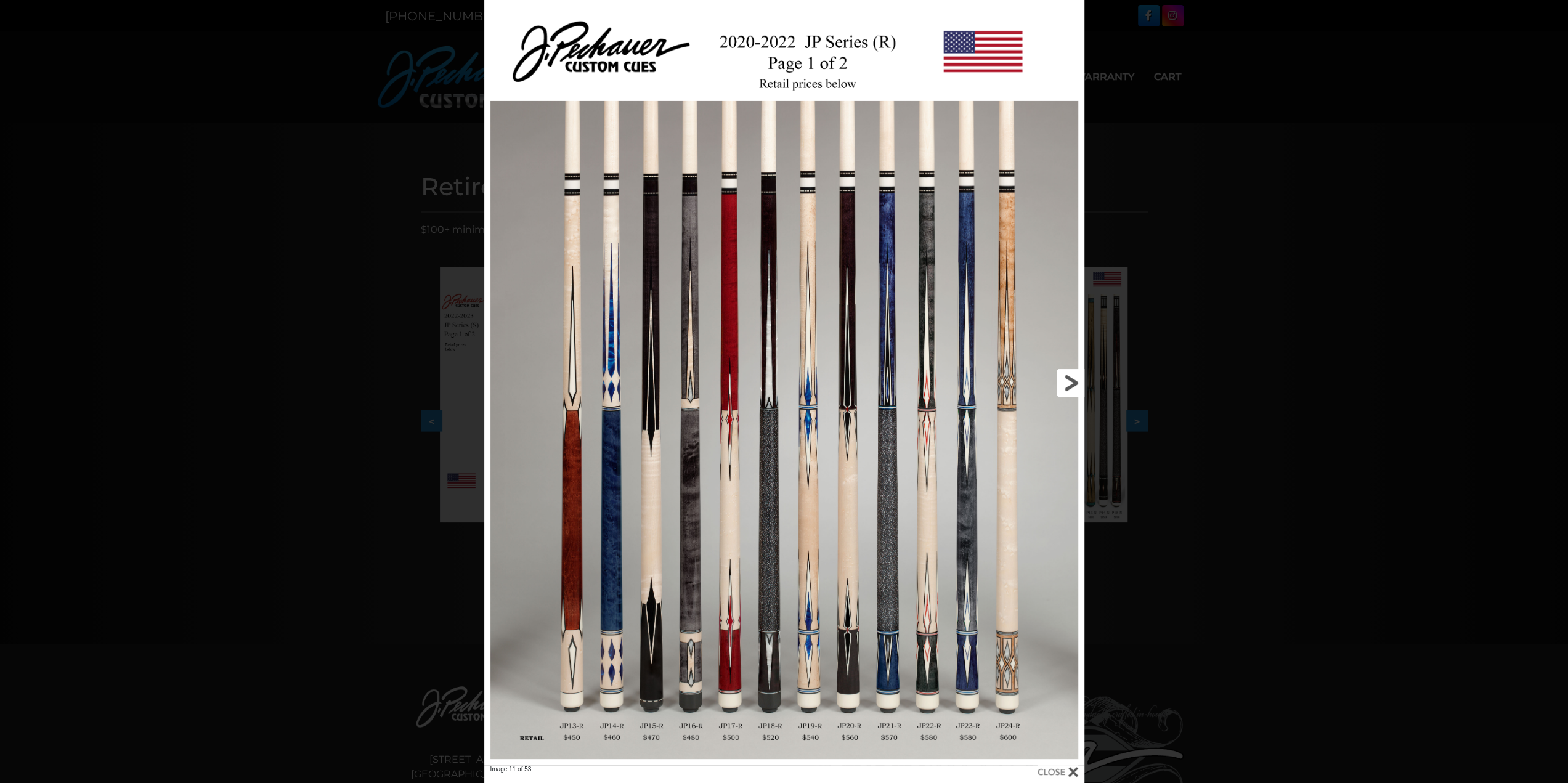
click at [1070, 386] on link at bounding box center [949, 383] width 270 height 765
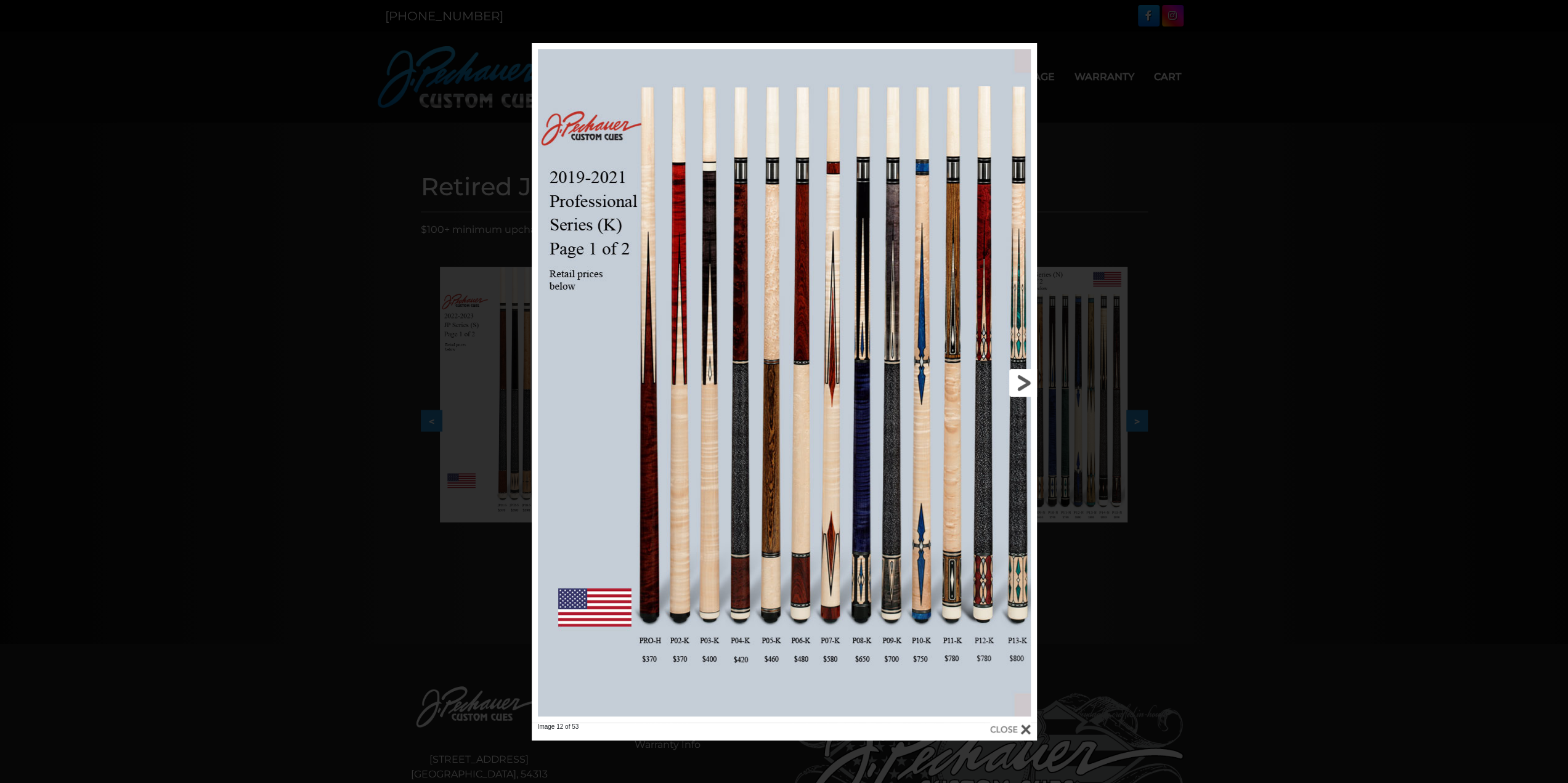
click at [1021, 385] on link at bounding box center [923, 383] width 227 height 679
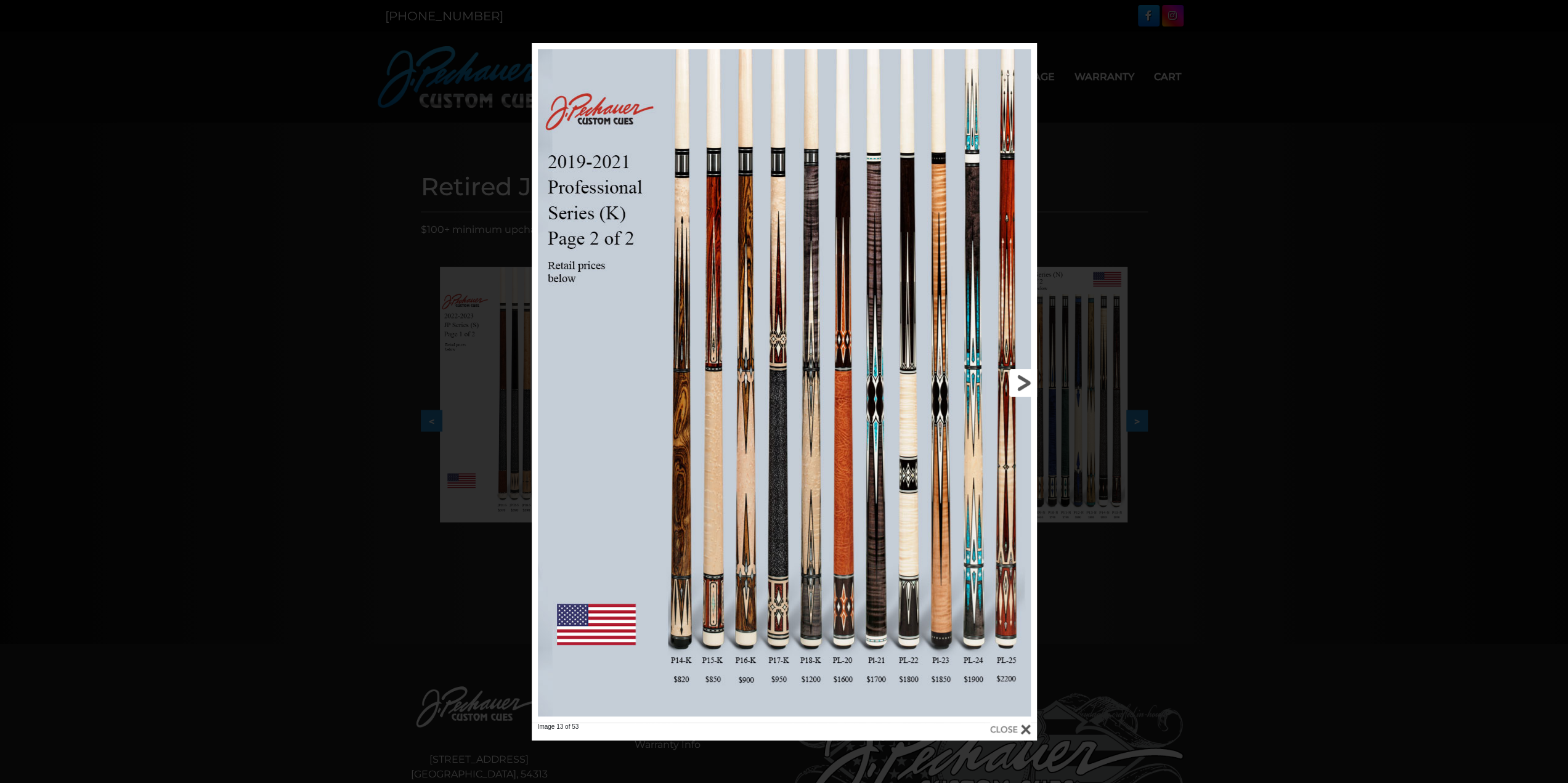
click at [1021, 387] on link at bounding box center [923, 383] width 227 height 679
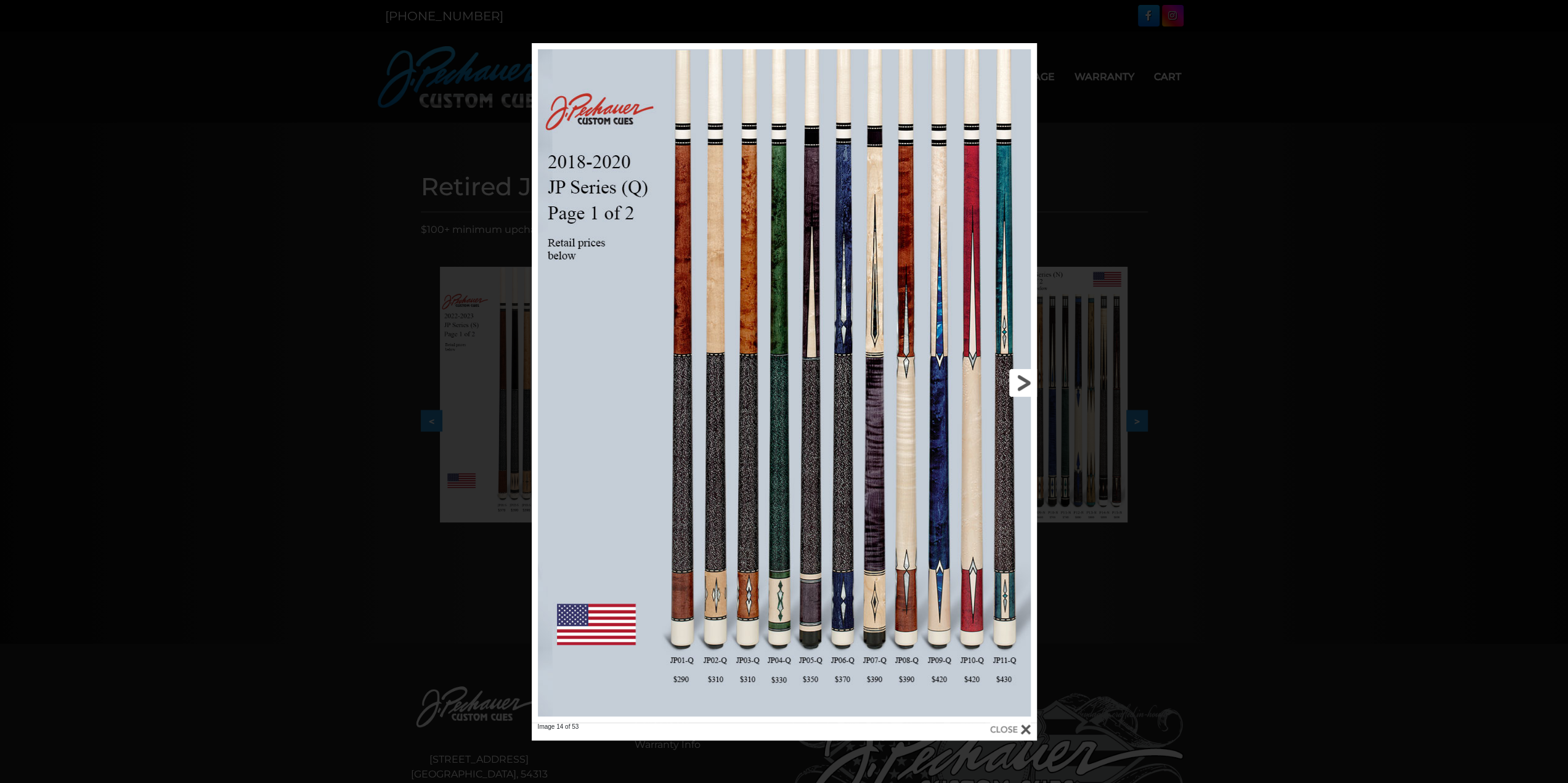
click at [1021, 387] on link at bounding box center [923, 383] width 227 height 679
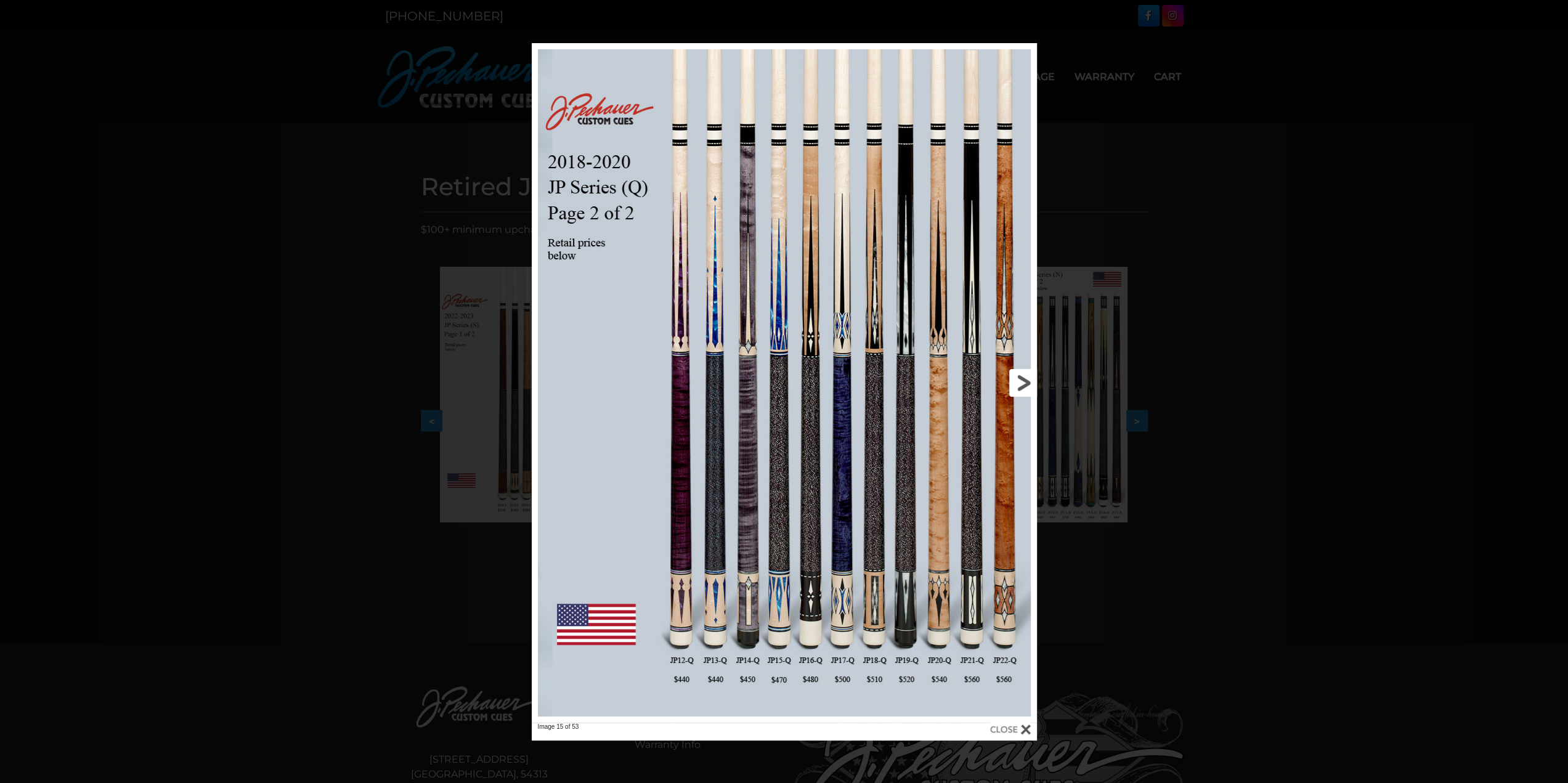
click at [1021, 387] on link at bounding box center [923, 383] width 227 height 679
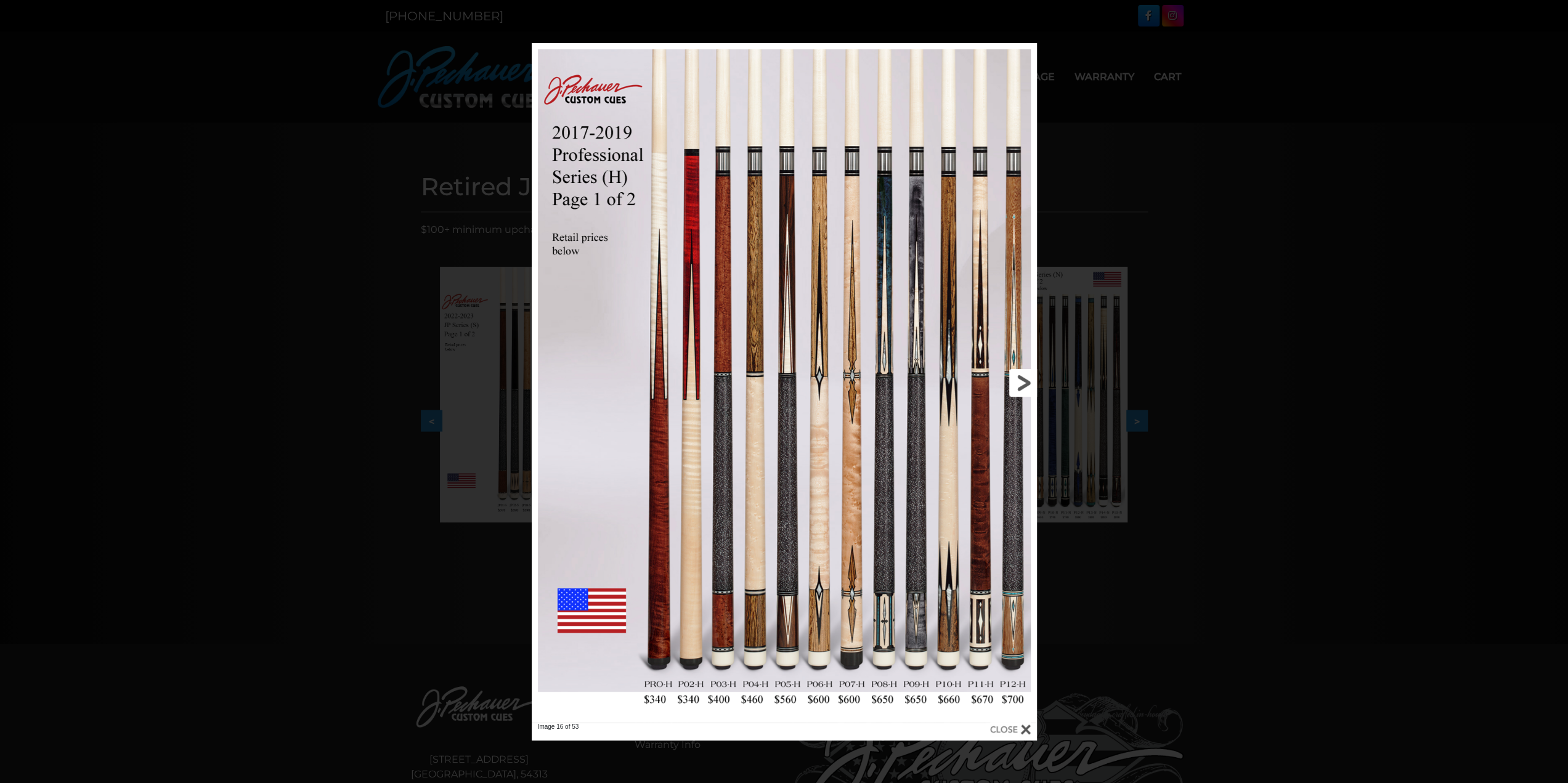
click at [1021, 387] on link at bounding box center [923, 383] width 227 height 679
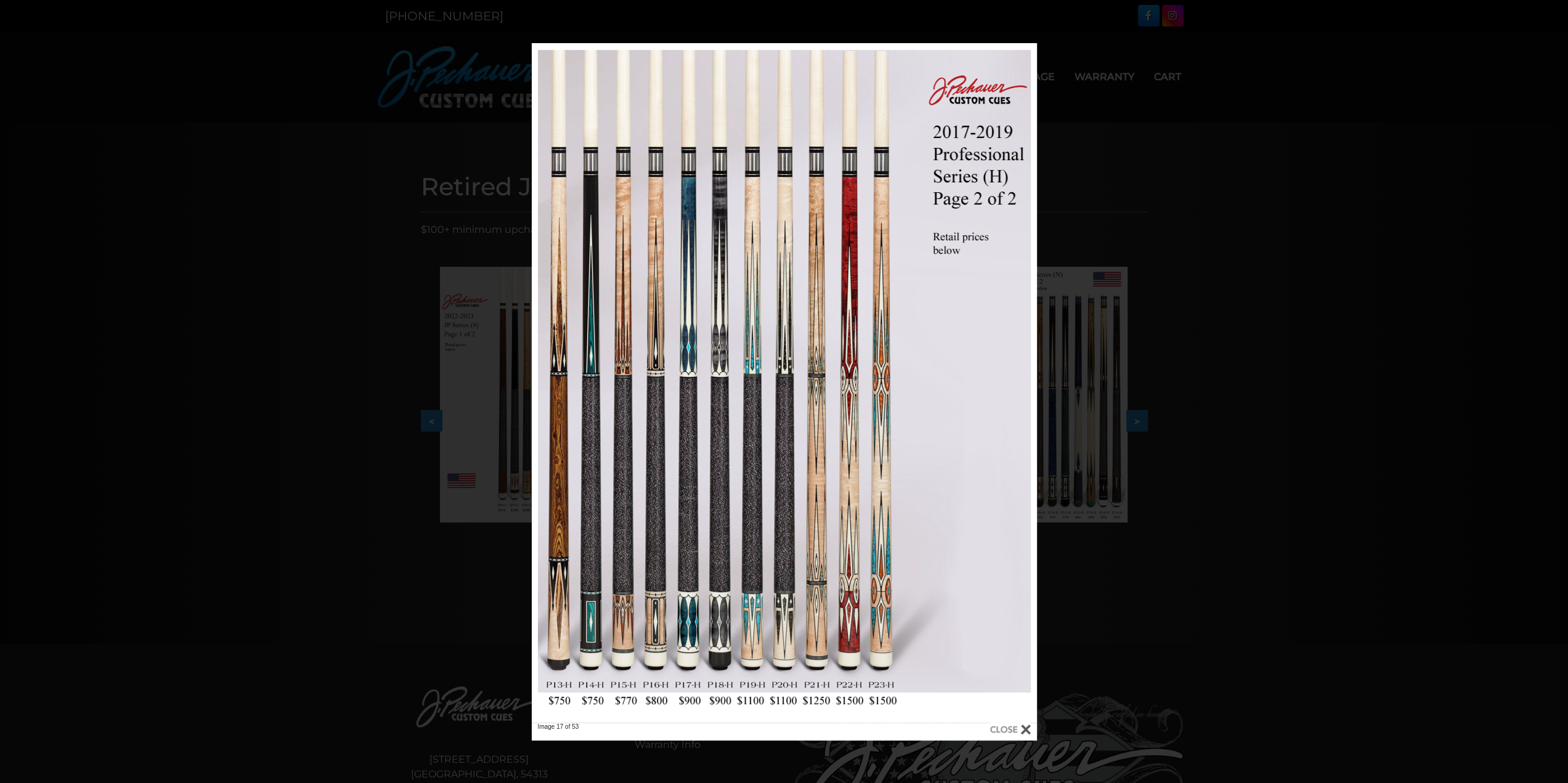
drag, startPoint x: 196, startPoint y: 190, endPoint x: 203, endPoint y: 184, distance: 9.2
click at [196, 190] on div "Image 17 of 53" at bounding box center [784, 392] width 1568 height 698
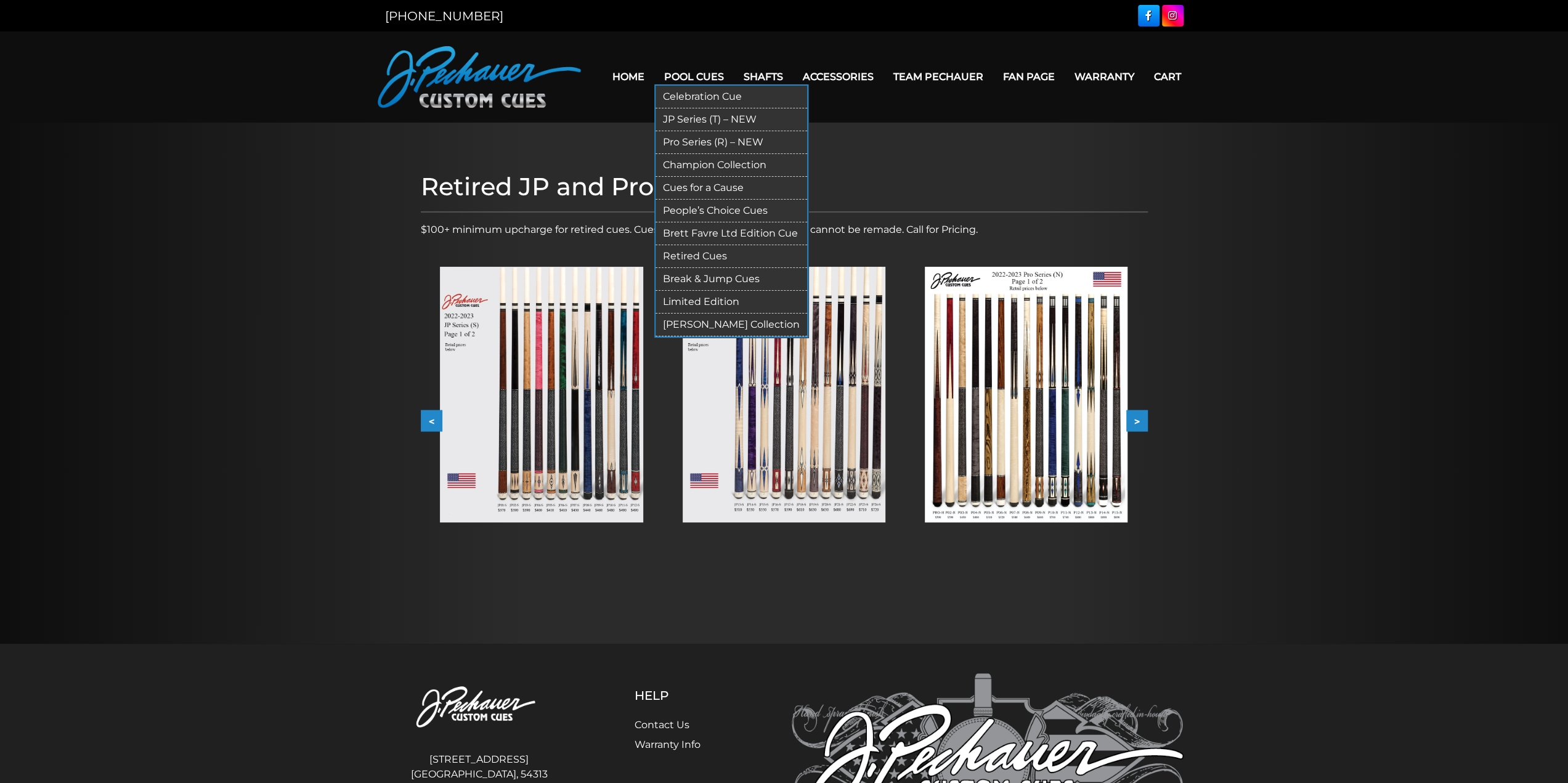
click at [714, 141] on link "Pro Series (R) – NEW" at bounding box center [731, 142] width 152 height 23
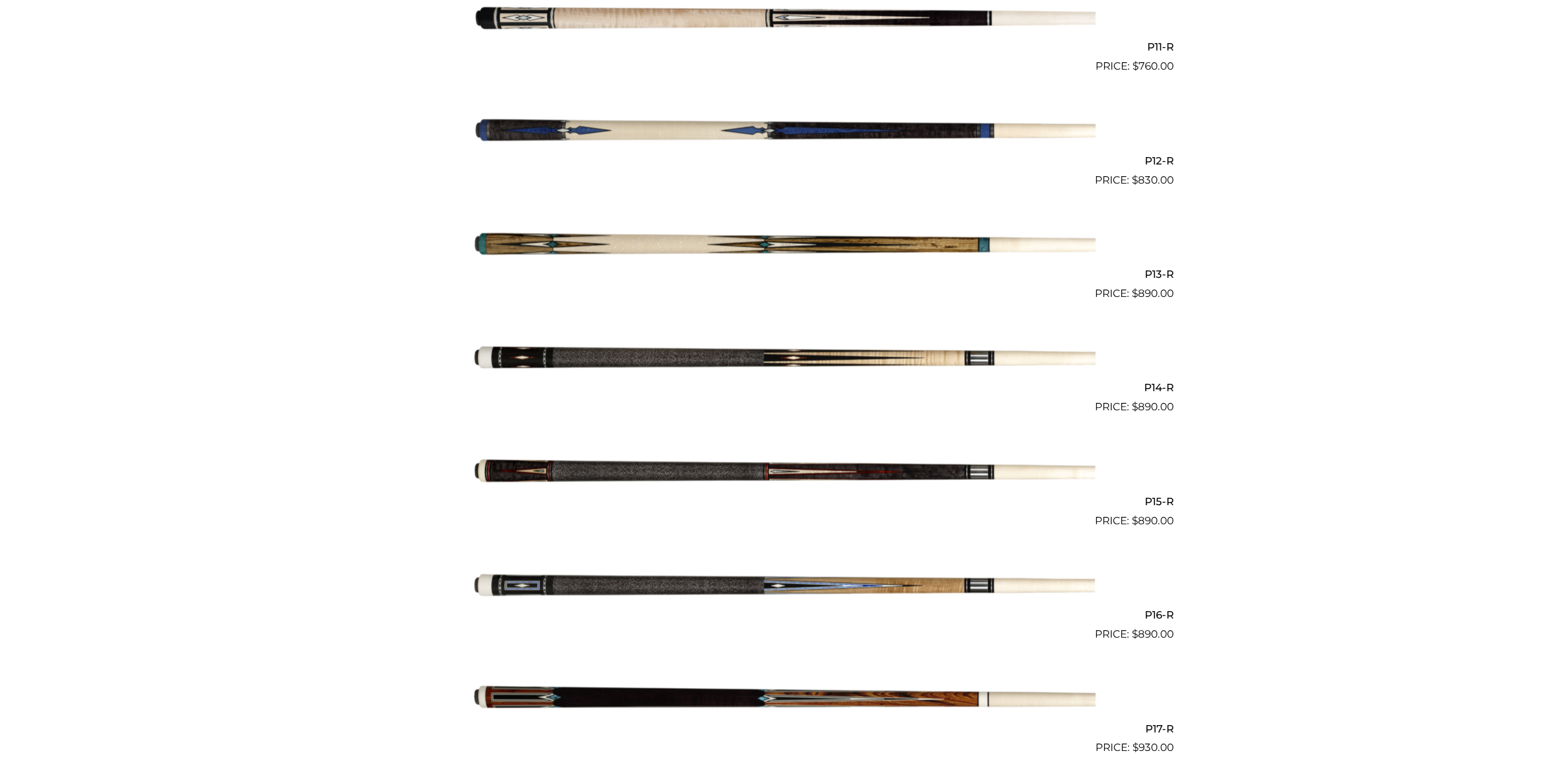
scroll to position [1574, 0]
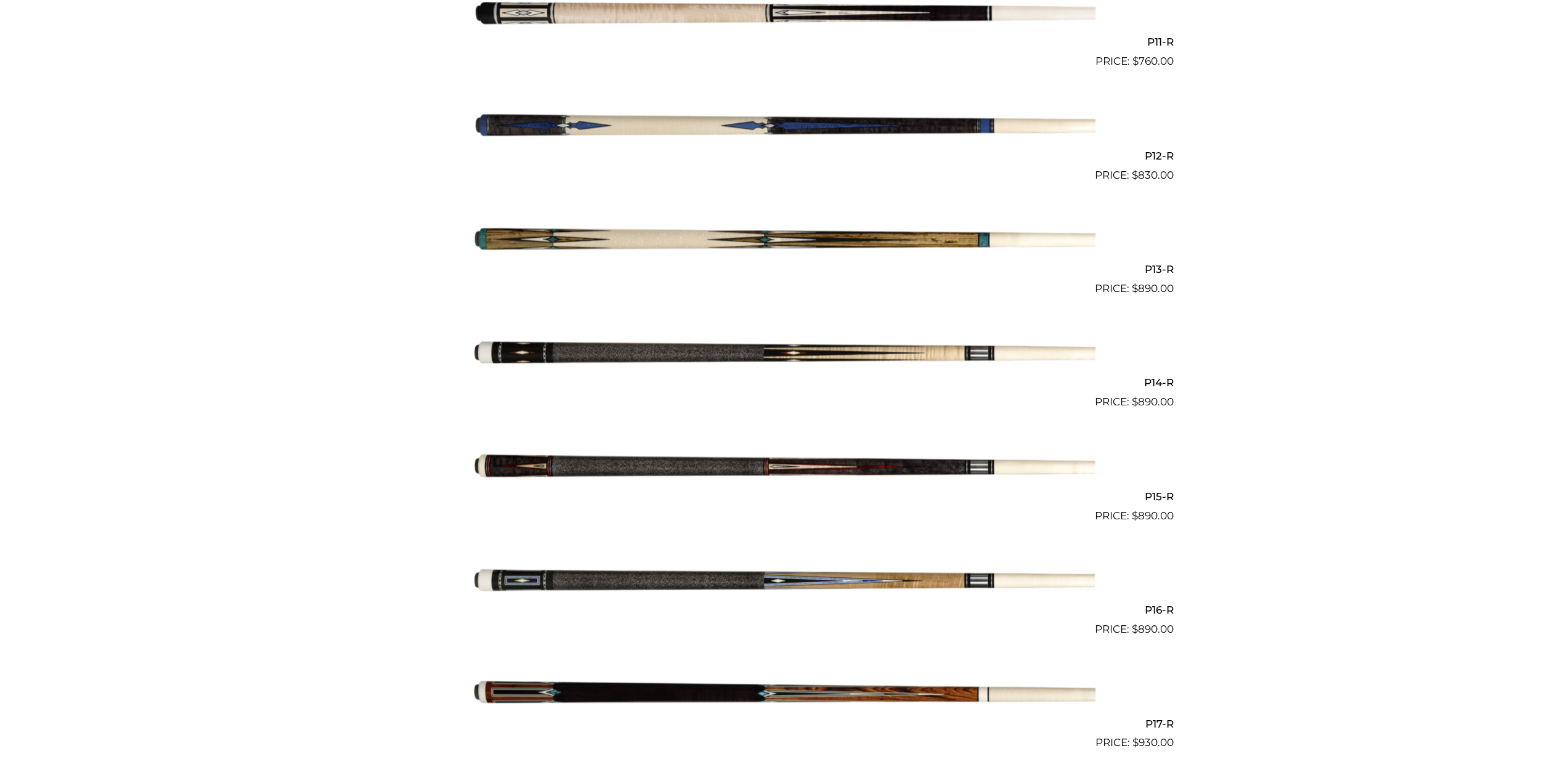
click at [690, 339] on img at bounding box center [784, 354] width 622 height 104
click at [734, 574] on img at bounding box center [784, 581] width 622 height 104
click at [709, 353] on img at bounding box center [784, 354] width 622 height 104
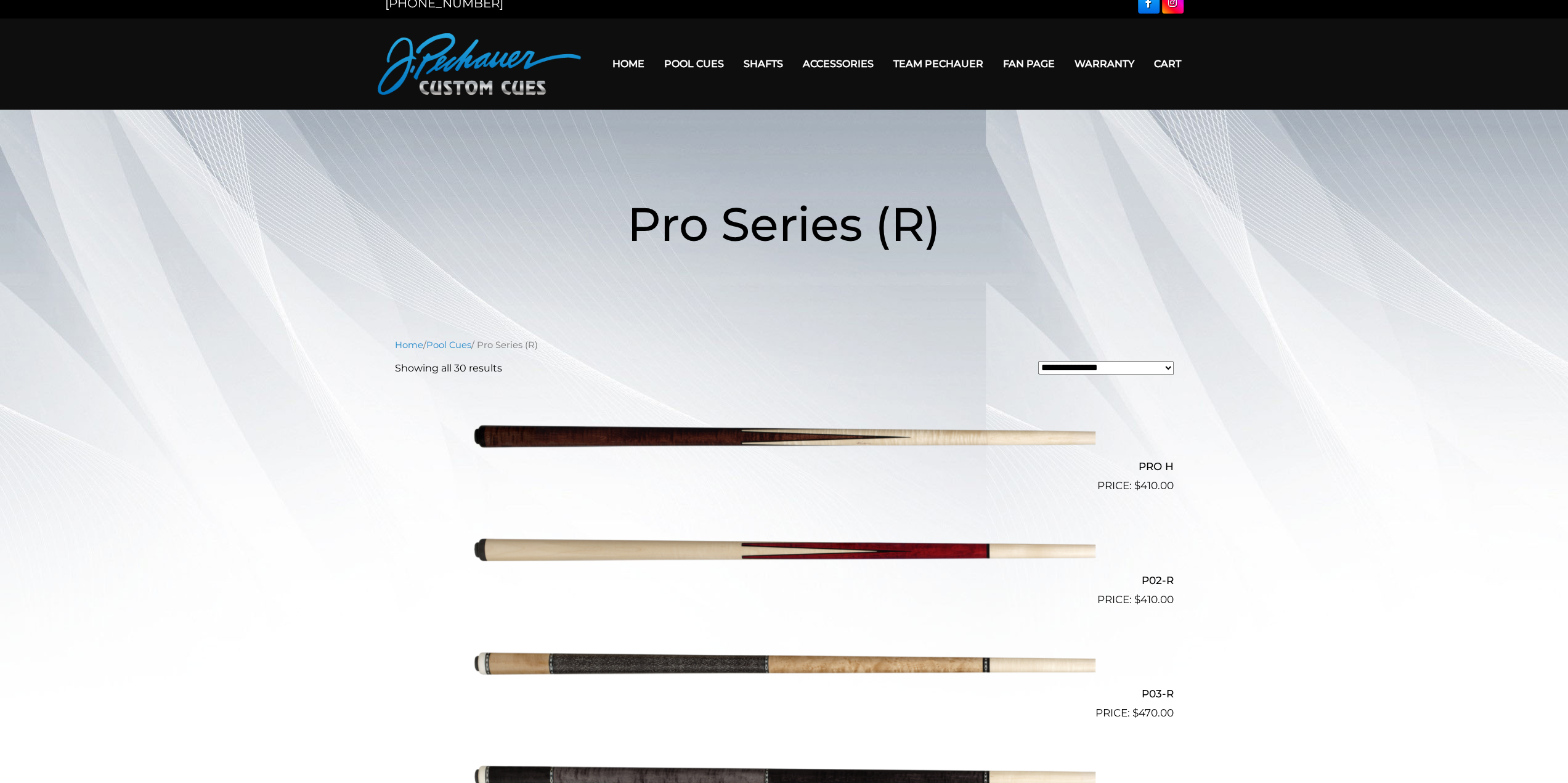
scroll to position [0, 0]
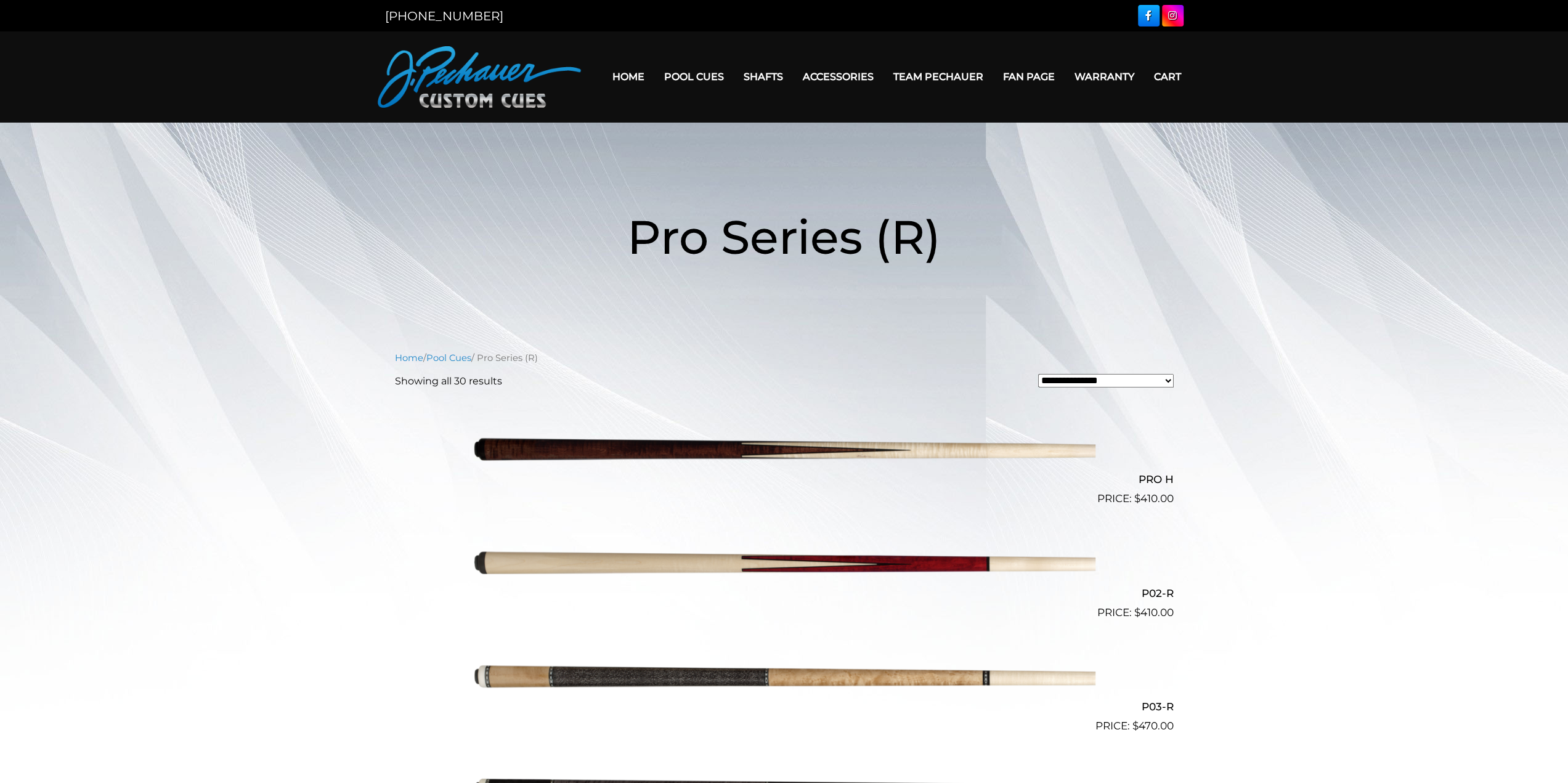
click at [632, 84] on link "Home" at bounding box center [628, 77] width 52 height 31
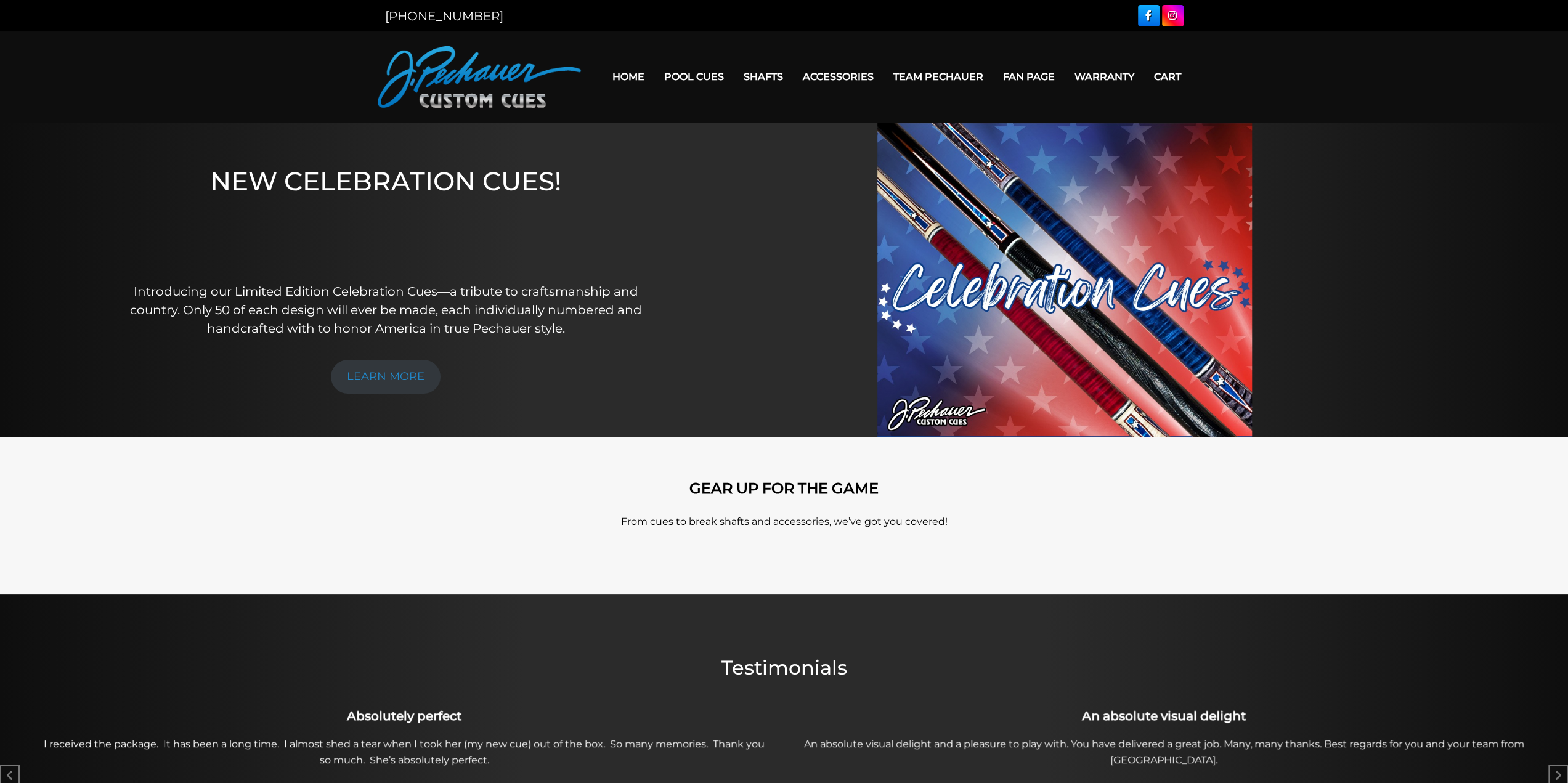
click at [638, 75] on link "Home" at bounding box center [628, 77] width 52 height 31
click at [1048, 77] on link "Fan Page" at bounding box center [1028, 77] width 71 height 31
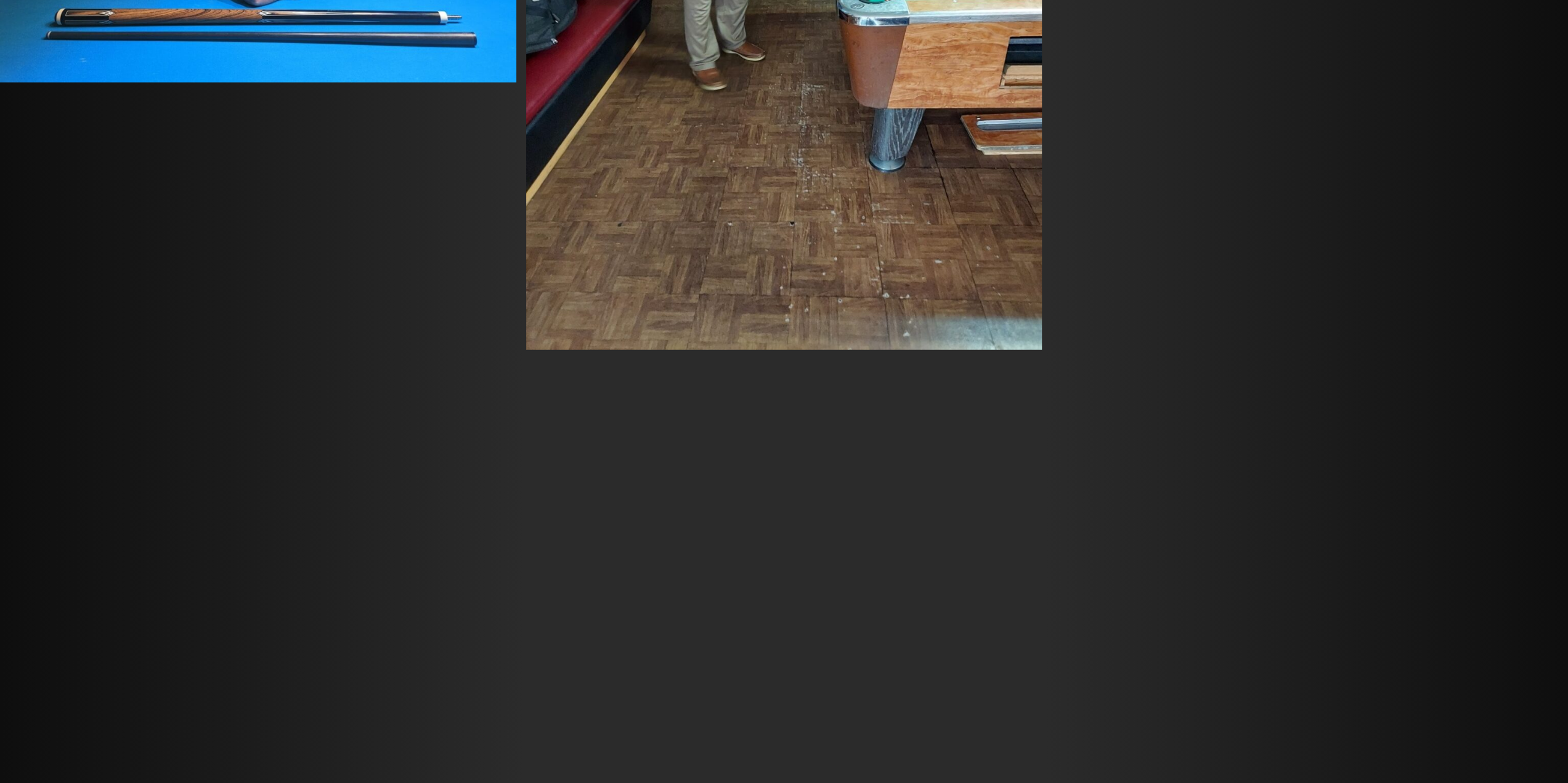
scroll to position [31424, 0]
